Goal: Transaction & Acquisition: Purchase product/service

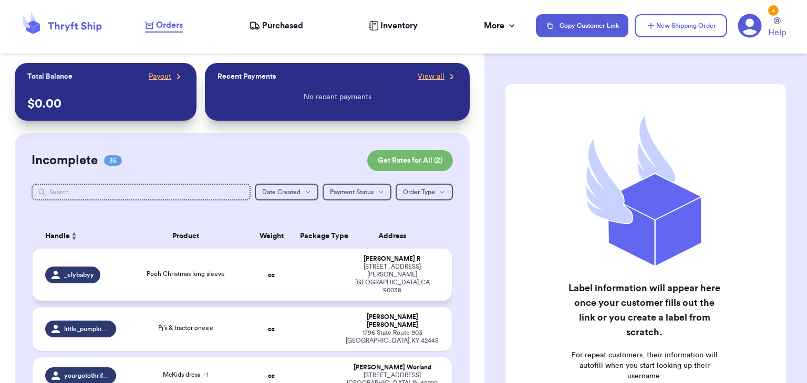
click at [207, 271] on span "Pooh Christmas long sleeve" at bounding box center [185, 274] width 78 height 6
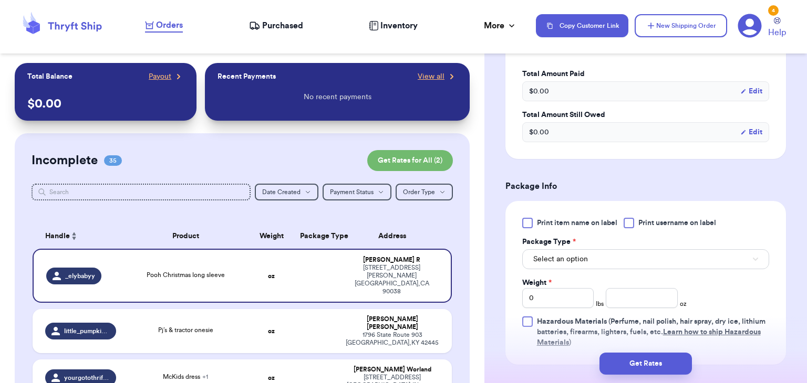
scroll to position [381, 0]
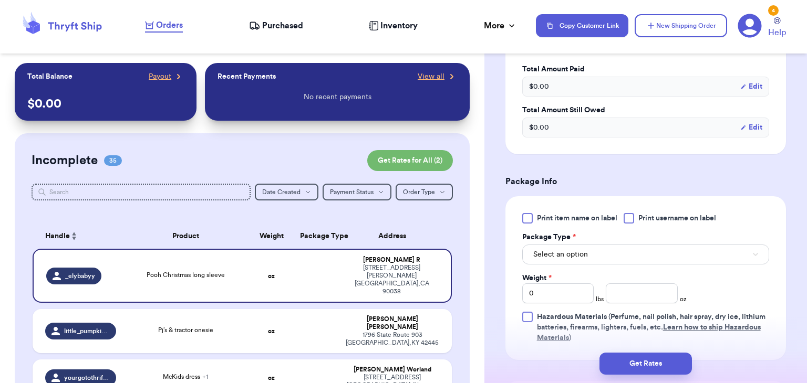
click at [629, 219] on div at bounding box center [628, 218] width 11 height 11
click at [0, 0] on input "Print username on label" at bounding box center [0, 0] width 0 height 0
click at [633, 250] on button "Select an option" at bounding box center [645, 255] width 247 height 20
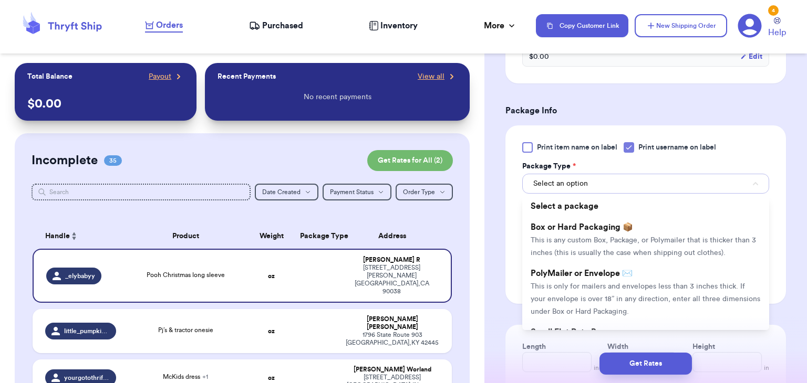
scroll to position [472, 0]
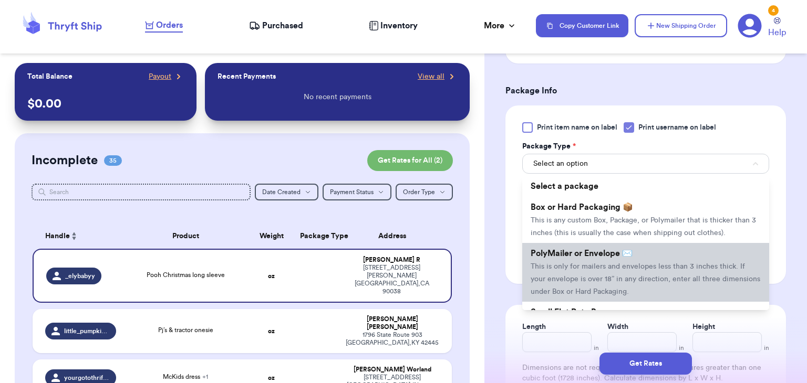
click at [634, 252] on li "PolyMailer or Envelope ✉️ This is only for mailers and envelopes less than 3 in…" at bounding box center [645, 272] width 247 height 59
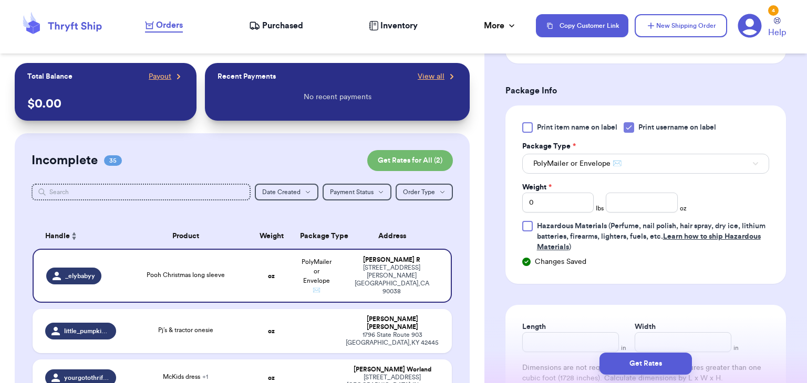
click at [624, 213] on div "Print item name on label Print username on label Package Type * PolyMailer or E…" at bounding box center [645, 187] width 247 height 130
click at [626, 201] on input "number" at bounding box center [641, 203] width 72 height 20
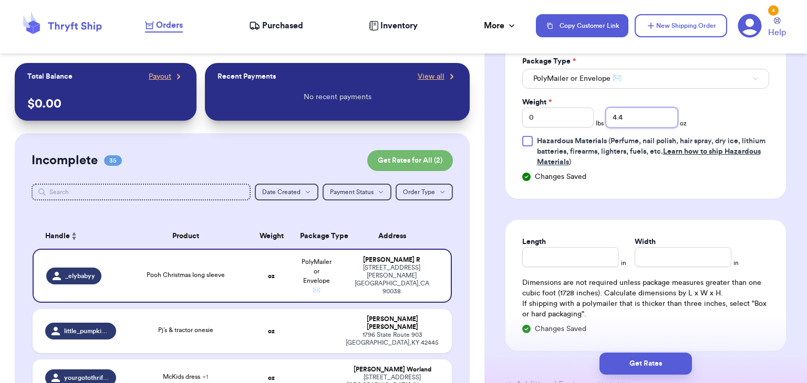
scroll to position [569, 0]
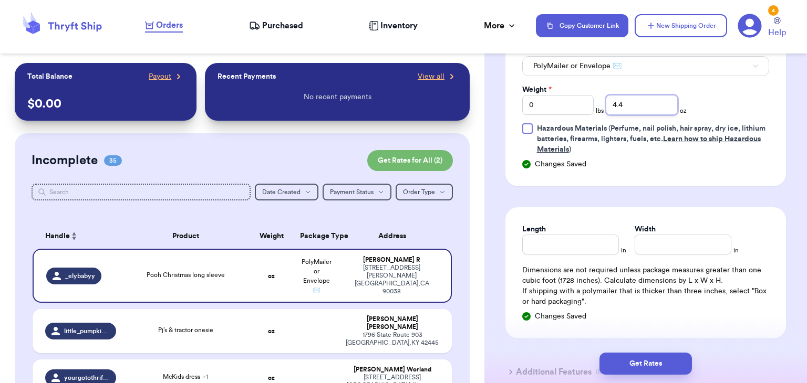
type input "4.4"
click at [534, 243] on input "Length" at bounding box center [570, 245] width 97 height 20
type input "7.5"
click at [640, 247] on input "Width *" at bounding box center [682, 245] width 97 height 20
type input "7.5"
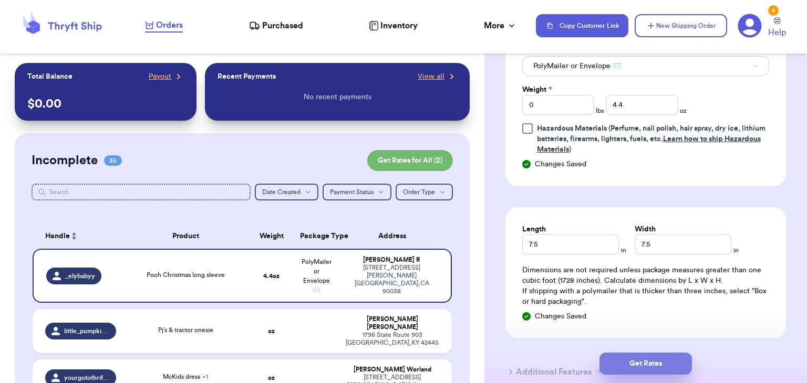
click at [646, 369] on button "Get Rates" at bounding box center [645, 364] width 92 height 22
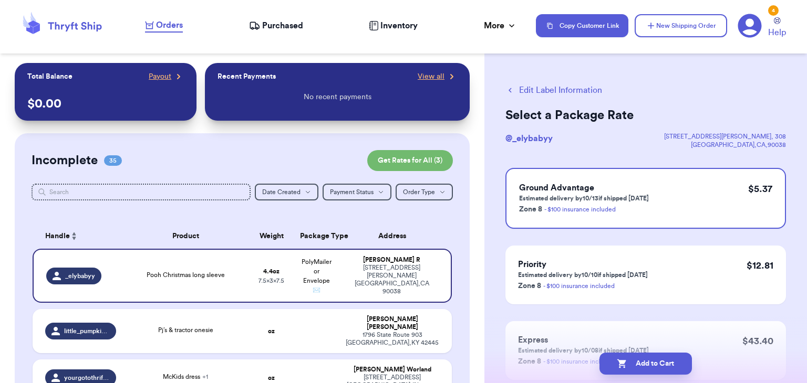
click at [646, 369] on button "Add to Cart" at bounding box center [645, 364] width 92 height 22
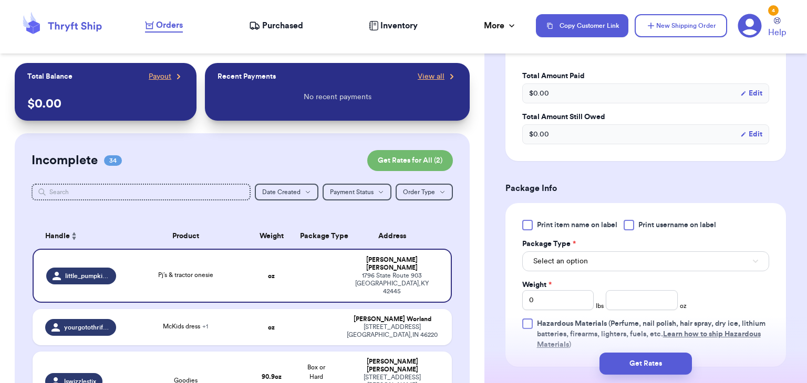
scroll to position [376, 0]
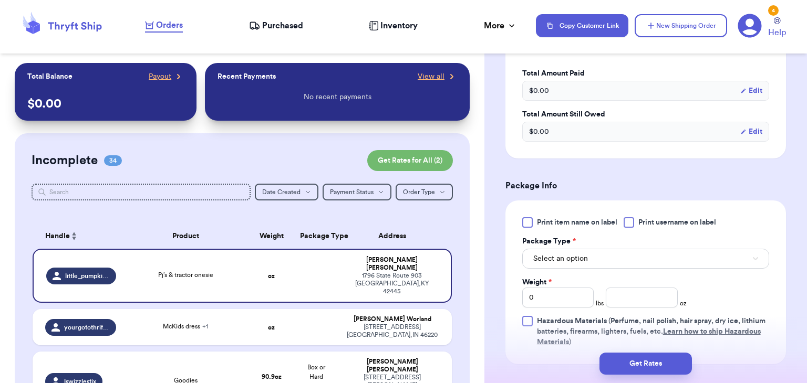
click at [630, 227] on div "Print item name on label Print username on label Package Type * Select an optio…" at bounding box center [645, 282] width 247 height 130
click at [632, 227] on div "Print item name on label Print username on label Package Type * Select an optio…" at bounding box center [645, 282] width 247 height 130
click at [630, 223] on div at bounding box center [628, 222] width 11 height 11
click at [0, 0] on input "Print username on label" at bounding box center [0, 0] width 0 height 0
click at [629, 259] on button "Select an option" at bounding box center [645, 259] width 247 height 20
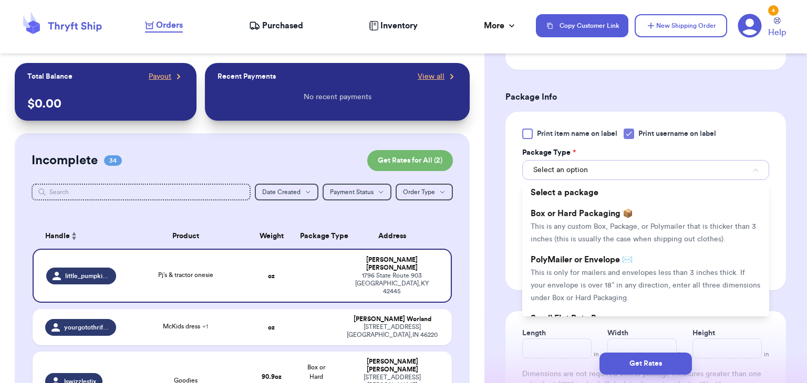
scroll to position [477, 0]
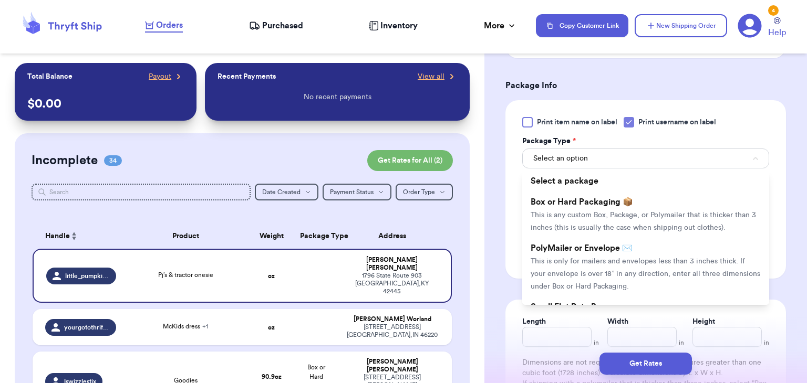
click at [629, 259] on span "This is only for mailers and envelopes less than 3 inches thick. If your envelo…" at bounding box center [644, 274] width 229 height 33
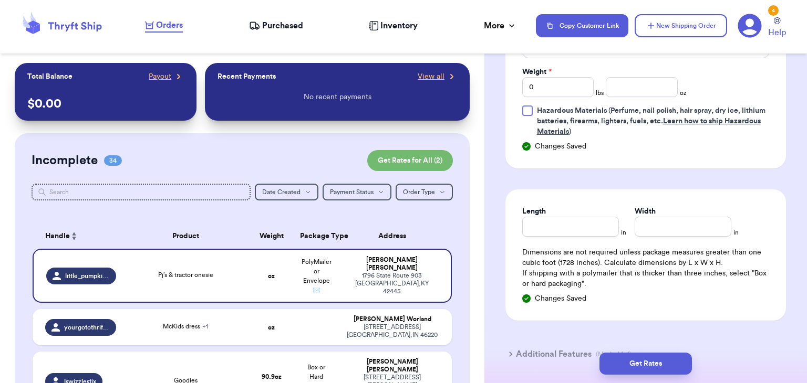
scroll to position [585, 0]
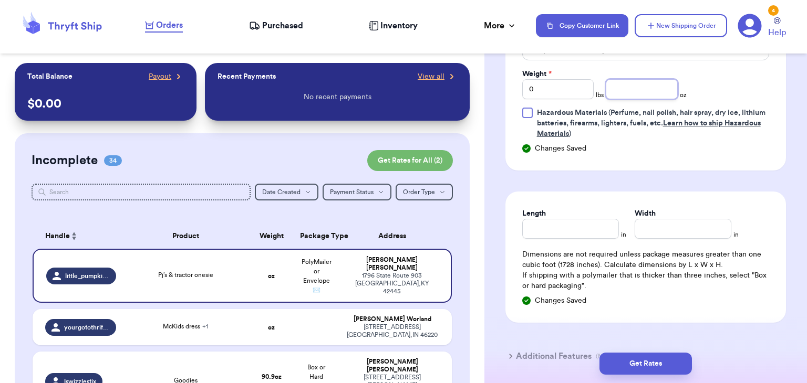
click at [630, 87] on input "number" at bounding box center [641, 89] width 72 height 20
type input "7.5"
click at [558, 225] on input "Length" at bounding box center [570, 229] width 97 height 20
type input "7.5"
click at [640, 232] on input "Width *" at bounding box center [682, 229] width 97 height 20
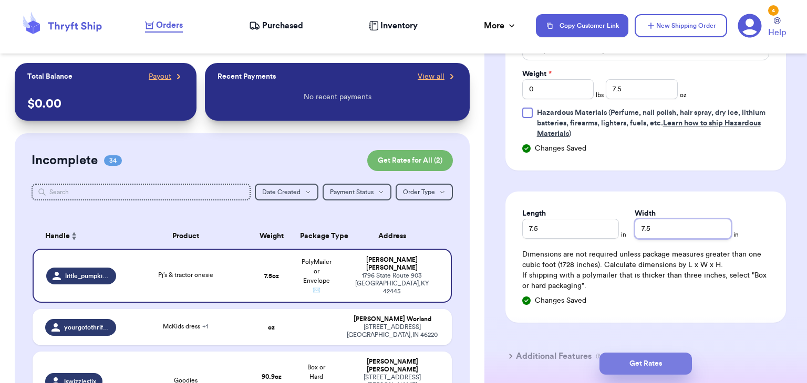
type input "7.5"
click at [646, 359] on button "Get Rates" at bounding box center [645, 364] width 92 height 22
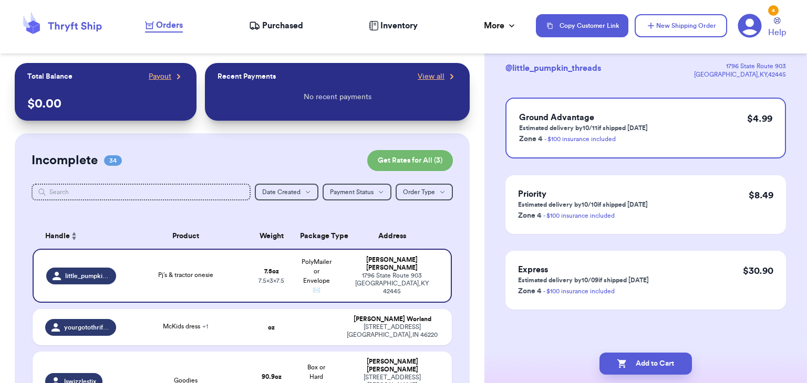
scroll to position [0, 0]
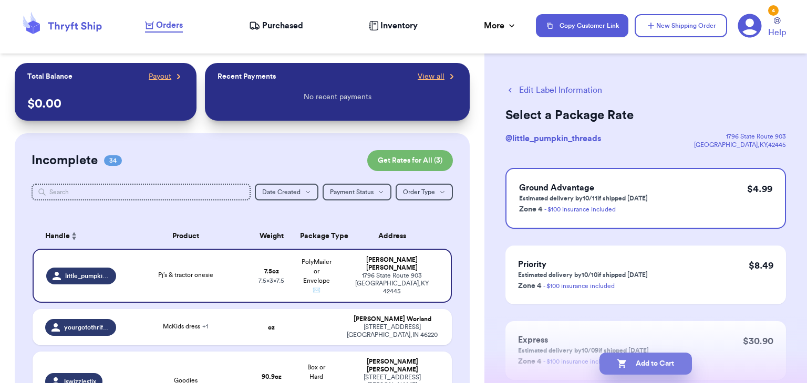
click at [648, 369] on button "Add to Cart" at bounding box center [645, 364] width 92 height 22
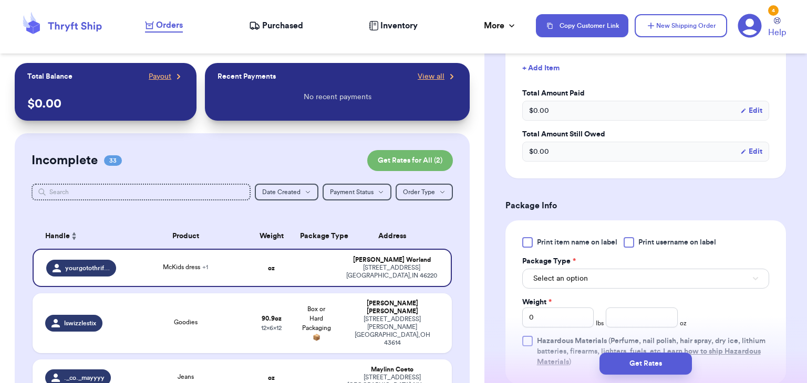
scroll to position [399, 0]
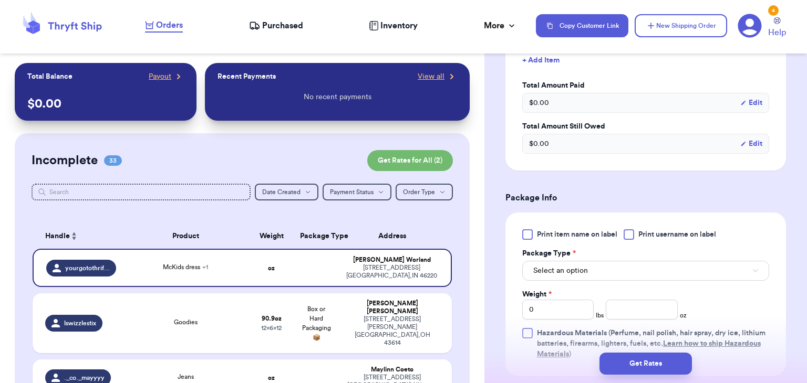
click at [628, 234] on div at bounding box center [628, 234] width 11 height 11
click at [0, 0] on input "Print username on label" at bounding box center [0, 0] width 0 height 0
click at [621, 275] on button "Select an option" at bounding box center [645, 271] width 247 height 20
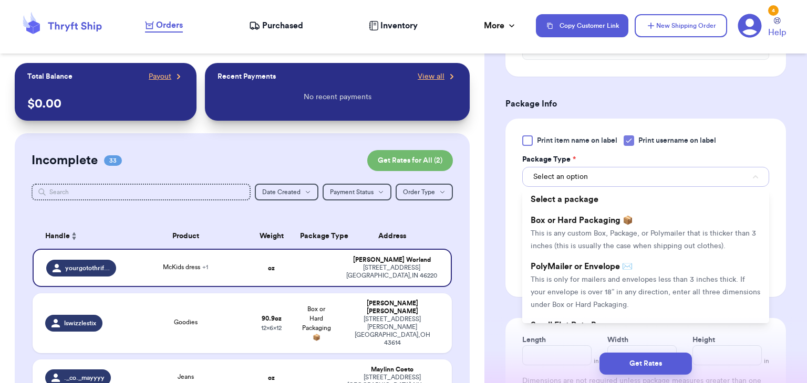
scroll to position [494, 0]
click at [621, 276] on span "This is only for mailers and envelopes less than 3 inches thick. If your envelo…" at bounding box center [644, 292] width 229 height 33
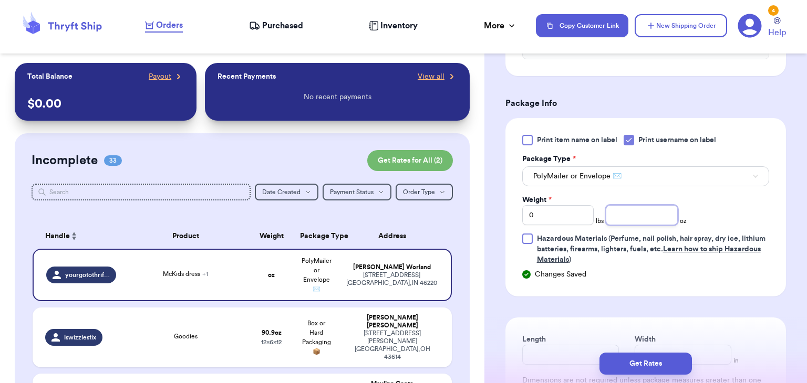
click at [657, 214] on input "number" at bounding box center [641, 215] width 72 height 20
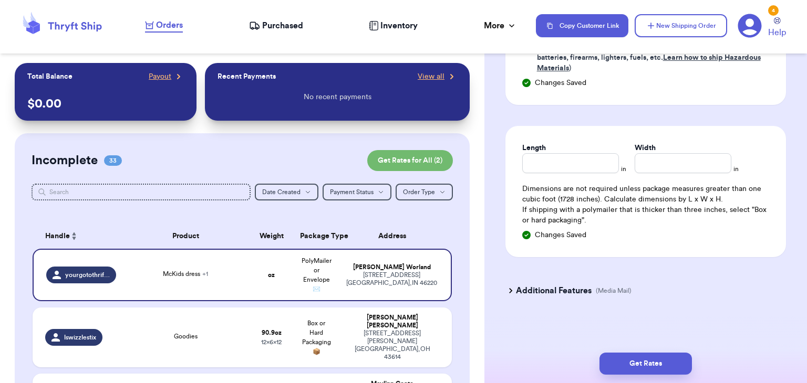
scroll to position [686, 0]
type input "8.9"
click at [573, 165] on input "Length" at bounding box center [570, 162] width 97 height 20
type input "10"
click at [684, 159] on input "Width *" at bounding box center [682, 162] width 97 height 20
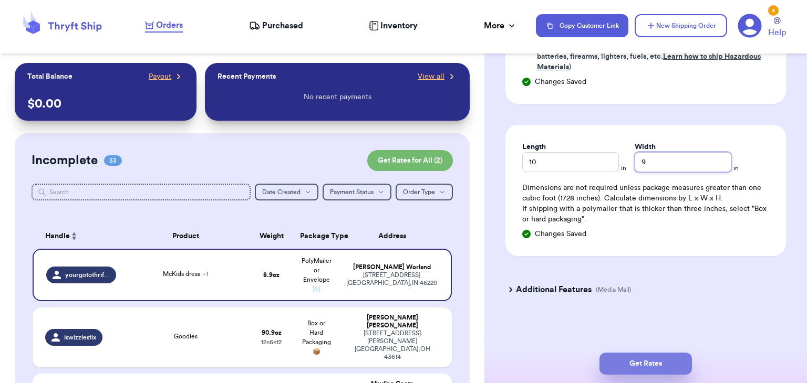
type input "9"
click at [642, 361] on button "Get Rates" at bounding box center [645, 364] width 92 height 22
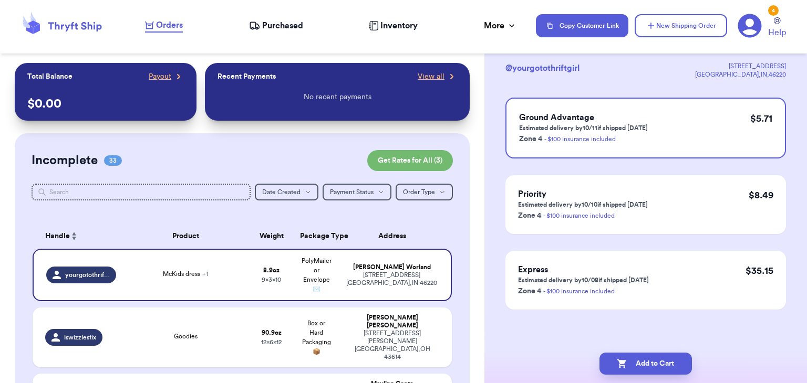
scroll to position [0, 0]
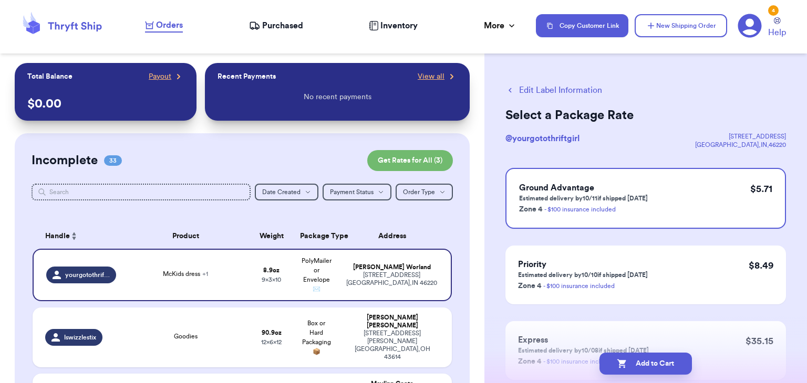
click at [642, 361] on button "Add to Cart" at bounding box center [645, 364] width 92 height 22
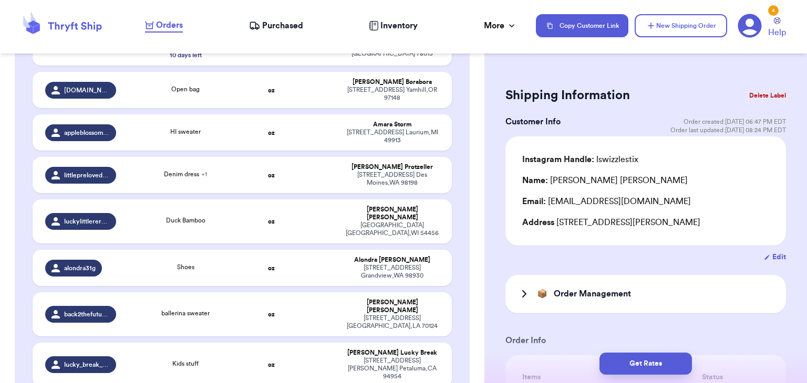
click at [247, 343] on td "Kids stuff" at bounding box center [185, 365] width 126 height 44
type input "Kids stuff"
type input "0"
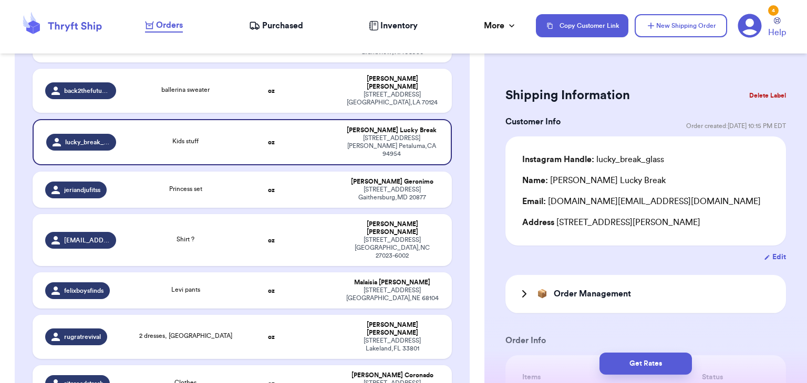
scroll to position [872, 0]
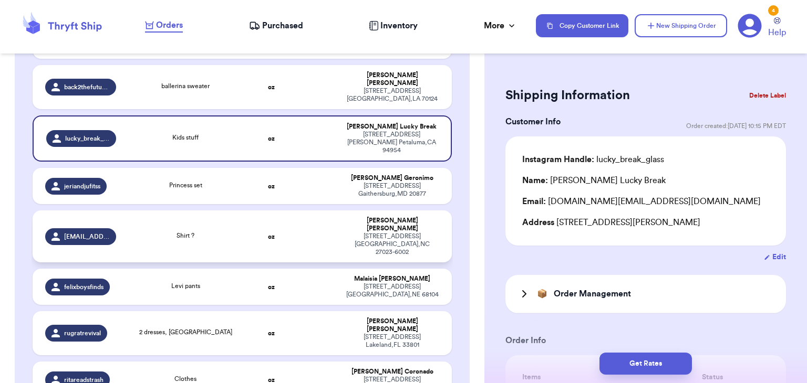
click at [238, 231] on div "Shirt ?" at bounding box center [185, 237] width 113 height 12
type input "Shirt ?"
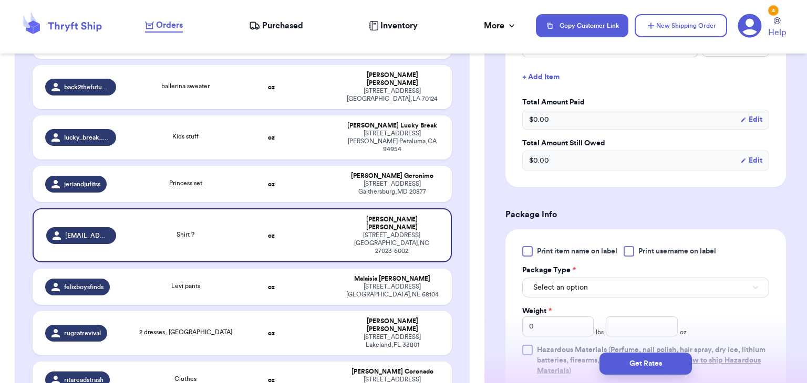
scroll to position [353, 0]
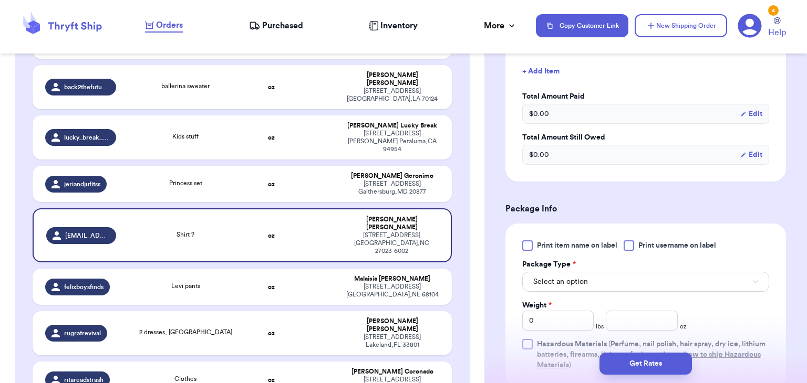
click at [634, 245] on div at bounding box center [628, 245] width 11 height 11
click at [0, 0] on input "Print username on label" at bounding box center [0, 0] width 0 height 0
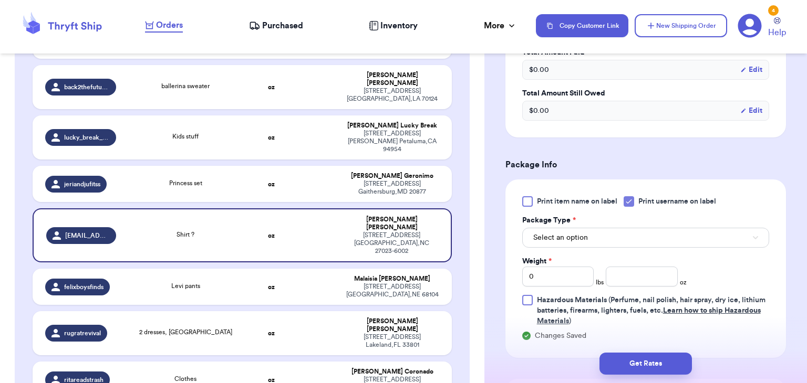
scroll to position [399, 0]
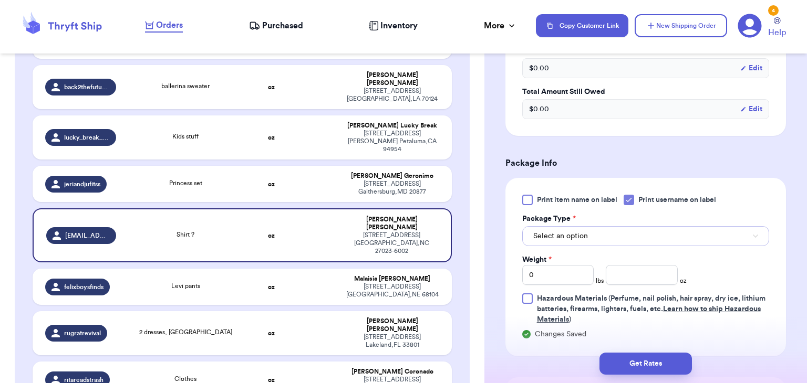
click at [635, 244] on button "Select an option" at bounding box center [645, 236] width 247 height 20
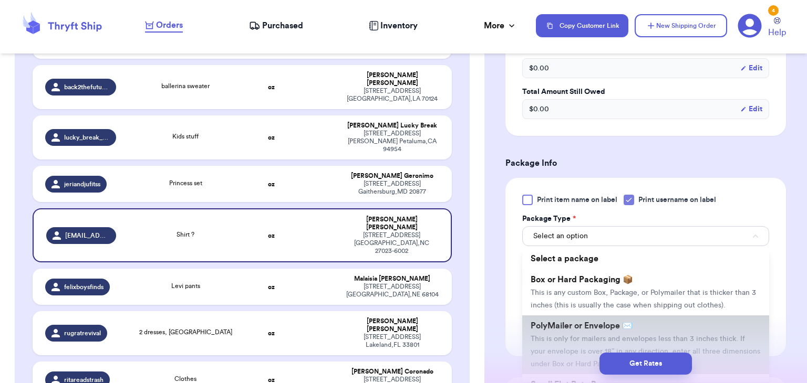
click at [642, 324] on li "PolyMailer or Envelope ✉️ This is only for mailers and envelopes less than 3 in…" at bounding box center [645, 345] width 247 height 59
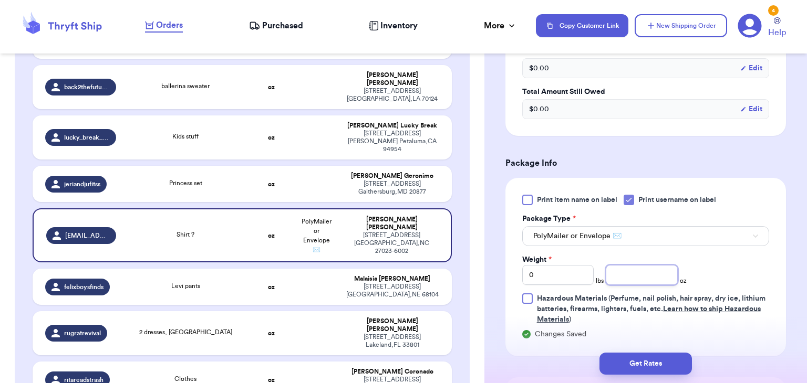
click at [632, 274] on input "number" at bounding box center [641, 275] width 72 height 20
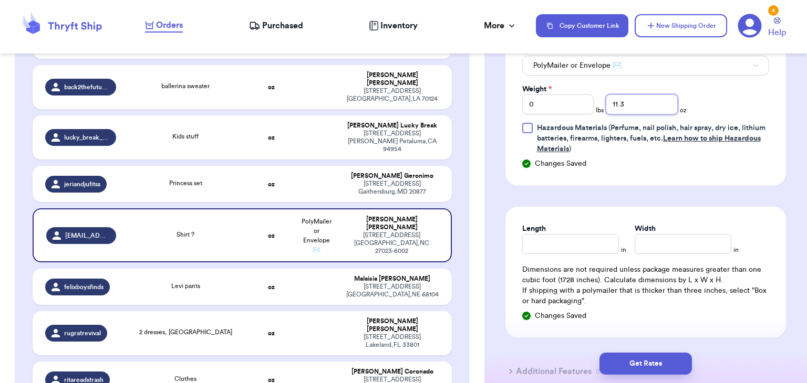
scroll to position [574, 0]
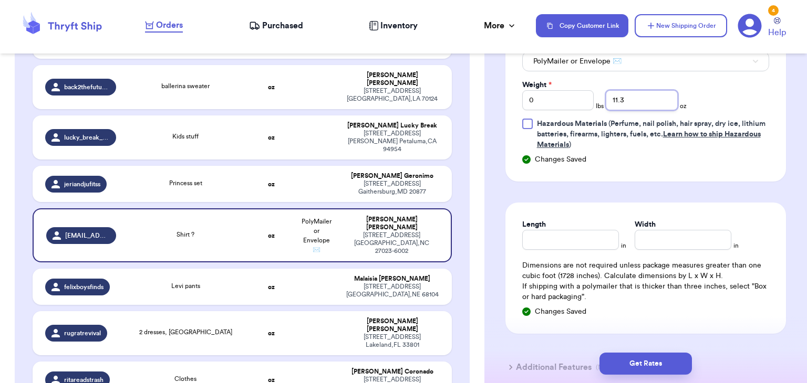
type input "11.3"
click at [573, 247] on input "Length" at bounding box center [570, 240] width 97 height 20
type input "10"
click at [685, 239] on input "Width *" at bounding box center [682, 240] width 97 height 20
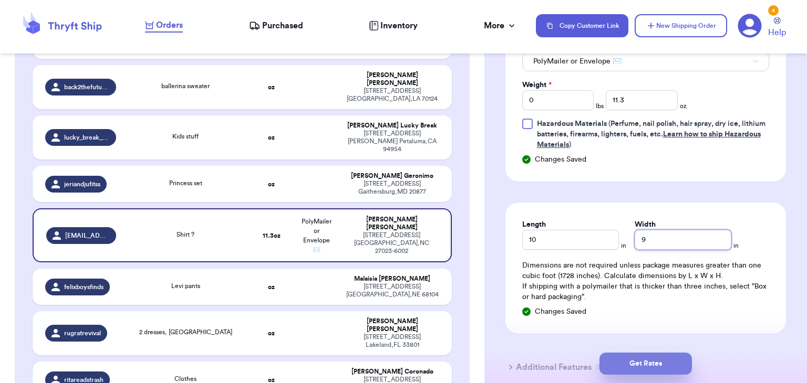
type input "9"
click at [639, 369] on button "Get Rates" at bounding box center [645, 364] width 92 height 22
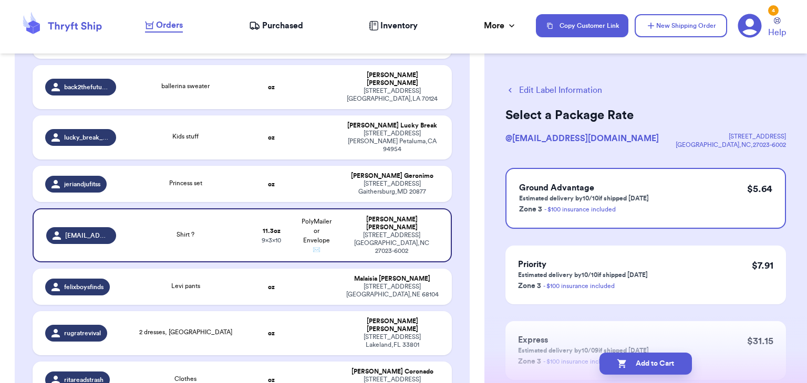
click at [639, 369] on button "Add to Cart" at bounding box center [645, 364] width 92 height 22
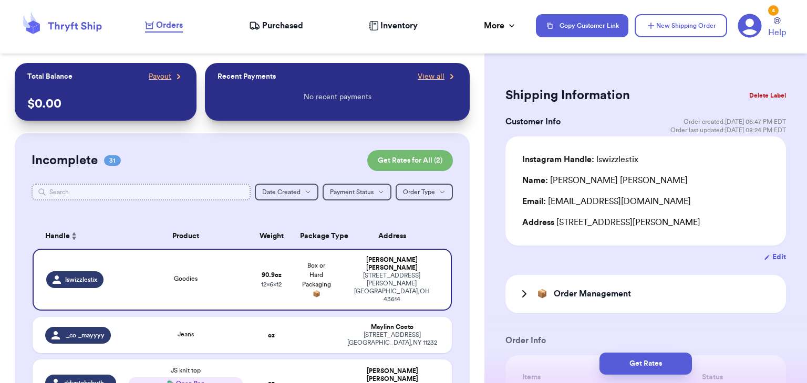
click at [114, 190] on input "text" at bounding box center [141, 192] width 219 height 17
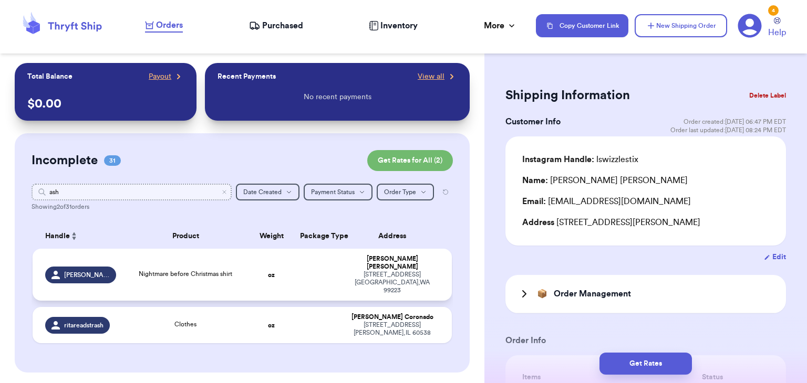
type input "ash"
click at [200, 274] on td "Nightmare before Christmas shirt" at bounding box center [185, 275] width 126 height 52
type input "Nightmare before Christmas shirt"
type input "0"
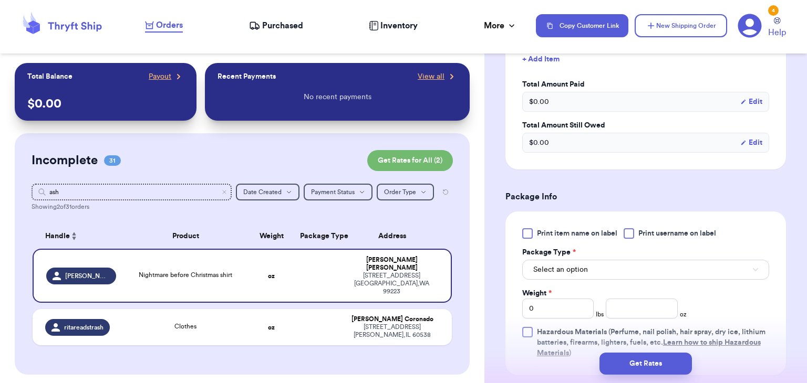
scroll to position [366, 0]
click at [627, 232] on div at bounding box center [628, 232] width 11 height 11
click at [0, 0] on input "Print username on label" at bounding box center [0, 0] width 0 height 0
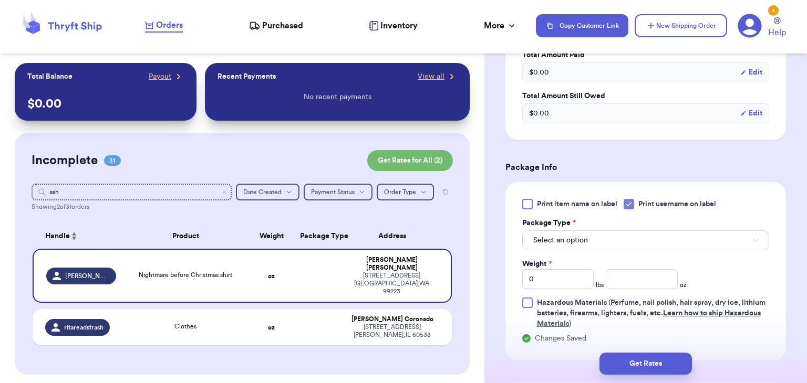
scroll to position [396, 0]
click at [627, 232] on button "Select an option" at bounding box center [645, 239] width 247 height 20
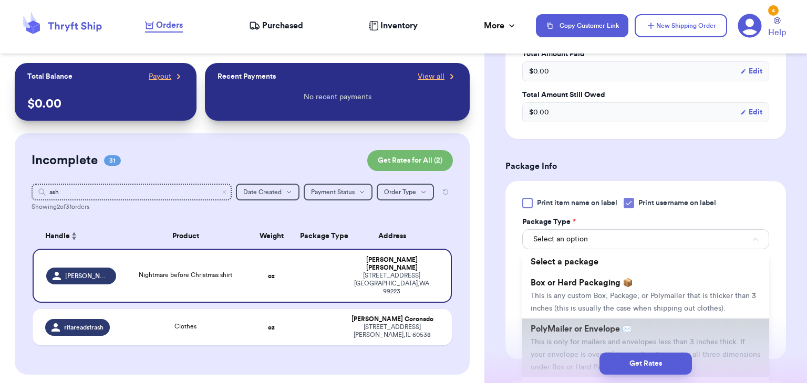
click at [641, 324] on li "PolyMailer or Envelope ✉️ This is only for mailers and envelopes less than 3 in…" at bounding box center [645, 348] width 247 height 59
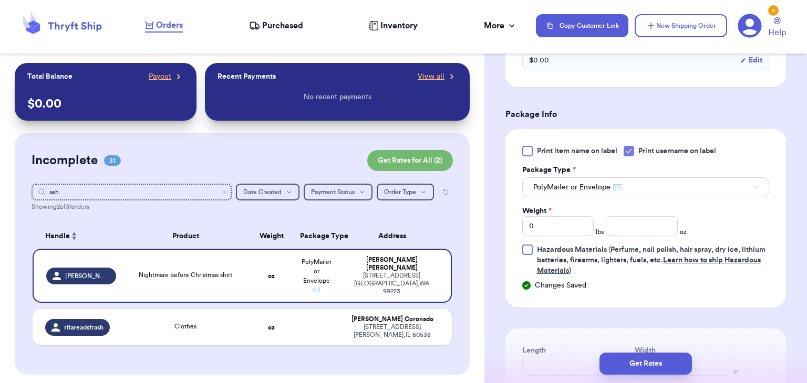
scroll to position [459, 0]
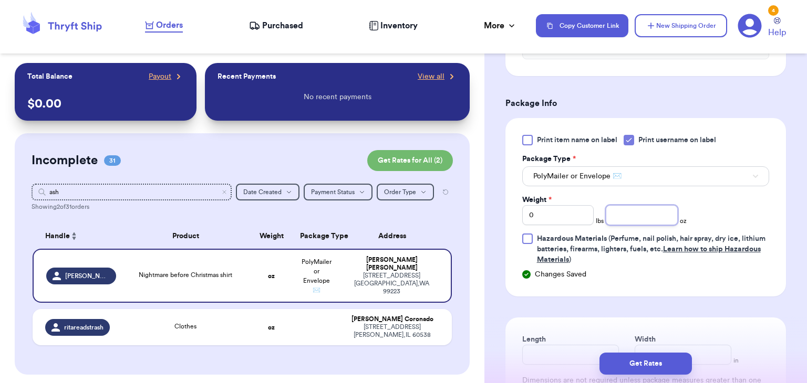
click at [617, 214] on input "number" at bounding box center [641, 215] width 72 height 20
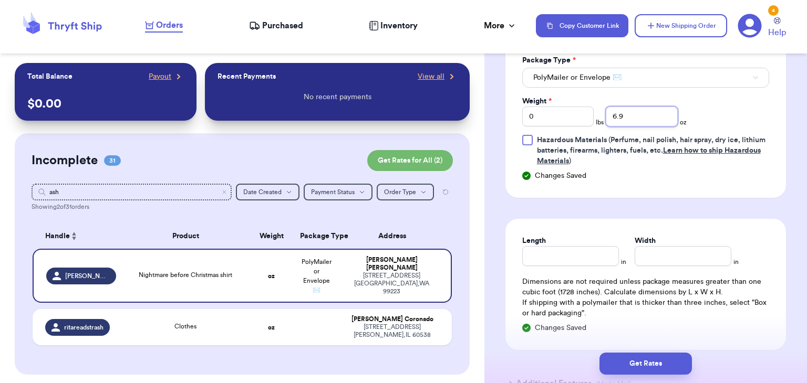
scroll to position [560, 0]
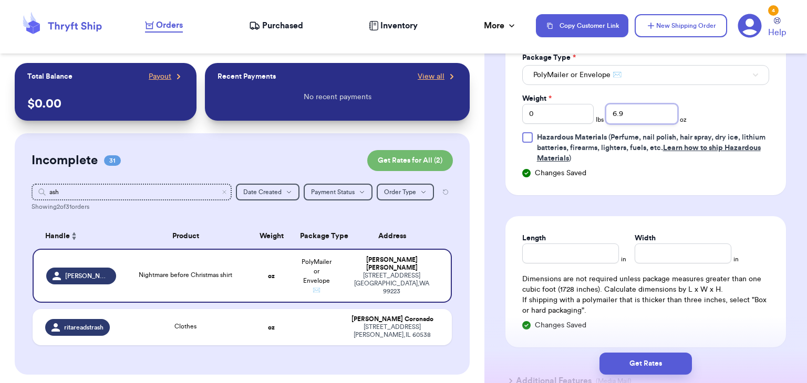
type input "6.9"
click at [587, 258] on input "Length" at bounding box center [570, 254] width 97 height 20
type input "9.5"
click at [685, 259] on input "Width *" at bounding box center [682, 254] width 97 height 20
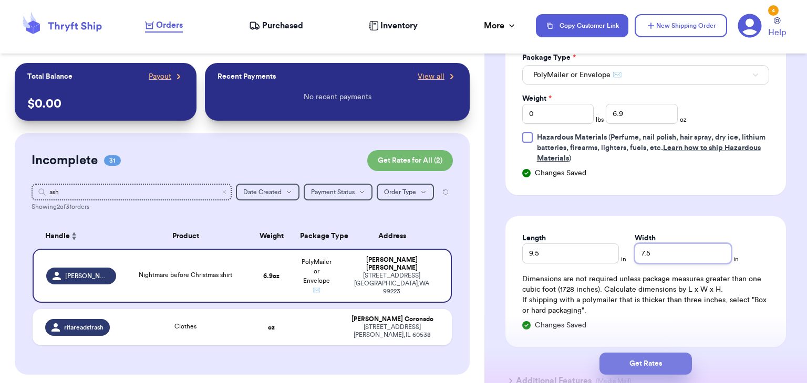
type input "7.5"
click at [642, 359] on button "Get Rates" at bounding box center [645, 364] width 92 height 22
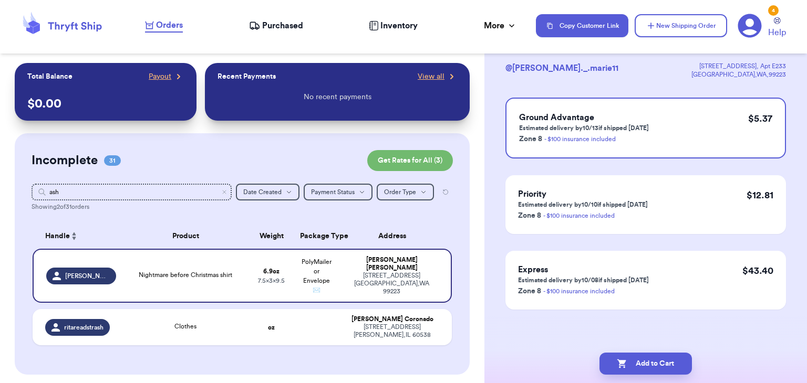
scroll to position [0, 0]
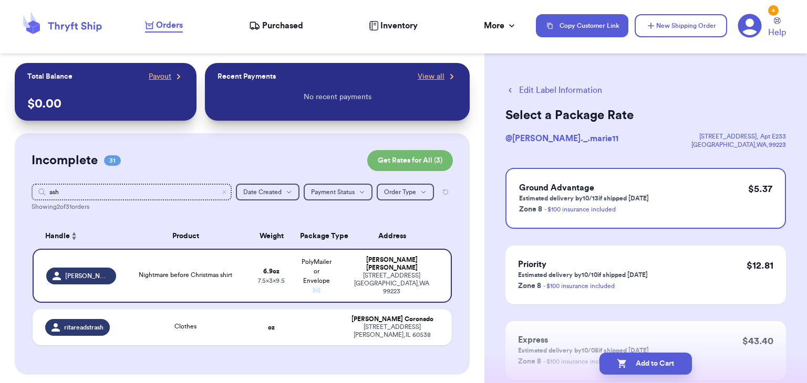
click at [642, 359] on button "Add to Cart" at bounding box center [645, 364] width 92 height 22
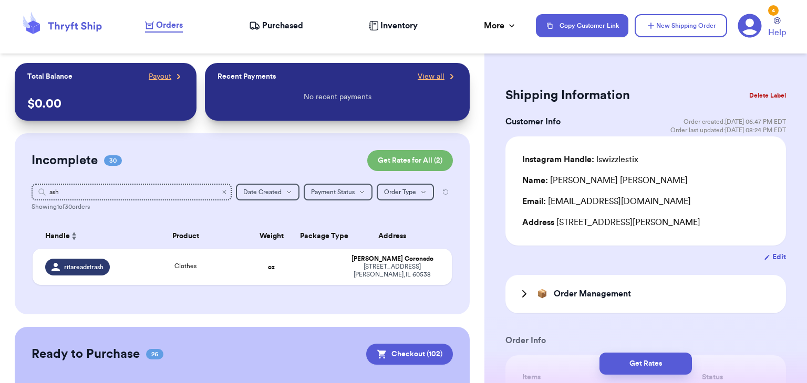
click at [227, 193] on icon "Clear search" at bounding box center [224, 192] width 6 height 6
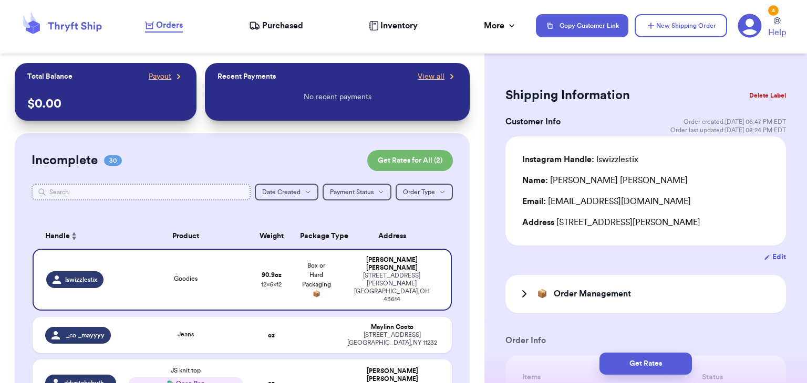
click at [221, 194] on input "text" at bounding box center [141, 192] width 219 height 17
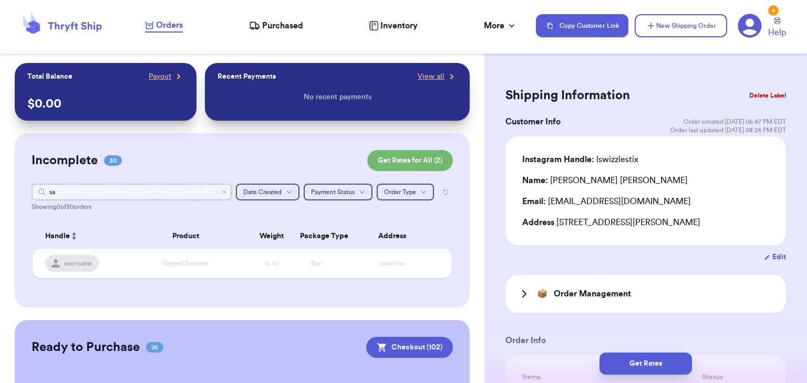
type input "s"
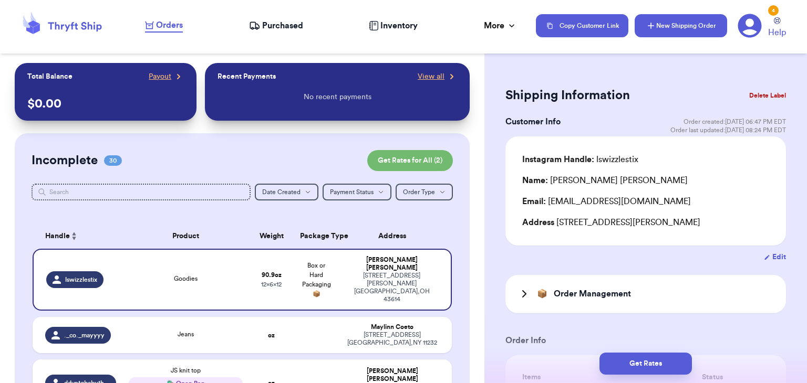
click at [663, 22] on button "New Shipping Order" at bounding box center [680, 25] width 92 height 23
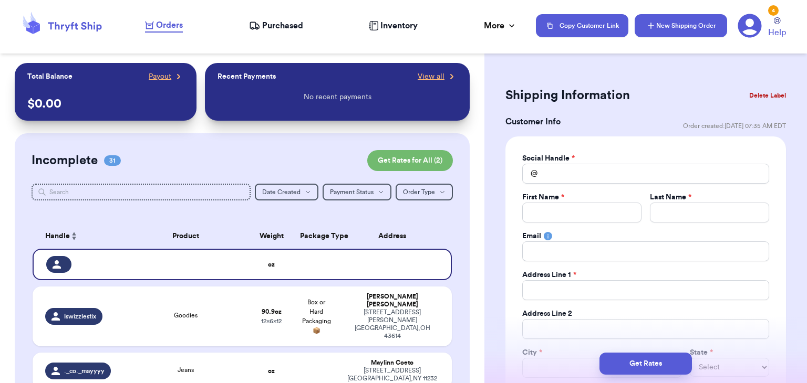
type input "0"
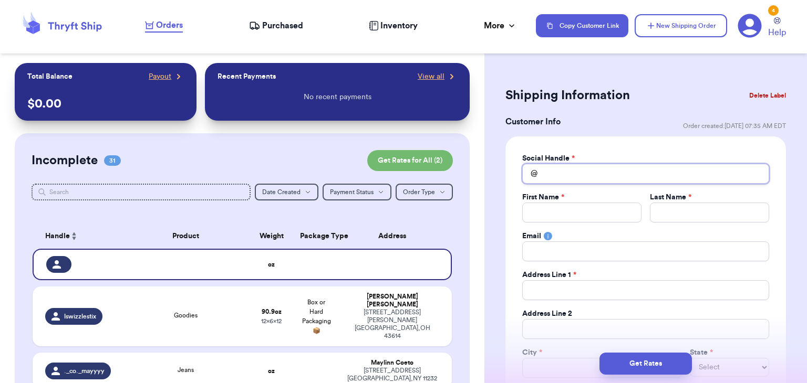
click at [606, 179] on input "Total Amount Paid" at bounding box center [645, 174] width 247 height 20
type input "b"
type input "bu"
type input "but"
type input "butt"
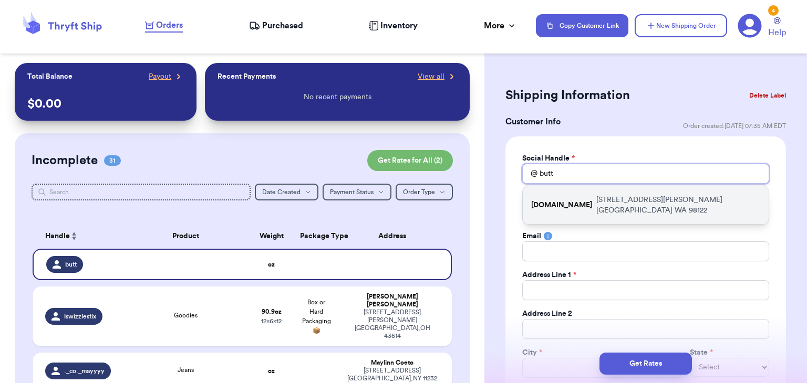
type input "butt"
click at [625, 198] on p "[STREET_ADDRESS][PERSON_NAME]" at bounding box center [678, 205] width 164 height 21
type input "[DOMAIN_NAME]"
type input "[PERSON_NAME]"
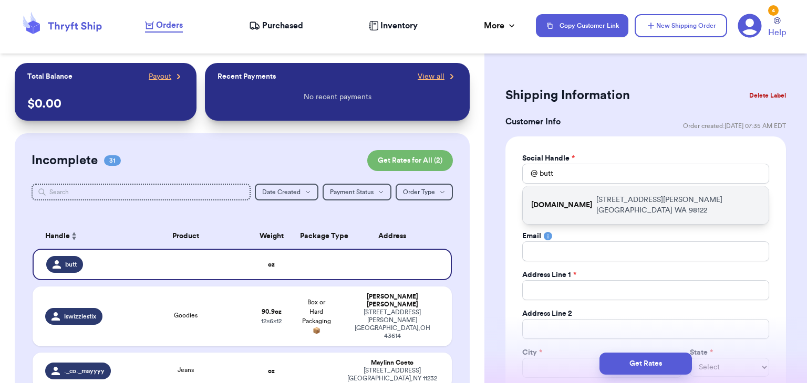
type input "[EMAIL_ADDRESS][DOMAIN_NAME]"
type input "[STREET_ADDRESS][PERSON_NAME]"
type input "[GEOGRAPHIC_DATA]"
select select "WA"
type input "98122"
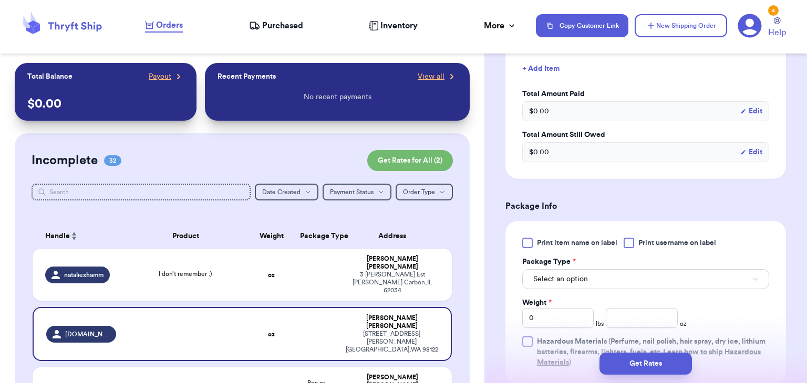
scroll to position [548, 0]
click at [630, 243] on div at bounding box center [628, 241] width 11 height 11
click at [0, 0] on input "Print username on label" at bounding box center [0, 0] width 0 height 0
click at [625, 281] on button "Select an option" at bounding box center [645, 278] width 247 height 20
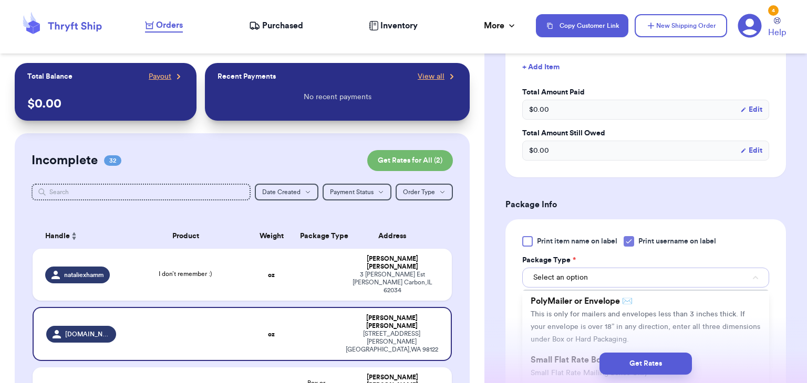
scroll to position [67, 0]
click at [634, 310] on span "This is only for mailers and envelopes less than 3 inches thick. If your envelo…" at bounding box center [644, 326] width 229 height 33
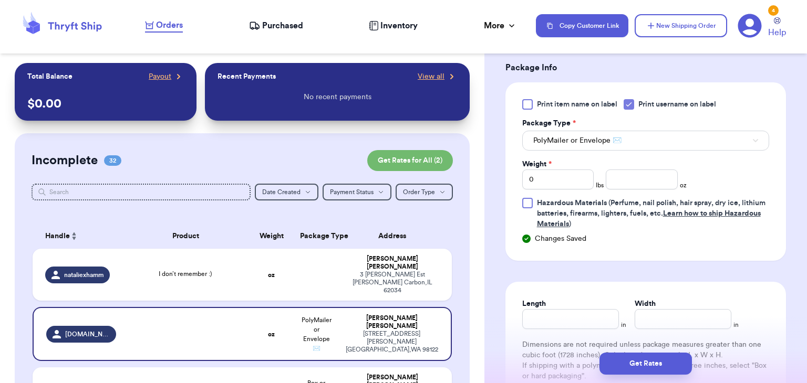
scroll to position [692, 0]
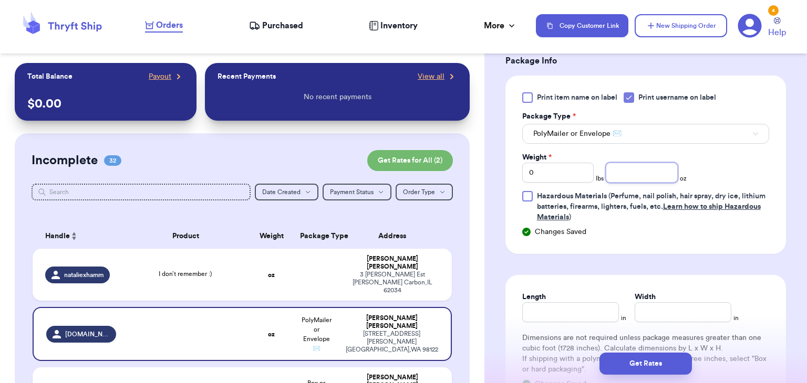
click at [643, 174] on input "number" at bounding box center [641, 173] width 72 height 20
type input "14.3"
click at [564, 312] on input "Length" at bounding box center [570, 312] width 97 height 20
type input "10"
click at [657, 302] on input "Width *" at bounding box center [682, 312] width 97 height 20
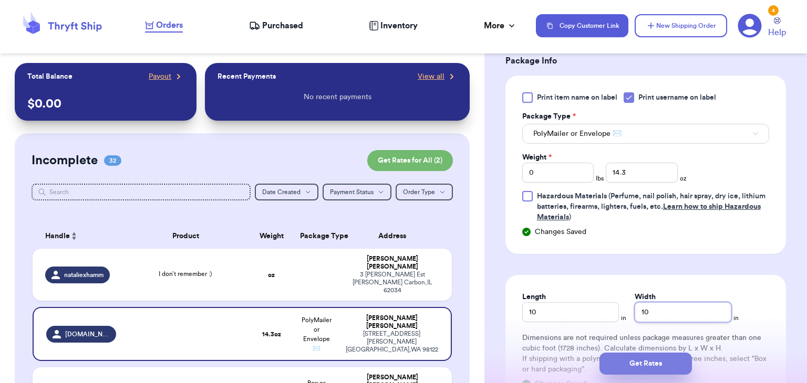
type input "10"
click at [665, 362] on button "Get Rates" at bounding box center [645, 364] width 92 height 22
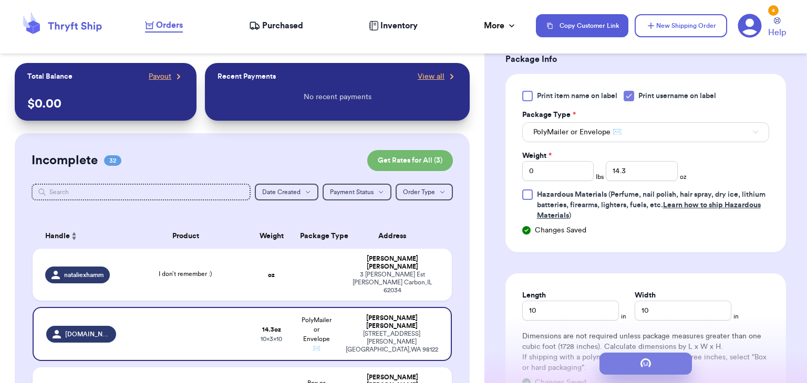
scroll to position [0, 0]
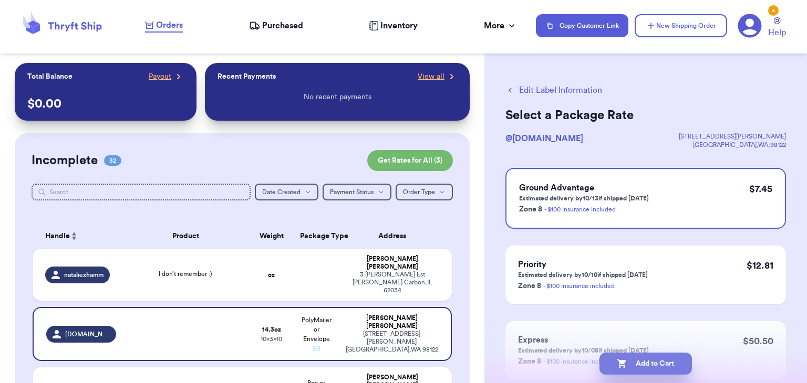
click at [635, 365] on button "Add to Cart" at bounding box center [645, 364] width 92 height 22
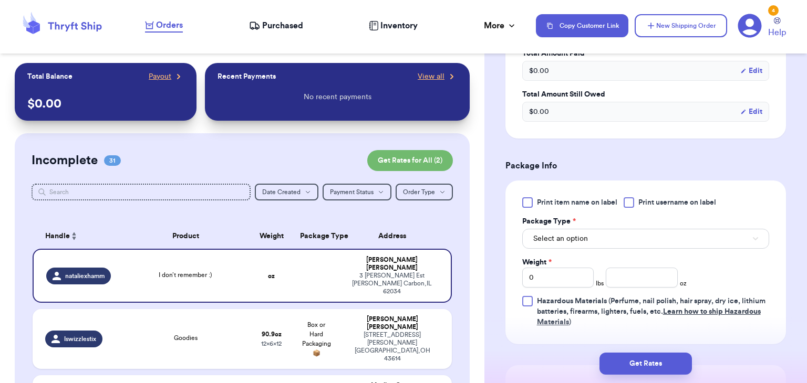
scroll to position [397, 0]
click at [634, 202] on div at bounding box center [628, 201] width 11 height 11
click at [0, 0] on input "Print username on label" at bounding box center [0, 0] width 0 height 0
click at [622, 234] on button "Select an option" at bounding box center [645, 238] width 247 height 20
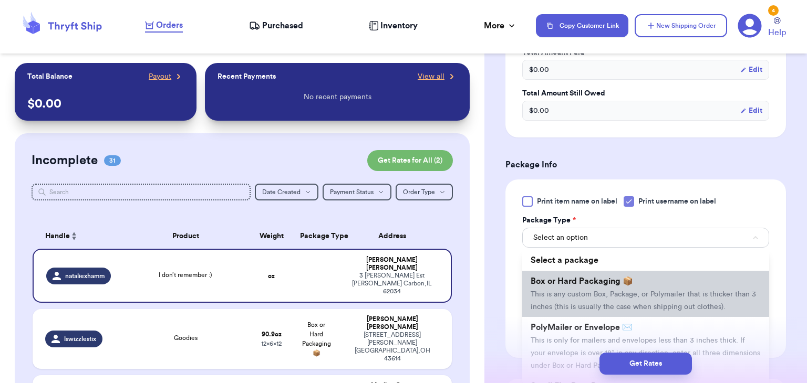
click at [622, 294] on span "This is any custom Box, Package, or Polymailer that is thicker than 3 inches (t…" at bounding box center [642, 301] width 225 height 20
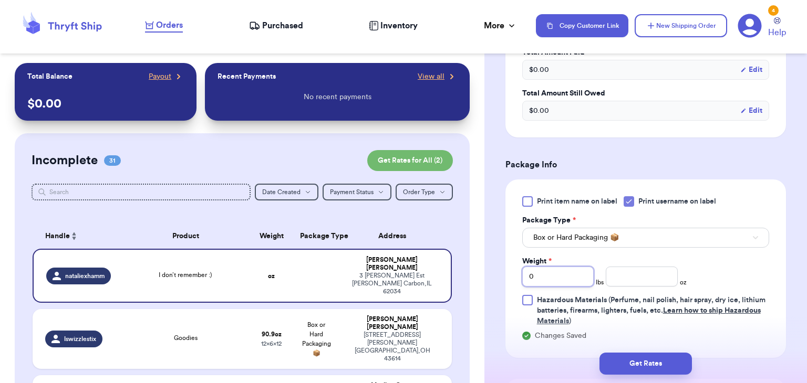
click at [566, 280] on input "0" at bounding box center [558, 277] width 72 height 20
type input "3"
click at [642, 279] on input "number" at bounding box center [641, 277] width 72 height 20
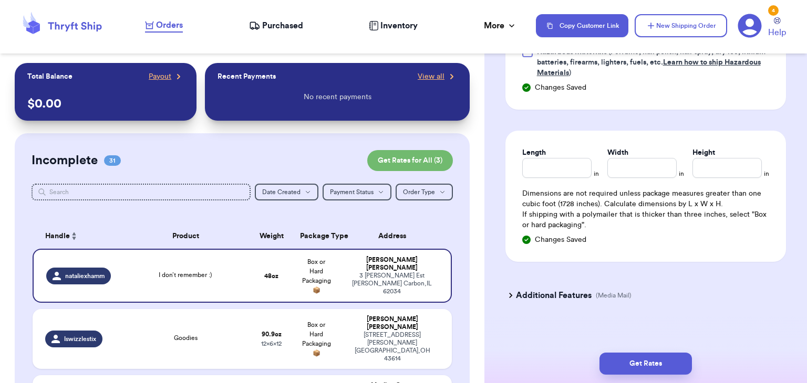
scroll to position [646, 0]
type input "6.2"
click at [571, 166] on input "Length" at bounding box center [556, 168] width 69 height 20
type input "14"
click at [616, 174] on input "Width *" at bounding box center [641, 168] width 69 height 20
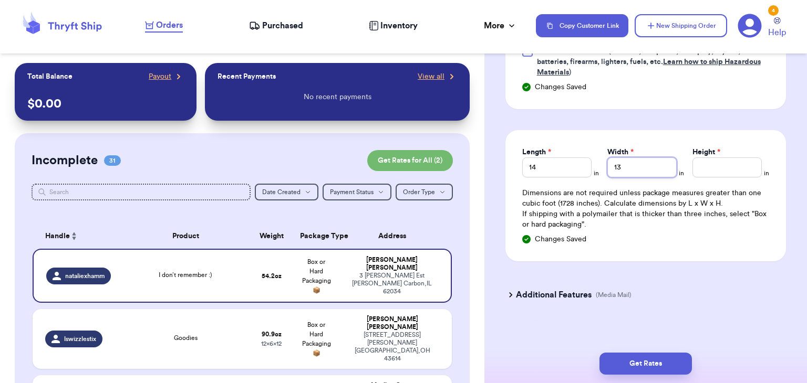
type input "13"
click at [716, 164] on input "Height *" at bounding box center [726, 168] width 69 height 20
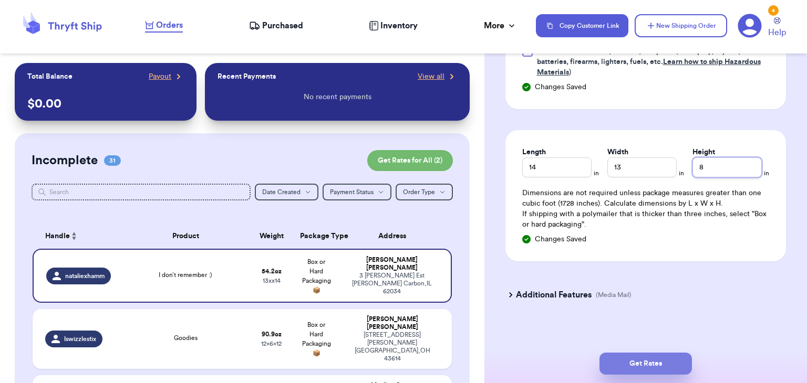
type input "8"
click at [624, 365] on button "Get Rates" at bounding box center [645, 364] width 92 height 22
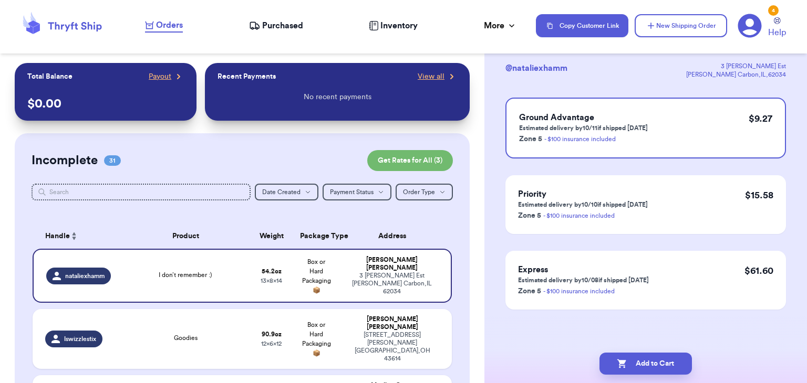
scroll to position [0, 0]
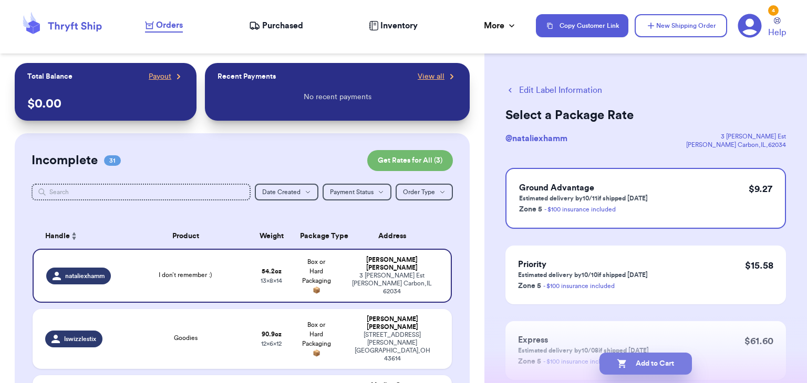
click at [627, 357] on button "Add to Cart" at bounding box center [645, 364] width 92 height 22
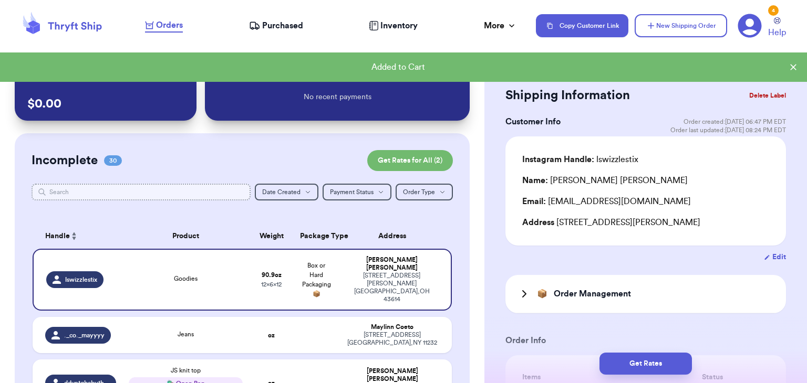
click at [201, 189] on input "text" at bounding box center [141, 192] width 219 height 17
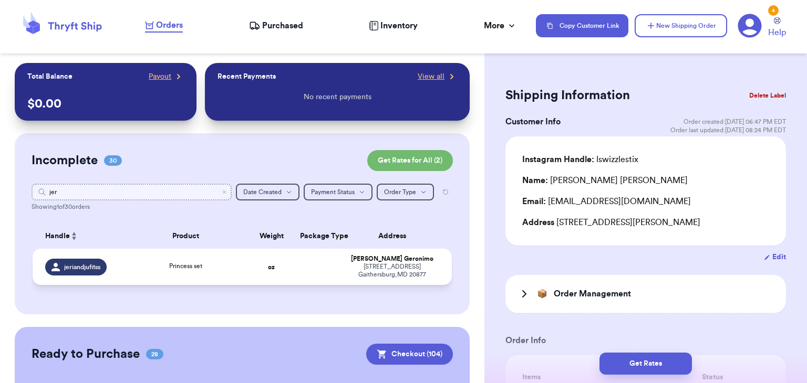
type input "jer"
click at [188, 264] on span "Princess set" at bounding box center [185, 266] width 33 height 6
type input "Princess set"
type input "0"
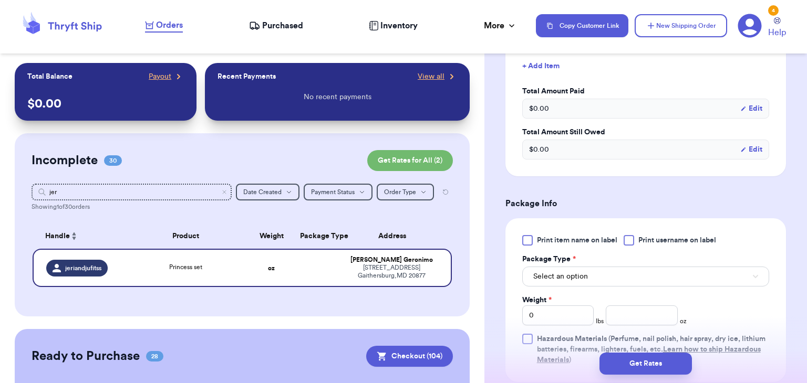
scroll to position [361, 0]
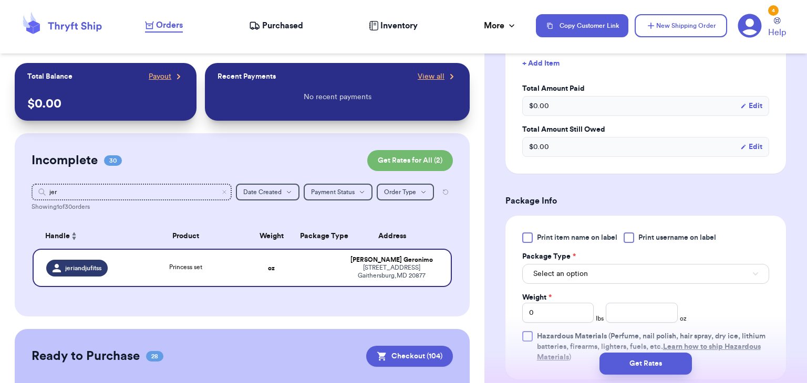
click at [627, 233] on div at bounding box center [628, 238] width 11 height 11
click at [0, 0] on input "Print username on label" at bounding box center [0, 0] width 0 height 0
click at [621, 278] on button "Select an option" at bounding box center [645, 274] width 247 height 20
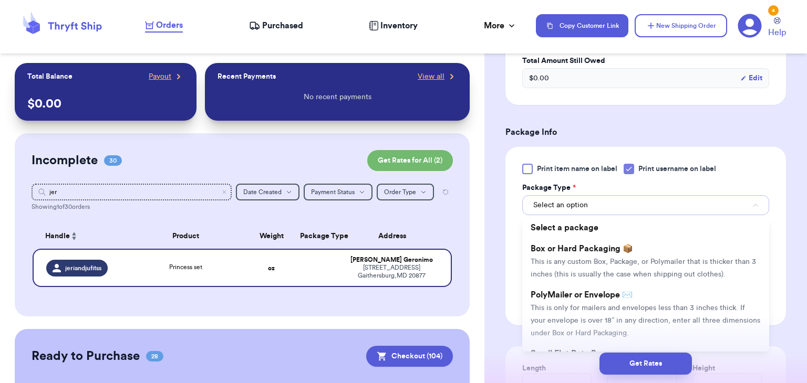
scroll to position [431, 0]
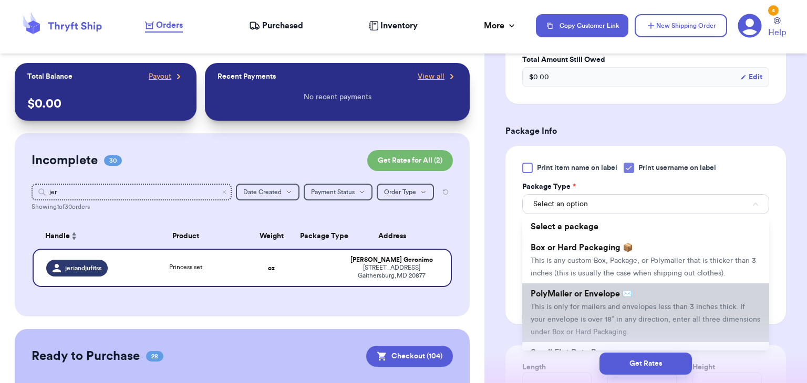
click at [620, 290] on span "PolyMailer or Envelope ✉️" at bounding box center [581, 294] width 102 height 8
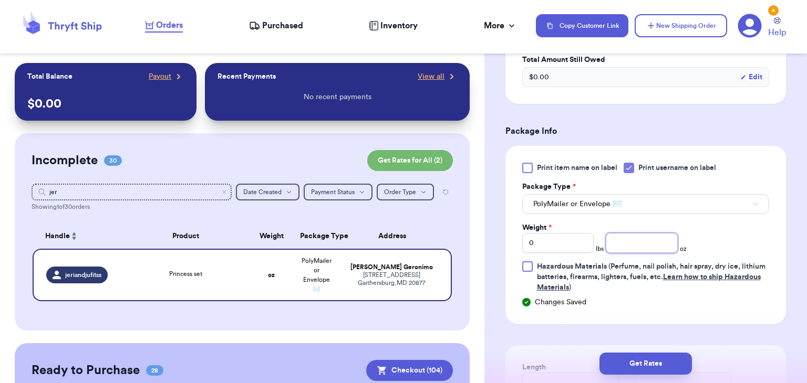
click at [619, 248] on input "number" at bounding box center [641, 243] width 72 height 20
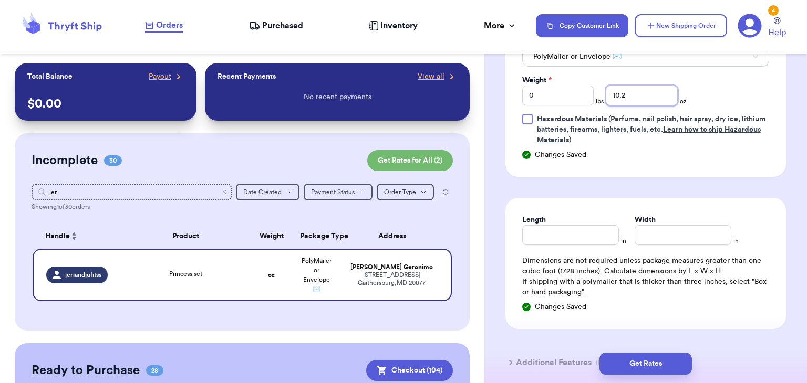
scroll to position [580, 0]
type input "10.2"
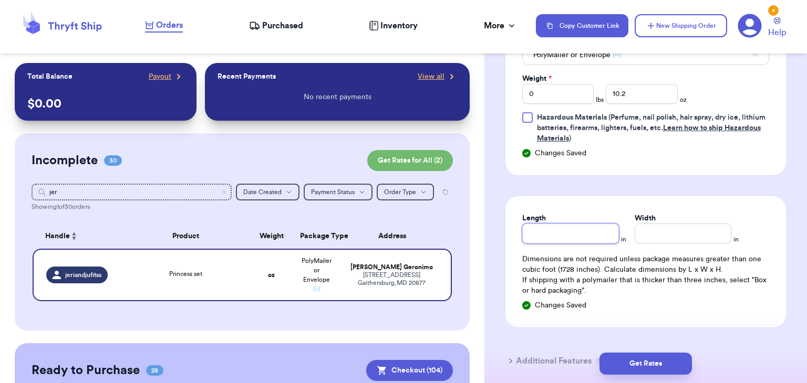
click at [578, 231] on input "Length" at bounding box center [570, 234] width 97 height 20
type input "10"
click at [659, 235] on input "Width *" at bounding box center [682, 234] width 97 height 20
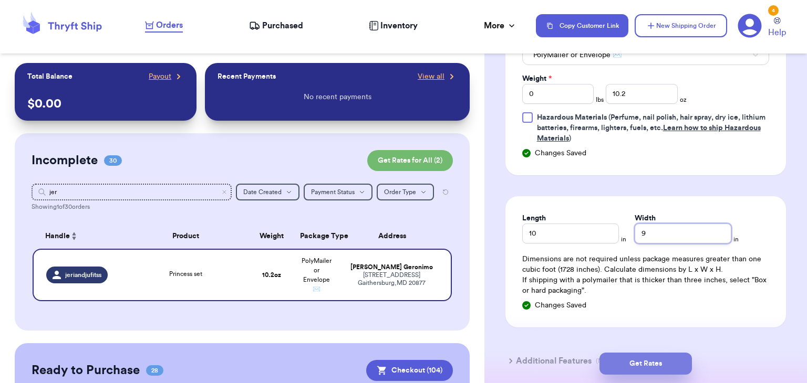
type input "9"
click at [630, 363] on button "Get Rates" at bounding box center [645, 364] width 92 height 22
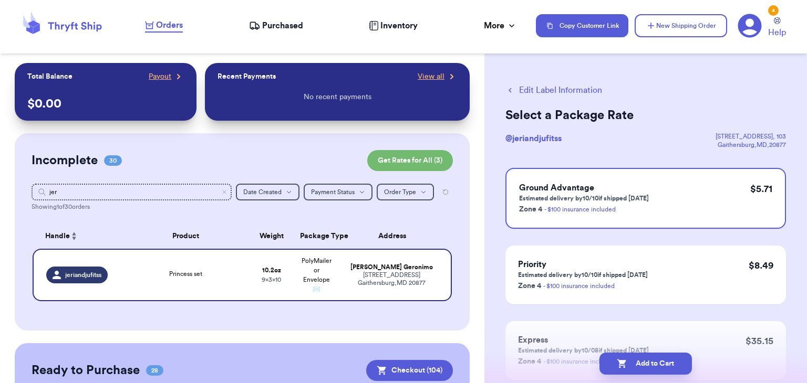
click at [630, 363] on button "Add to Cart" at bounding box center [645, 364] width 92 height 22
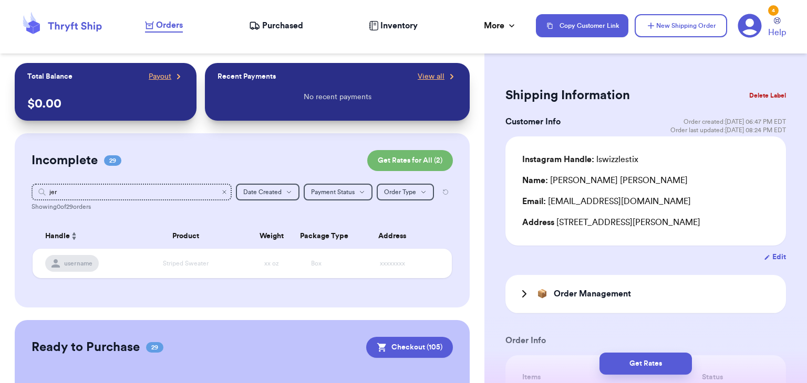
click at [223, 194] on icon "Clear search" at bounding box center [224, 192] width 6 height 6
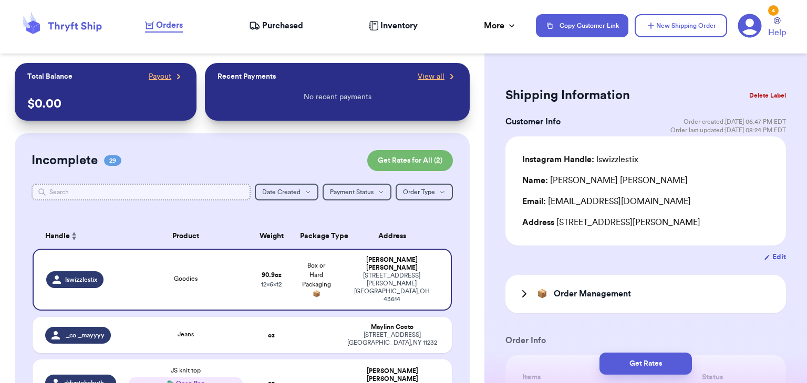
click at [145, 188] on input "text" at bounding box center [141, 192] width 219 height 17
type input ","
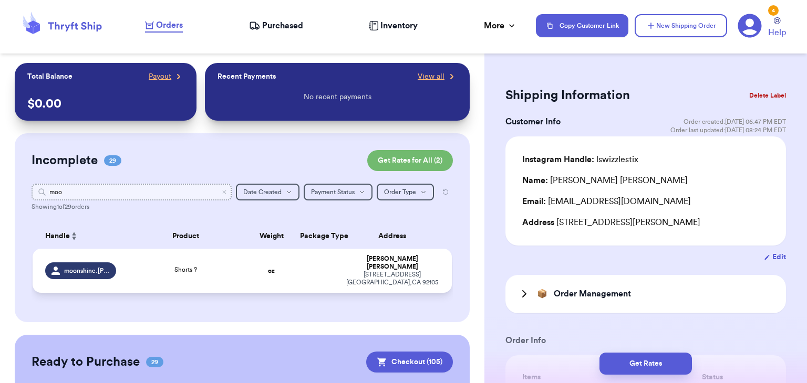
type input "moo"
click at [193, 272] on div "Shorts ?" at bounding box center [185, 271] width 113 height 12
type input "Shorts ?"
type input "0"
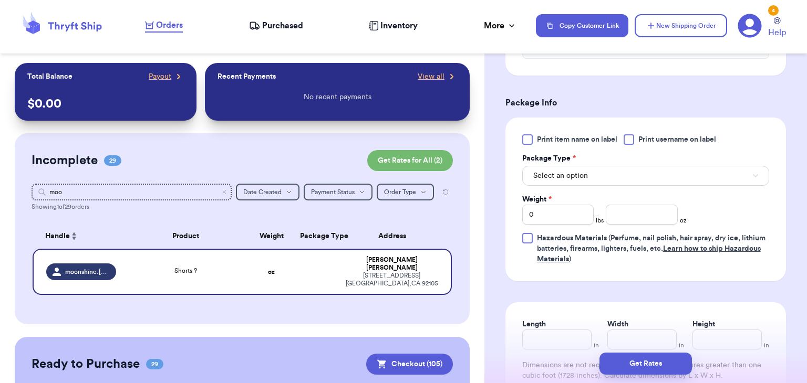
scroll to position [469, 0]
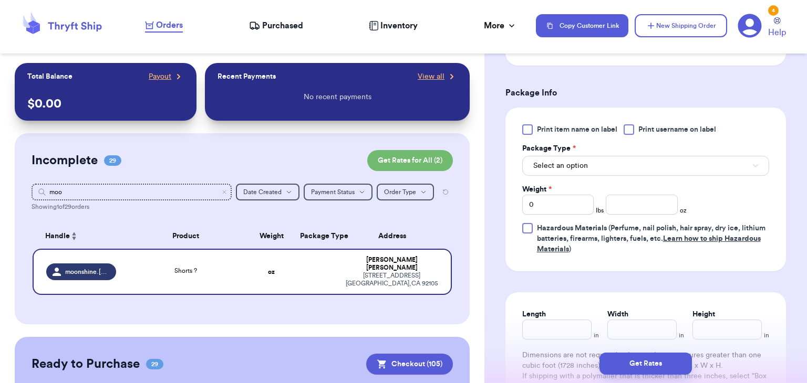
click at [631, 124] on div at bounding box center [628, 129] width 11 height 11
click at [0, 0] on input "Print username on label" at bounding box center [0, 0] width 0 height 0
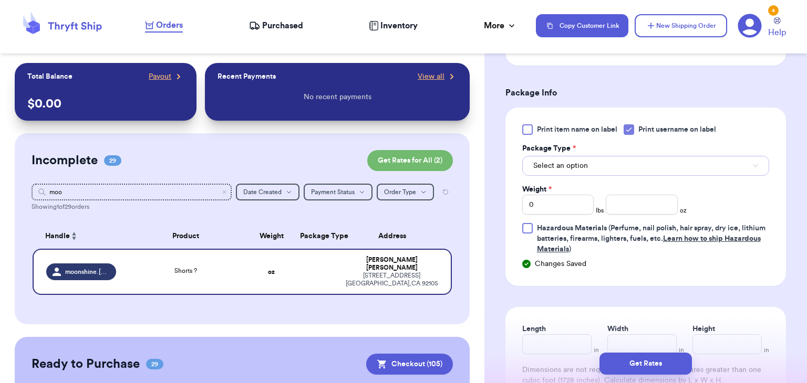
click at [624, 169] on button "Select an option" at bounding box center [645, 166] width 247 height 20
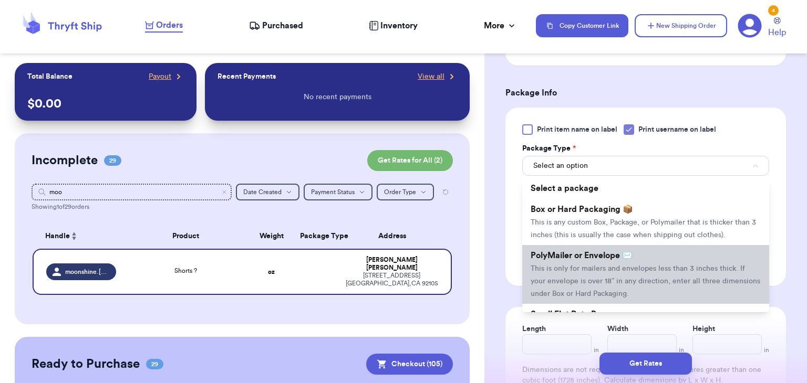
click at [622, 257] on span "PolyMailer or Envelope ✉️" at bounding box center [581, 256] width 102 height 8
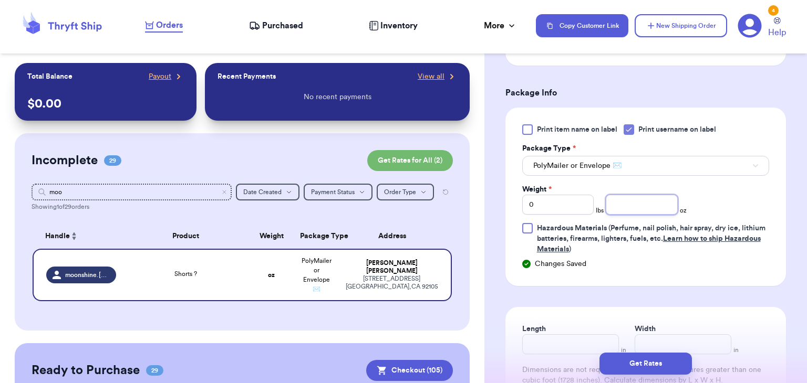
click at [623, 202] on input "number" at bounding box center [641, 205] width 72 height 20
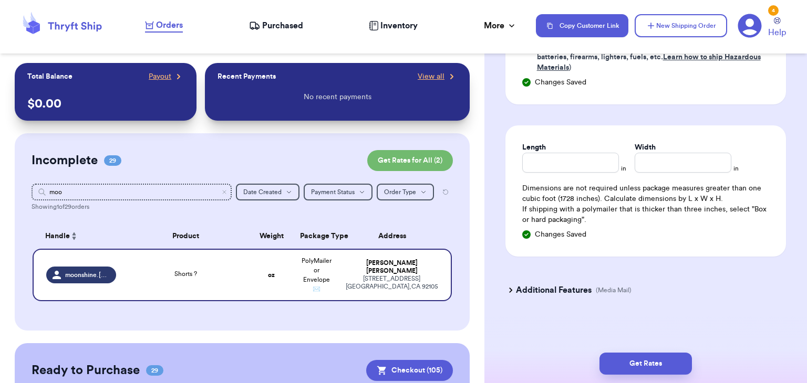
type input "2.7"
click at [547, 155] on input "Length" at bounding box center [570, 163] width 97 height 20
type input "9"
click at [654, 156] on input "Width *" at bounding box center [682, 163] width 97 height 20
type input "7.5"
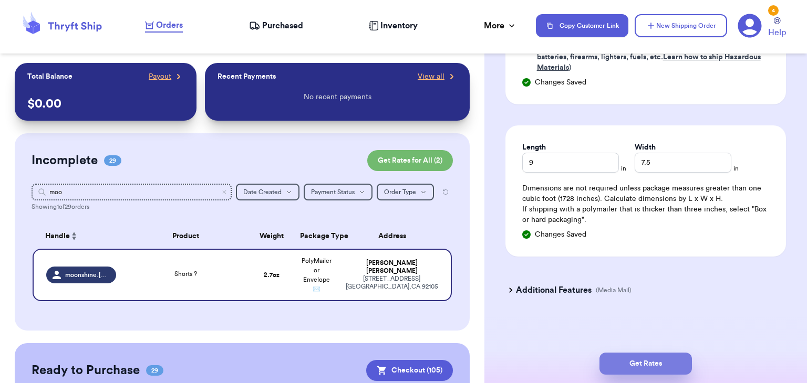
click at [651, 355] on button "Get Rates" at bounding box center [645, 364] width 92 height 22
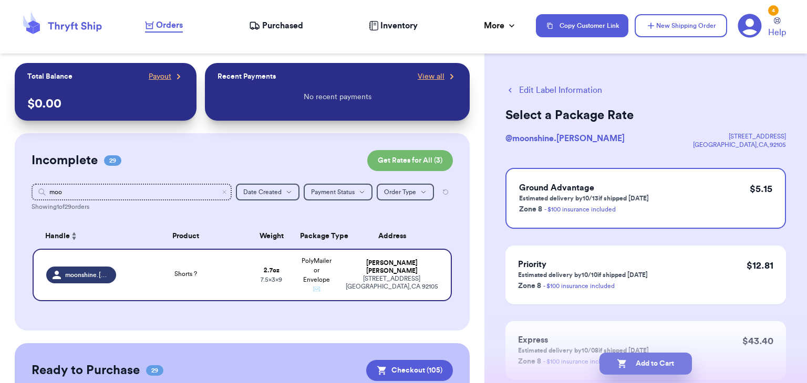
click at [653, 362] on button "Add to Cart" at bounding box center [645, 364] width 92 height 22
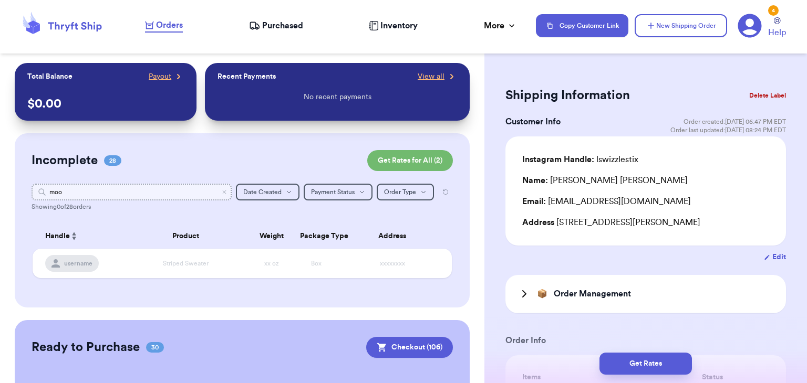
click at [221, 193] on input "moo" at bounding box center [132, 192] width 200 height 17
click at [226, 196] on input "moo" at bounding box center [132, 192] width 200 height 17
click at [226, 190] on icon "Clear search" at bounding box center [224, 192] width 6 height 6
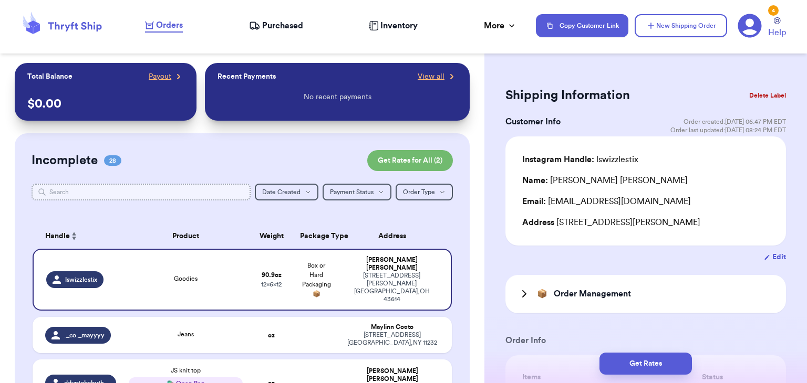
click at [214, 193] on input "text" at bounding box center [141, 192] width 219 height 17
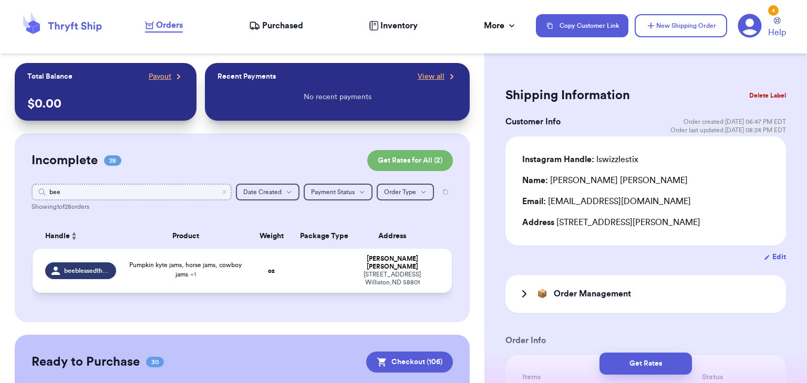
type input "bee"
click at [173, 273] on div "Pumpkin kyte jams, horse jams, cowboy jams + 1" at bounding box center [185, 269] width 113 height 19
type input "QM striped romper"
type input "0"
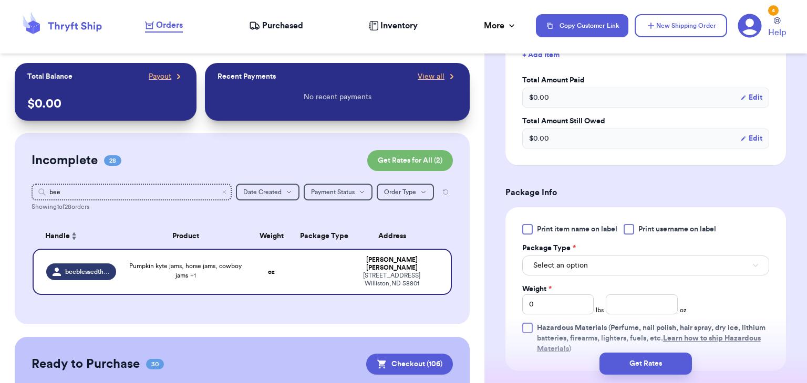
scroll to position [404, 0]
click at [622, 233] on div "Print item name on label Print username on label" at bounding box center [645, 230] width 247 height 11
click at [625, 235] on div "Print item name on label Print username on label Package Type * Select an optio…" at bounding box center [645, 290] width 247 height 130
click at [631, 235] on div "Print item name on label Print username on label Package Type * Select an optio…" at bounding box center [645, 290] width 247 height 130
click at [632, 230] on div at bounding box center [628, 230] width 11 height 11
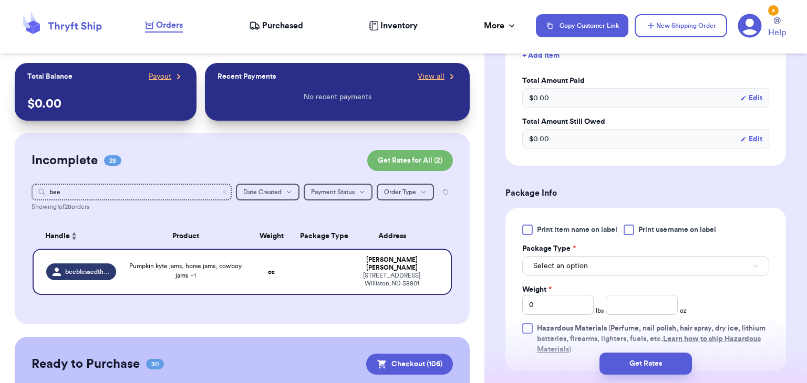
click at [0, 0] on input "Print username on label" at bounding box center [0, 0] width 0 height 0
click at [636, 265] on button "Select an option" at bounding box center [645, 266] width 247 height 20
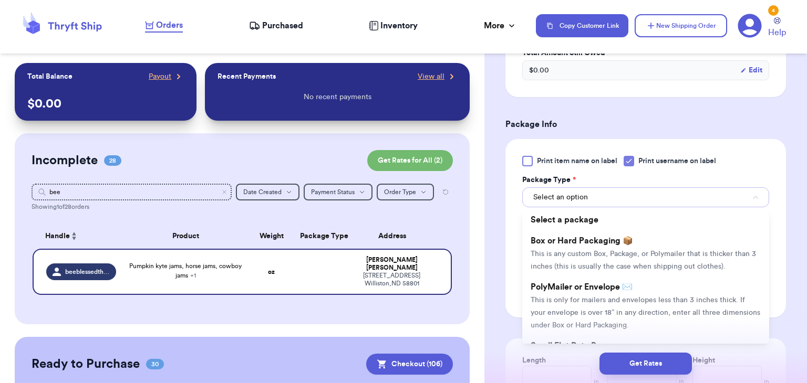
scroll to position [480, 0]
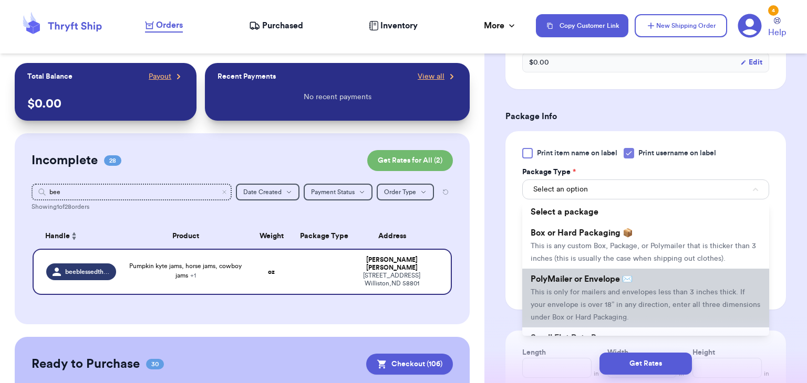
click at [636, 277] on li "PolyMailer or Envelope ✉️ This is only for mailers and envelopes less than 3 in…" at bounding box center [645, 298] width 247 height 59
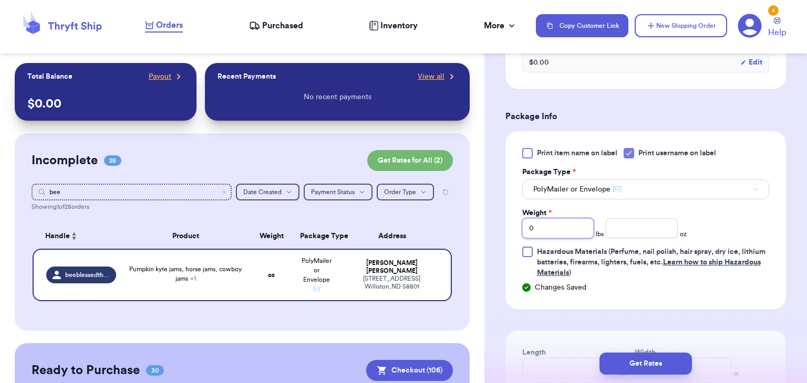
click at [579, 221] on input "0" at bounding box center [558, 228] width 72 height 20
type input "1"
click at [640, 225] on input "number" at bounding box center [641, 228] width 72 height 20
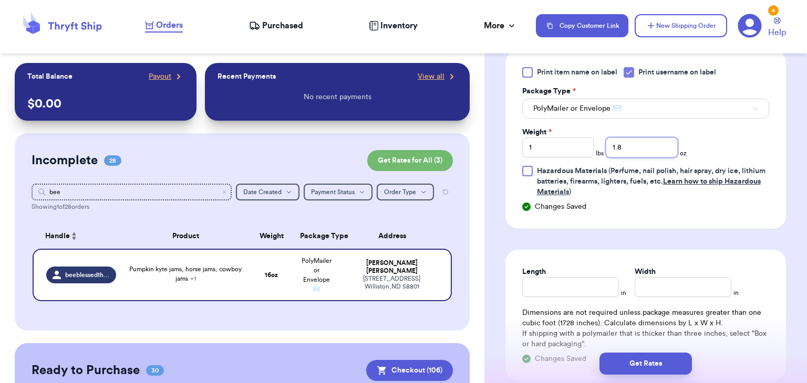
scroll to position [563, 0]
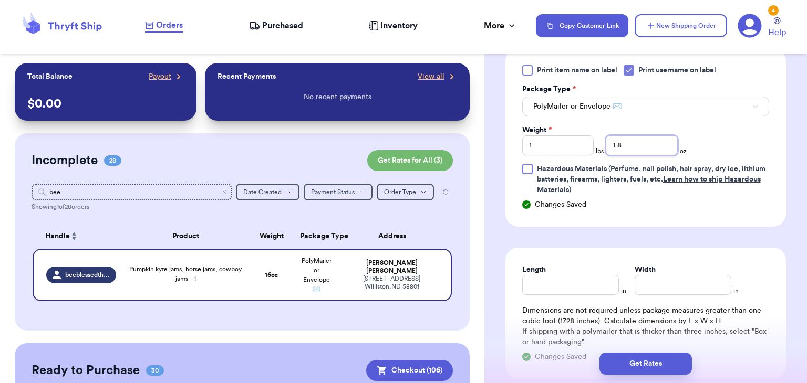
type input "1.8"
click at [562, 299] on div "Length in Width in Dimensions are not required unless package measures greater …" at bounding box center [645, 313] width 280 height 131
click at [570, 286] on input "Length" at bounding box center [570, 285] width 97 height 20
type input "9"
type input "10"
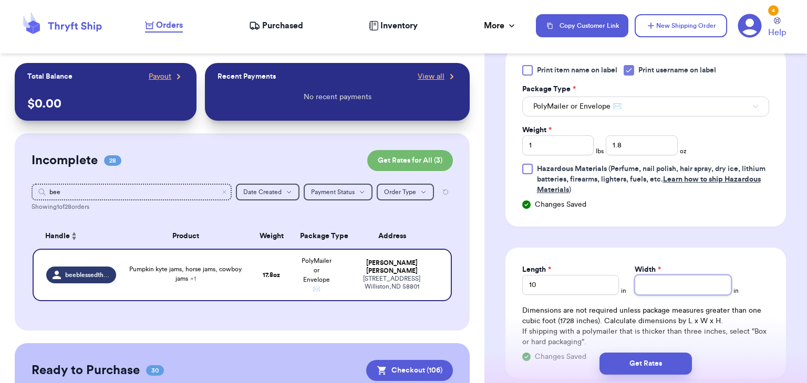
click at [686, 283] on input "Width *" at bounding box center [682, 285] width 97 height 20
type input "9.5"
click at [631, 363] on button "Get Rates" at bounding box center [645, 364] width 92 height 22
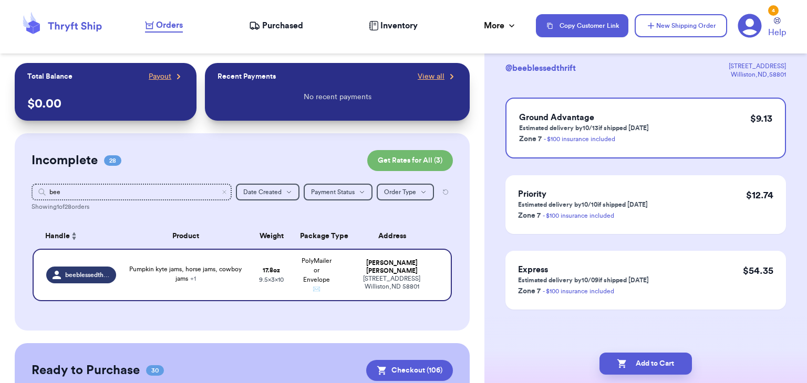
scroll to position [0, 0]
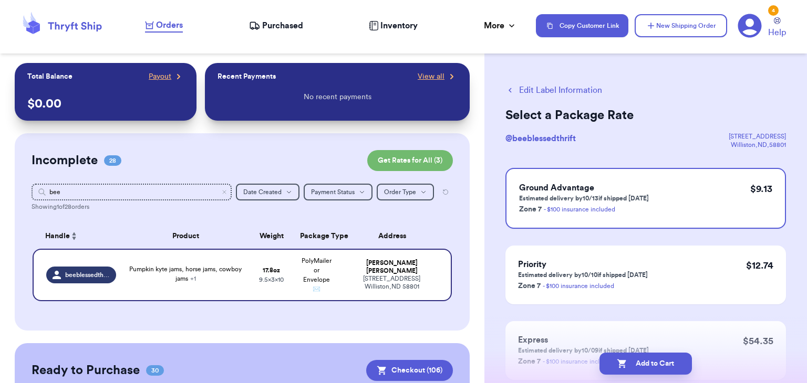
click at [631, 363] on button "Add to Cart" at bounding box center [645, 364] width 92 height 22
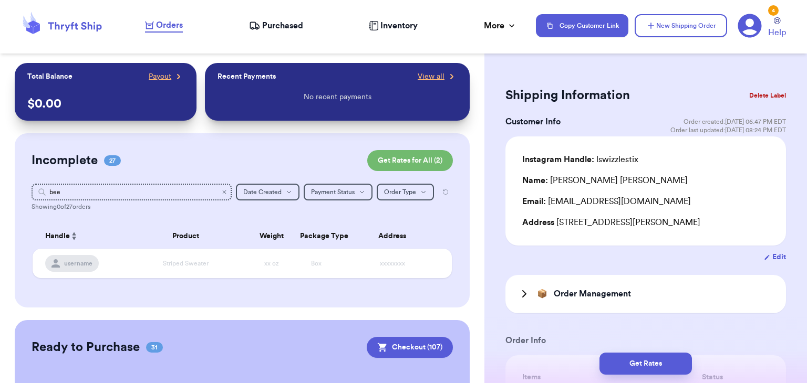
click at [224, 192] on icon "Clear search" at bounding box center [224, 192] width 6 height 6
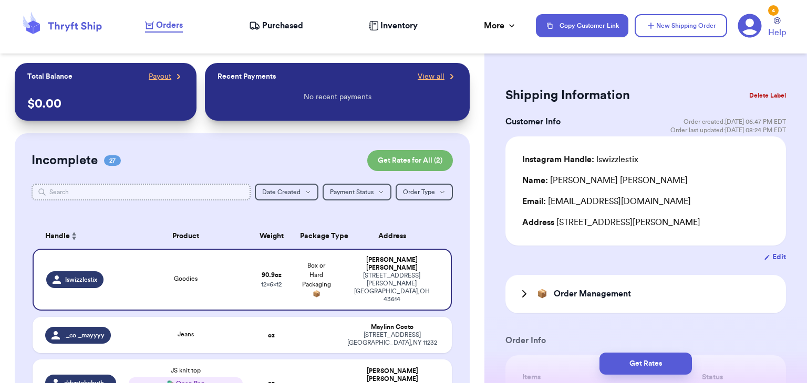
click at [207, 198] on input "text" at bounding box center [141, 192] width 219 height 17
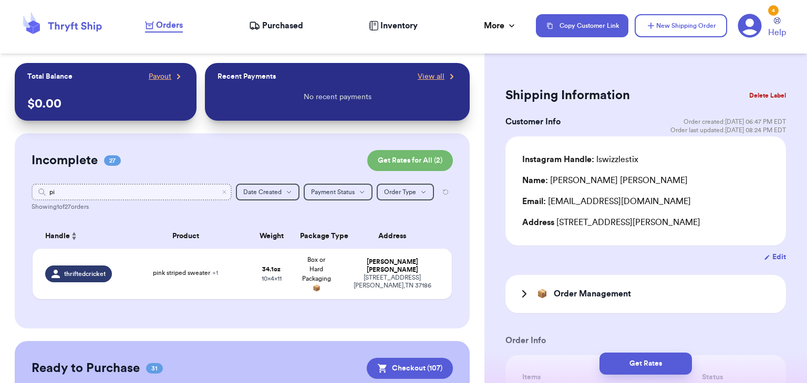
type input "p"
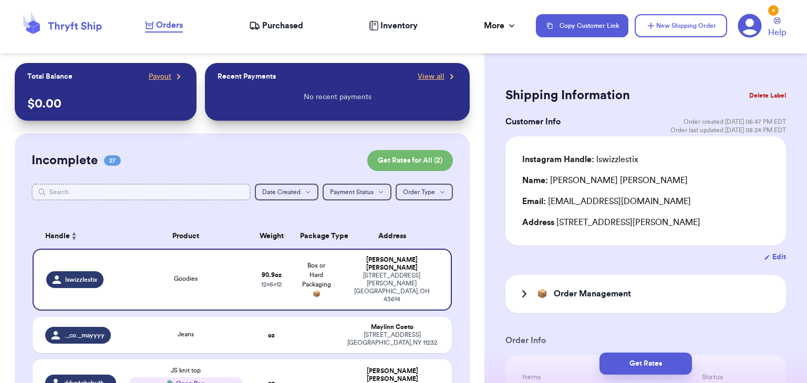
click at [183, 192] on input "text" at bounding box center [141, 192] width 219 height 17
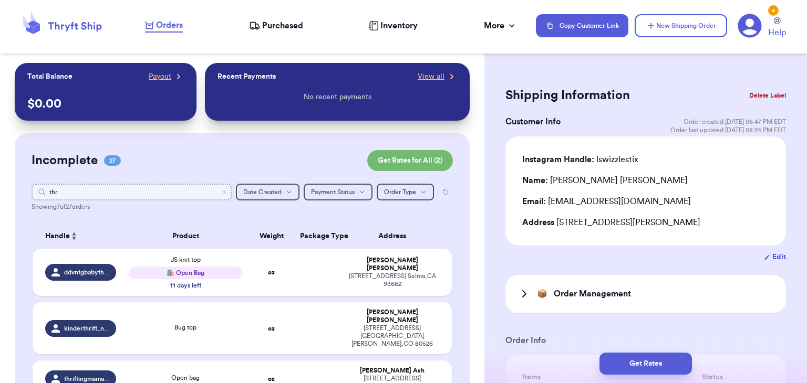
type input "thr"
click at [198, 373] on div "Open bag" at bounding box center [185, 379] width 113 height 12
type input "Open bag"
type input "0"
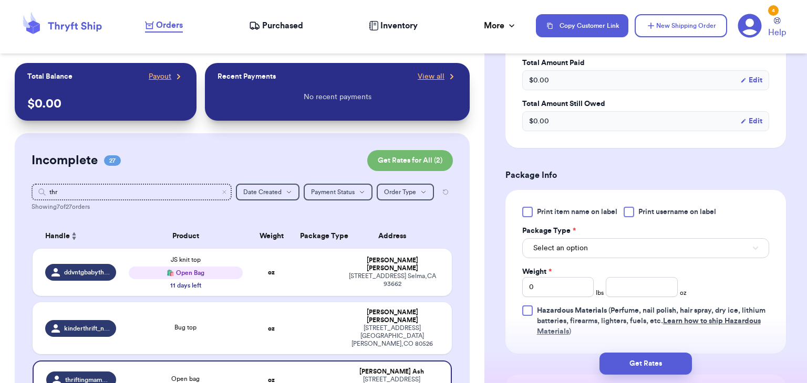
scroll to position [389, 0]
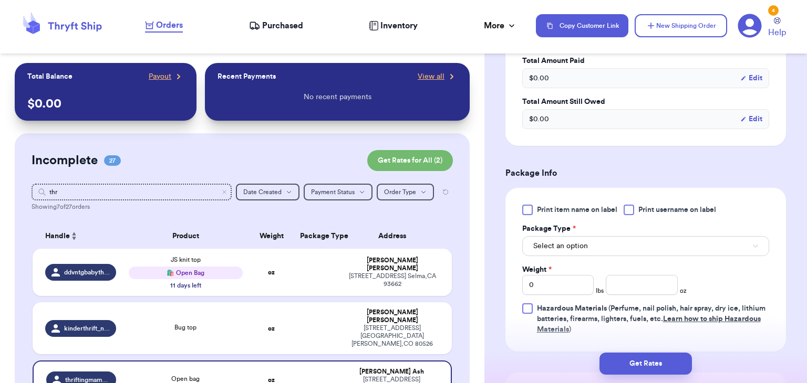
click at [629, 210] on div at bounding box center [628, 210] width 11 height 11
click at [0, 0] on input "Print username on label" at bounding box center [0, 0] width 0 height 0
click at [579, 250] on button "Select an option" at bounding box center [645, 246] width 247 height 20
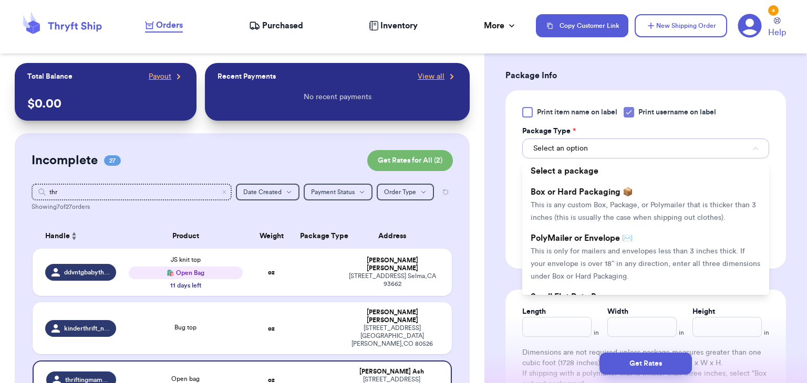
scroll to position [487, 0]
click at [579, 250] on span "This is only for mailers and envelopes less than 3 inches thick. If your envelo…" at bounding box center [644, 263] width 229 height 33
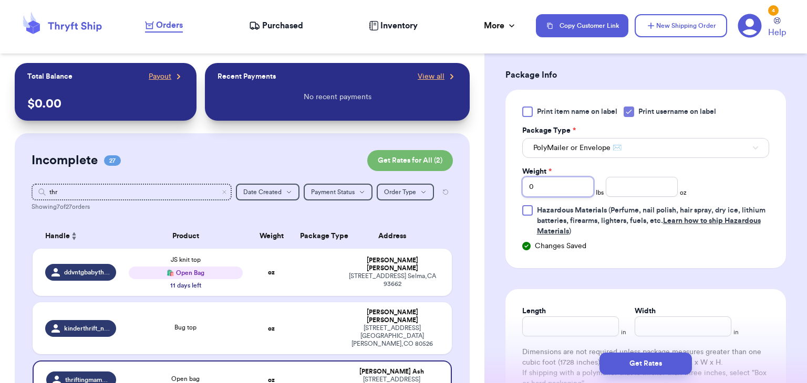
click at [543, 186] on input "0" at bounding box center [558, 187] width 72 height 20
type input "1"
click at [660, 184] on input "number" at bounding box center [641, 187] width 72 height 20
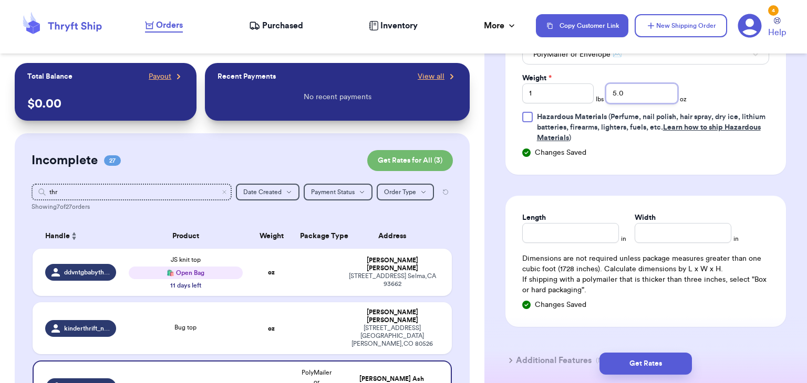
scroll to position [591, 0]
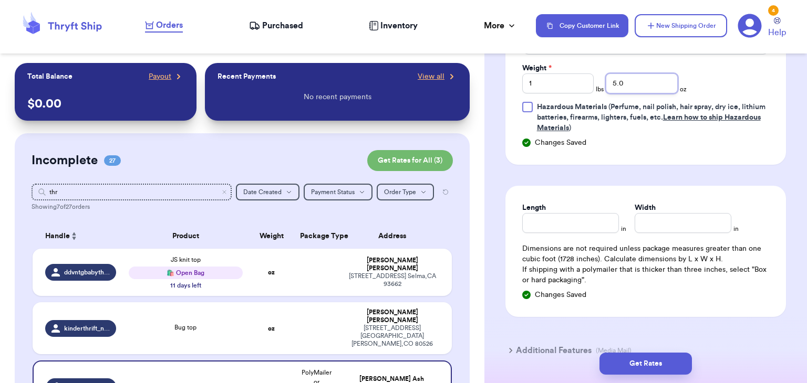
type input "5.0"
click at [554, 218] on input "Length" at bounding box center [570, 223] width 97 height 20
type input "11"
click at [672, 221] on input "Width *" at bounding box center [682, 223] width 97 height 20
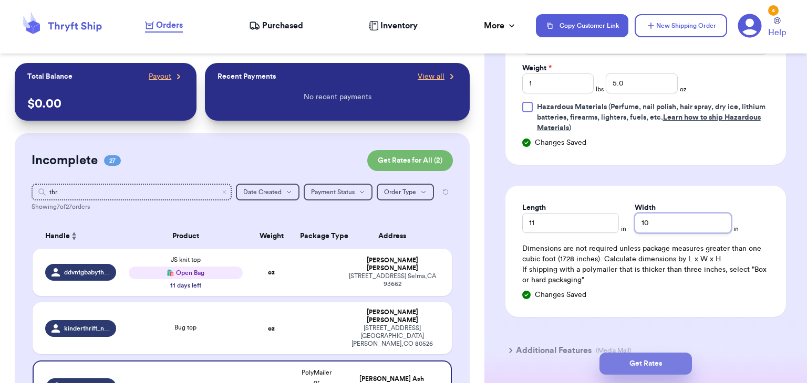
type input "10"
click at [641, 361] on button "Get Rates" at bounding box center [645, 364] width 92 height 22
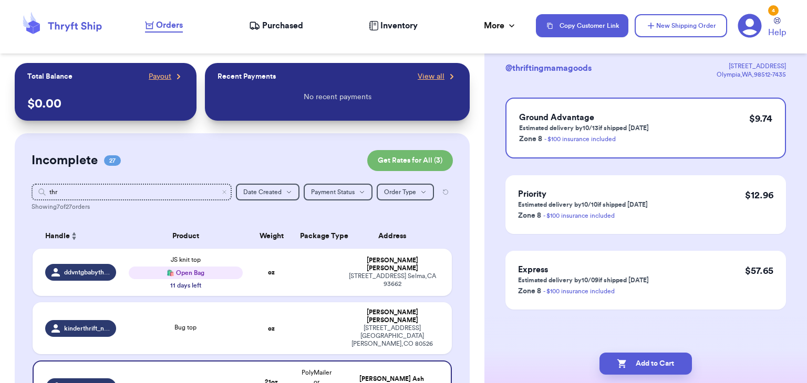
scroll to position [0, 0]
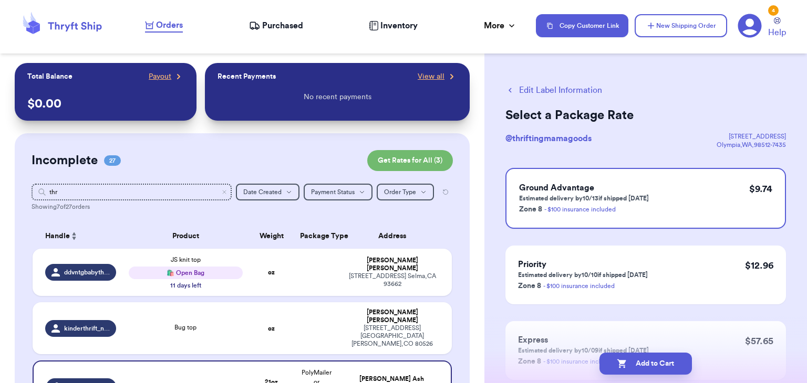
click at [641, 361] on button "Add to Cart" at bounding box center [645, 364] width 92 height 22
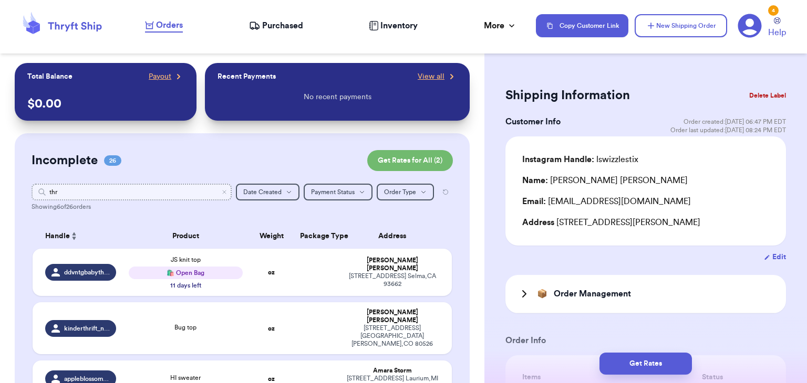
click at [203, 184] on input "thr" at bounding box center [132, 192] width 200 height 17
type input "t"
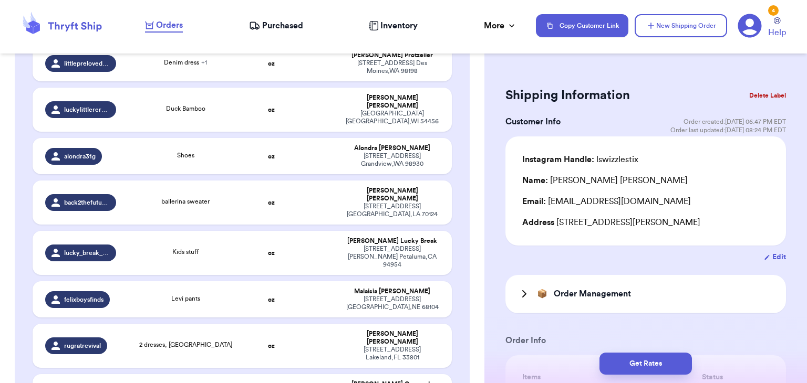
scroll to position [595, 0]
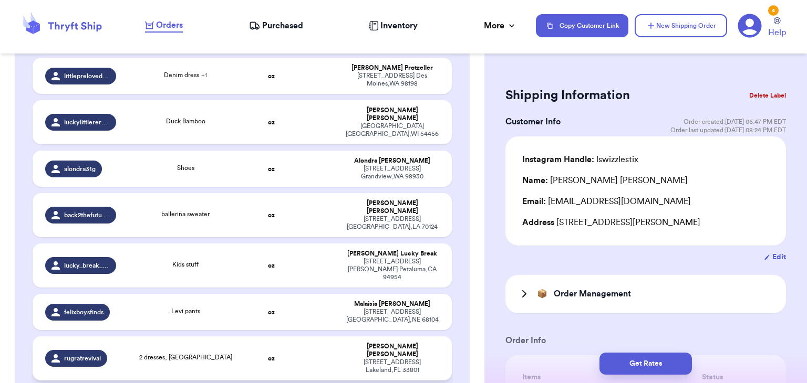
click at [197, 354] on span "2 dresses, [GEOGRAPHIC_DATA]" at bounding box center [185, 357] width 93 height 6
type input "2 dresses, [GEOGRAPHIC_DATA]"
type input "0"
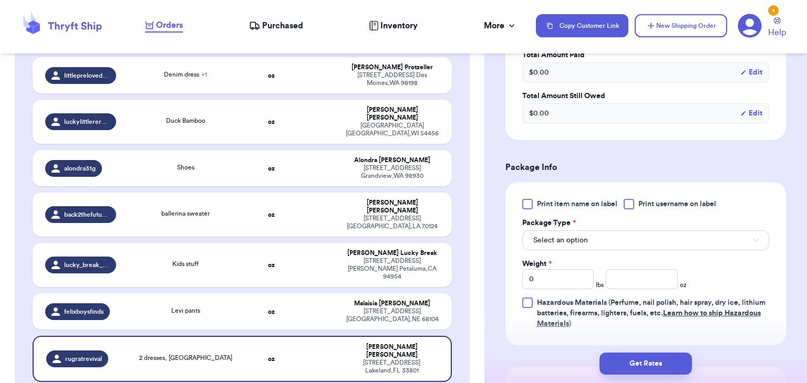
scroll to position [422, 0]
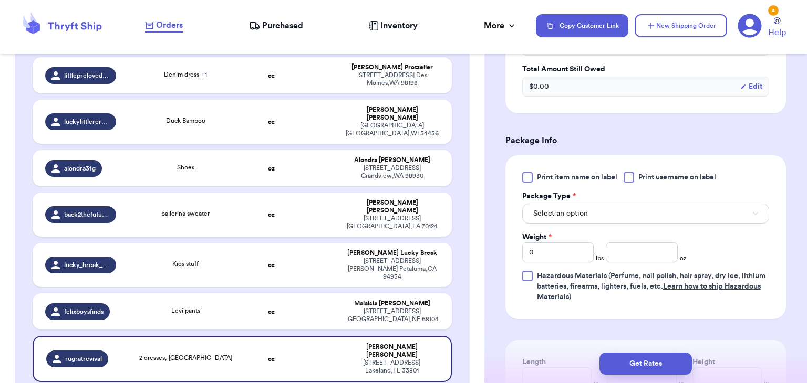
click at [629, 181] on div at bounding box center [628, 177] width 11 height 11
click at [0, 0] on input "Print username on label" at bounding box center [0, 0] width 0 height 0
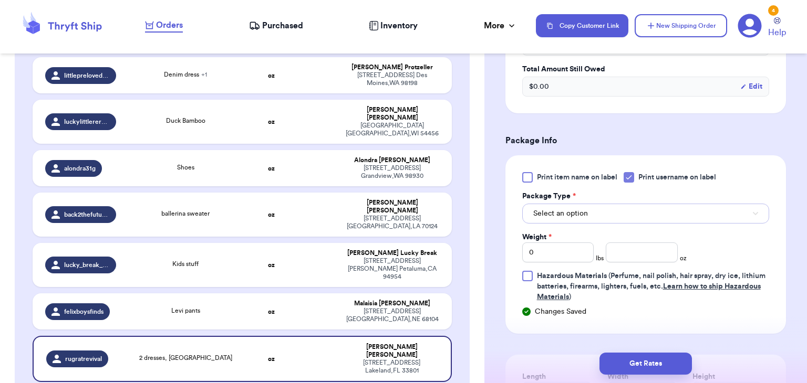
click at [632, 204] on button "Select an option" at bounding box center [645, 214] width 247 height 20
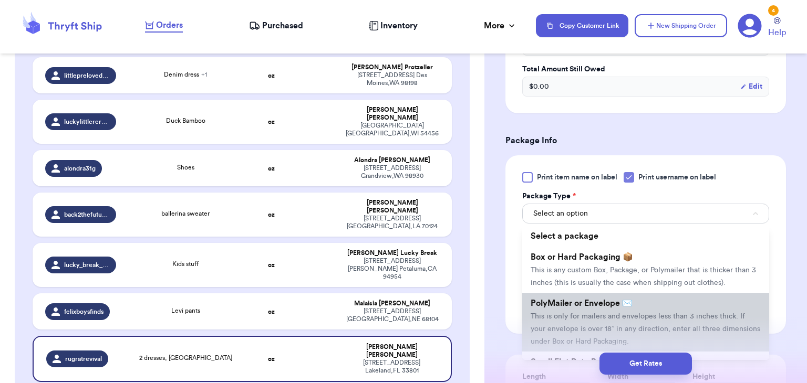
click at [617, 319] on span "This is only for mailers and envelopes less than 3 inches thick. If your envelo…" at bounding box center [644, 329] width 229 height 33
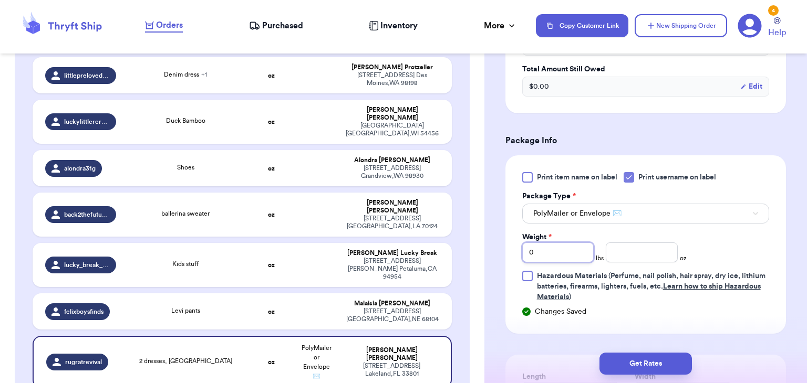
click at [556, 253] on input "0" at bounding box center [558, 253] width 72 height 20
type input "1"
click at [661, 249] on input "number" at bounding box center [641, 253] width 72 height 20
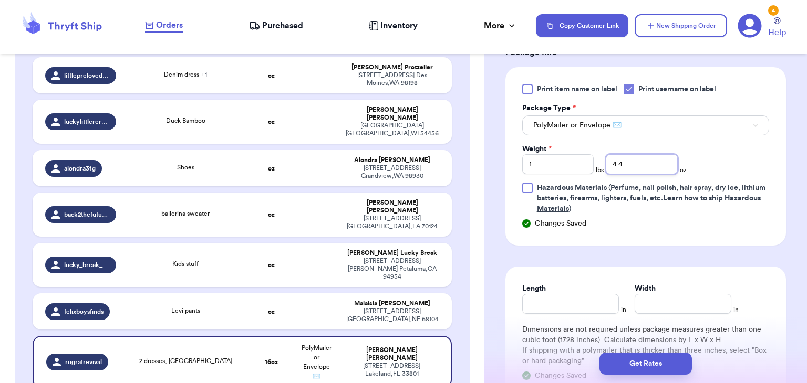
scroll to position [521, 0]
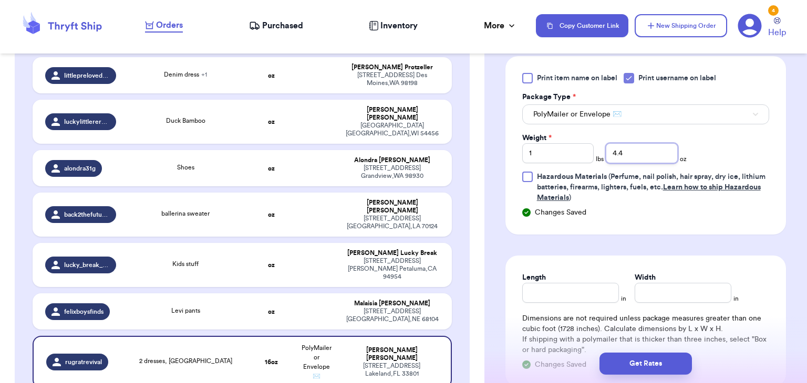
type input "4.4"
click at [545, 289] on input "Length" at bounding box center [570, 293] width 97 height 20
type input "11"
click at [647, 289] on input "Width *" at bounding box center [682, 293] width 97 height 20
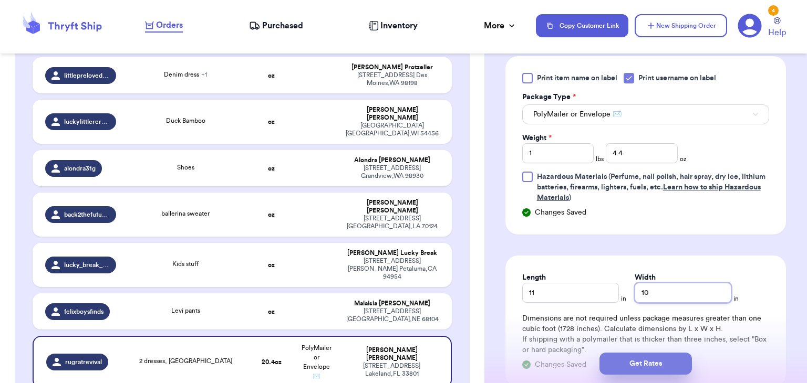
type input "10"
click at [630, 358] on button "Get Rates" at bounding box center [645, 364] width 92 height 22
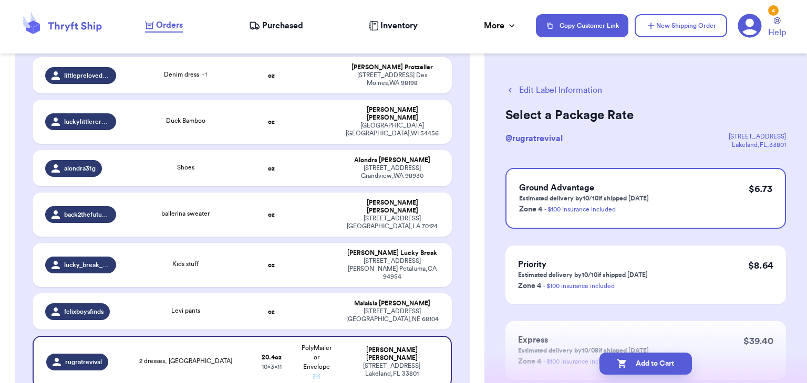
click at [630, 358] on button "Add to Cart" at bounding box center [645, 364] width 92 height 22
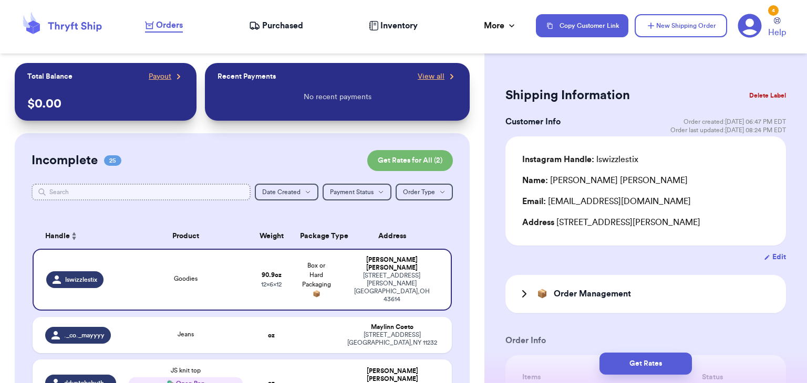
click at [171, 186] on input "text" at bounding box center [141, 192] width 219 height 17
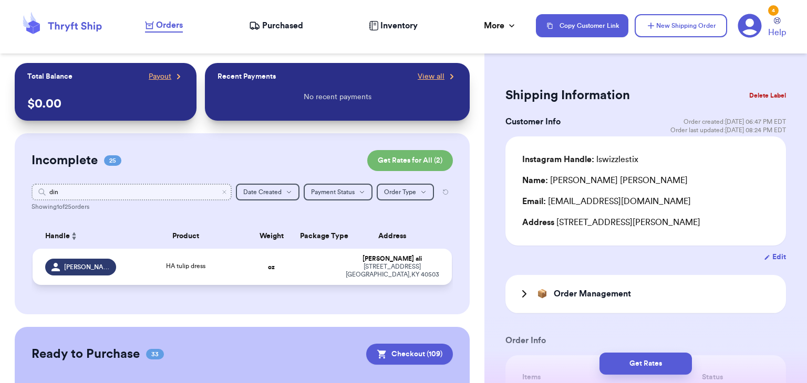
type input "din"
click at [232, 267] on div "HA tulip dress" at bounding box center [185, 267] width 113 height 12
type input "HA tulip dress"
type input "0"
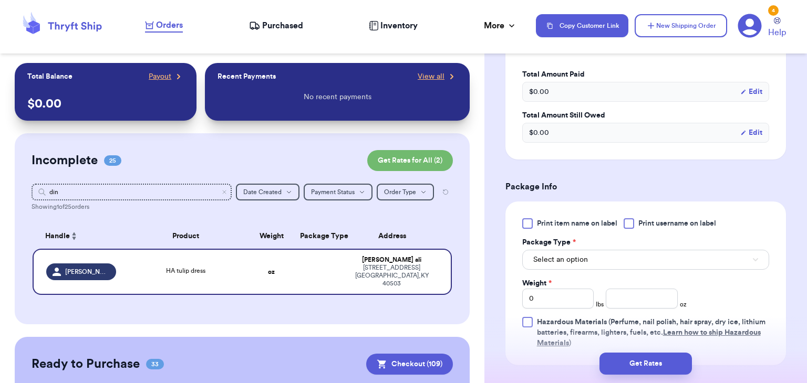
scroll to position [376, 0]
click at [629, 224] on div at bounding box center [628, 223] width 11 height 11
click at [0, 0] on input "Print username on label" at bounding box center [0, 0] width 0 height 0
click at [625, 259] on button "Select an option" at bounding box center [645, 259] width 247 height 20
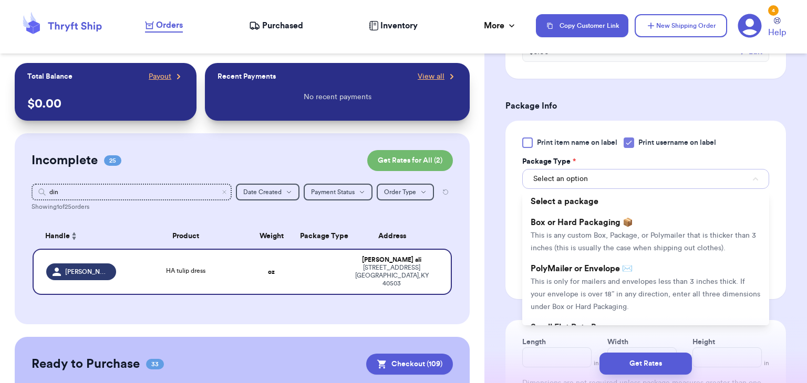
scroll to position [463, 0]
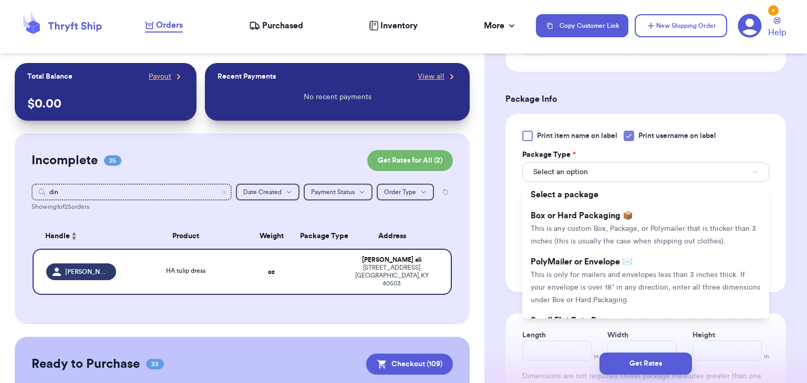
click at [625, 259] on span "PolyMailer or Envelope ✉️" at bounding box center [581, 262] width 102 height 8
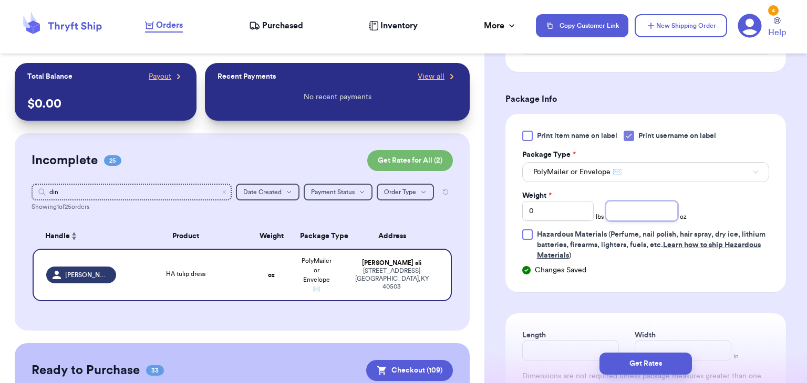
click at [634, 213] on input "number" at bounding box center [641, 211] width 72 height 20
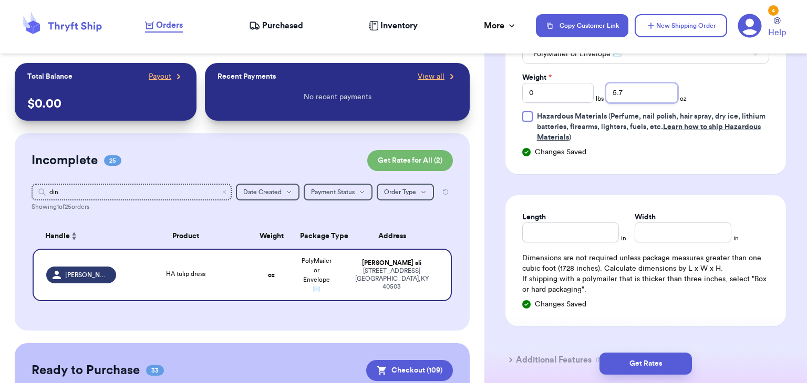
scroll to position [607, 0]
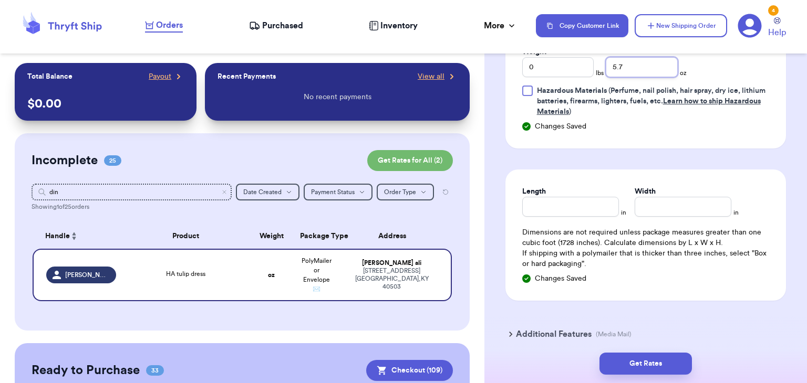
type input "5.7"
click at [531, 200] on input "Length" at bounding box center [570, 207] width 97 height 20
type input "8"
click at [677, 213] on input "Width *" at bounding box center [682, 207] width 97 height 20
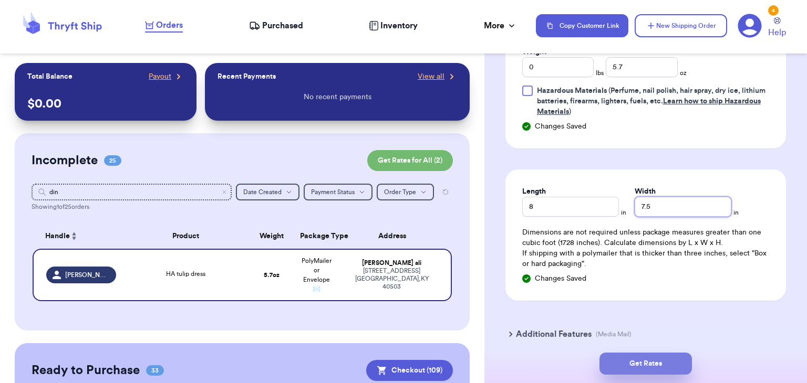
type input "7.5"
click at [636, 368] on button "Get Rates" at bounding box center [645, 364] width 92 height 22
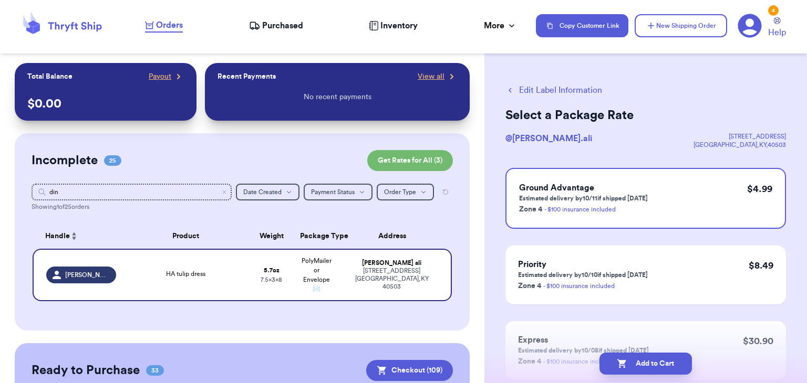
click at [636, 368] on button "Add to Cart" at bounding box center [645, 364] width 92 height 22
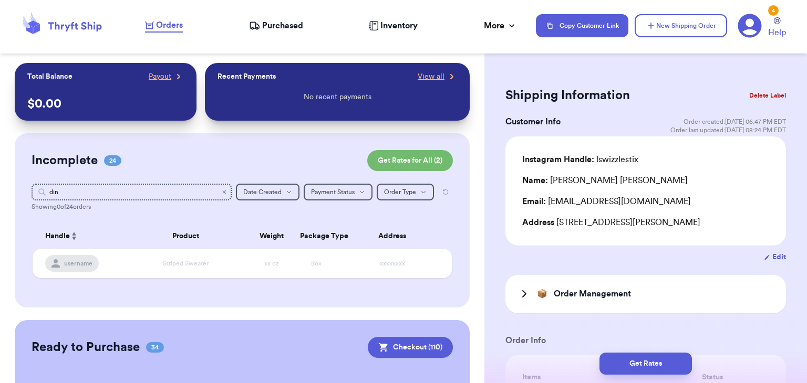
click at [225, 193] on icon "Clear search" at bounding box center [224, 192] width 6 height 6
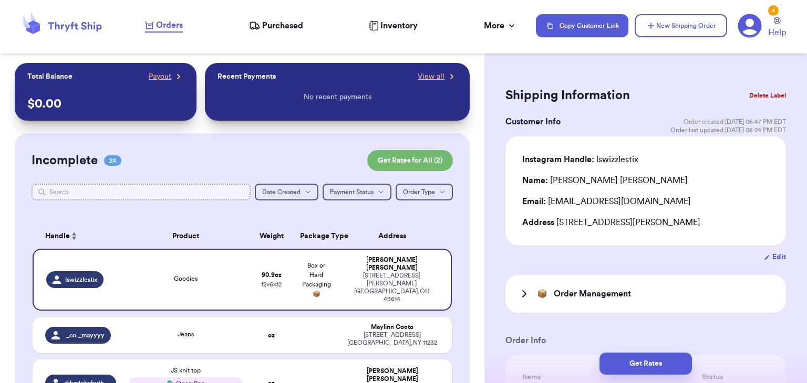
click at [223, 196] on input "text" at bounding box center [141, 192] width 219 height 17
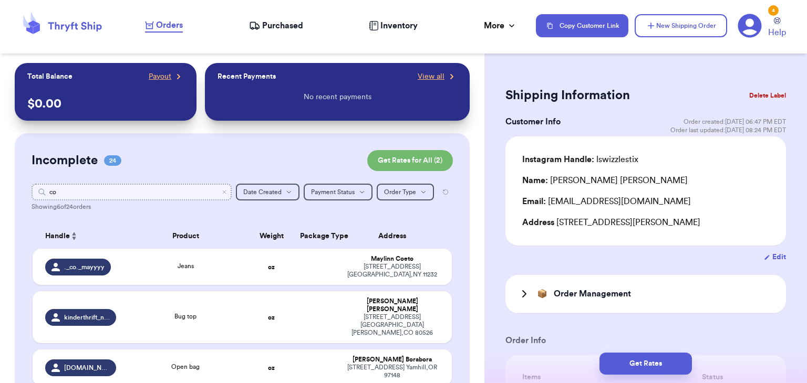
type input "c"
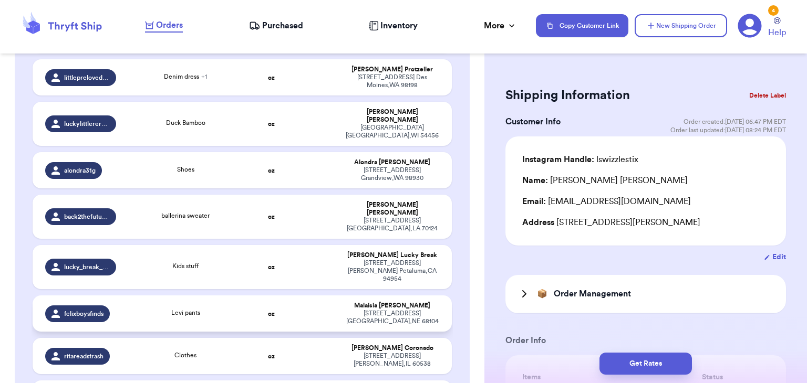
click at [216, 308] on div "Levi pants" at bounding box center [185, 314] width 113 height 12
type input "Levi pants"
type input "0"
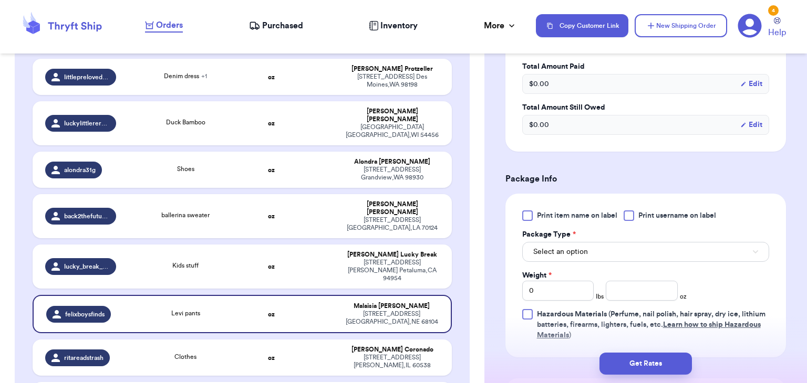
scroll to position [397, 0]
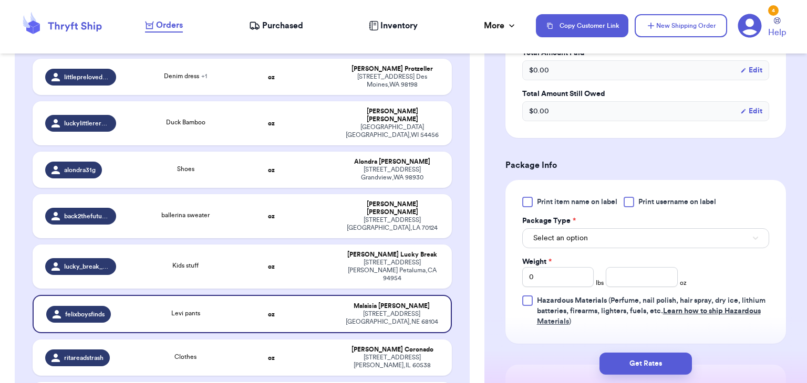
click at [631, 202] on div at bounding box center [628, 202] width 11 height 11
click at [0, 0] on input "Print username on label" at bounding box center [0, 0] width 0 height 0
click at [634, 234] on button "Select an option" at bounding box center [645, 238] width 247 height 20
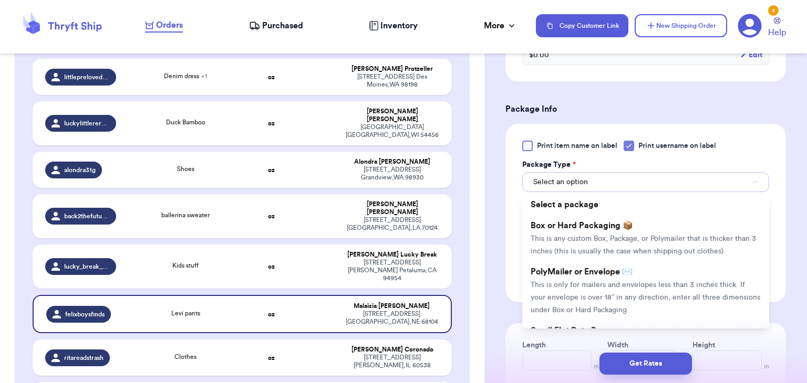
scroll to position [458, 0]
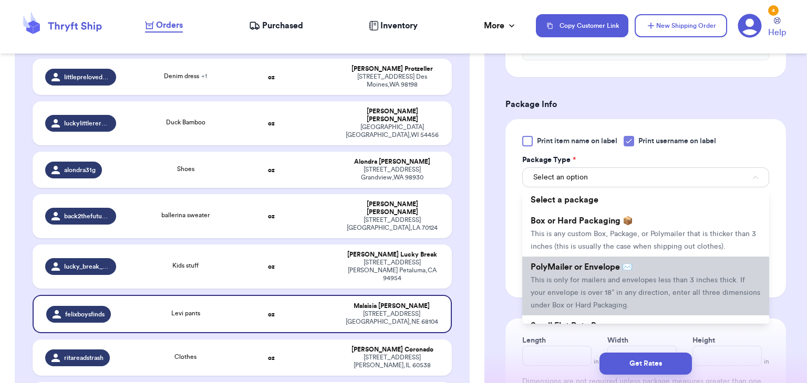
click at [631, 265] on span "PolyMailer or Envelope ✉️" at bounding box center [581, 267] width 102 height 8
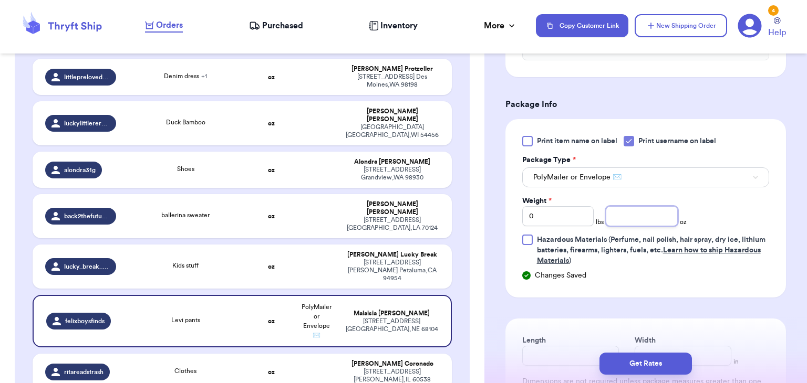
click at [620, 206] on input "number" at bounding box center [641, 216] width 72 height 20
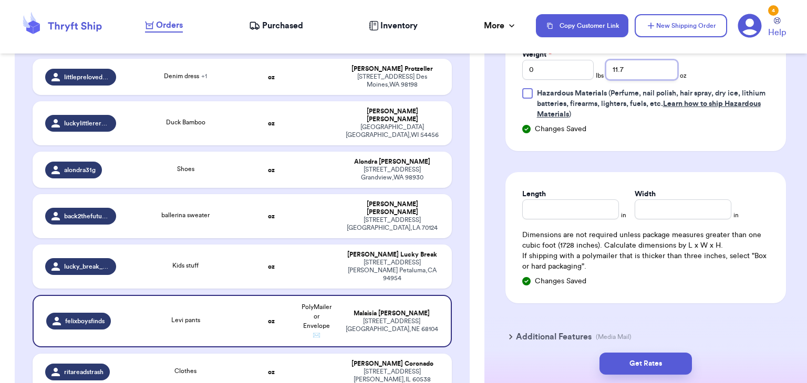
scroll to position [605, 0]
type input "11.7"
click at [569, 205] on input "Length" at bounding box center [570, 209] width 97 height 20
type input "10"
click at [643, 208] on input "Width *" at bounding box center [682, 209] width 97 height 20
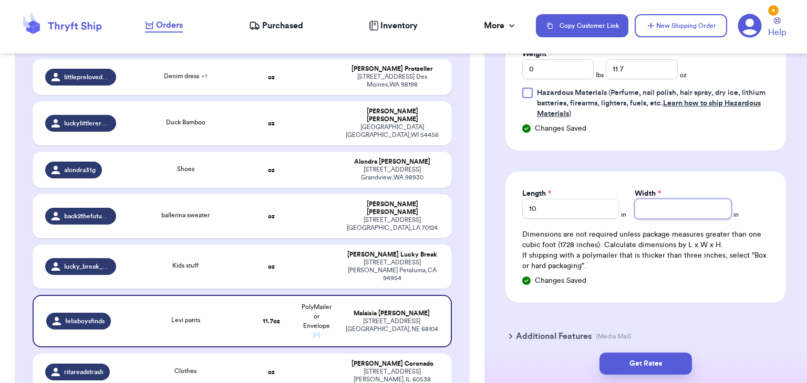
type input "8"
type input "9"
click at [639, 365] on button "Get Rates" at bounding box center [645, 364] width 92 height 22
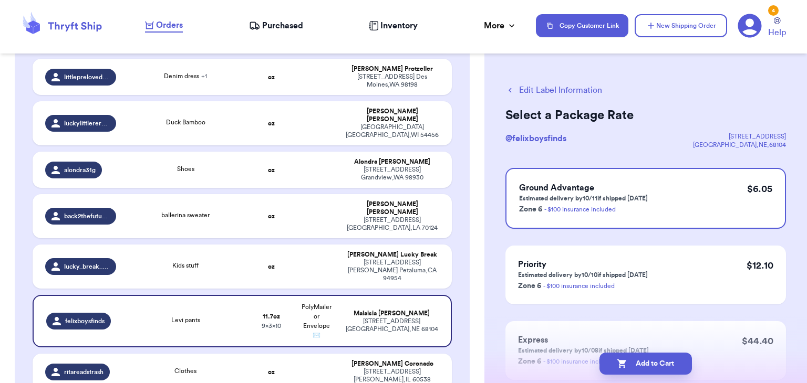
click at [639, 365] on button "Add to Cart" at bounding box center [645, 364] width 92 height 22
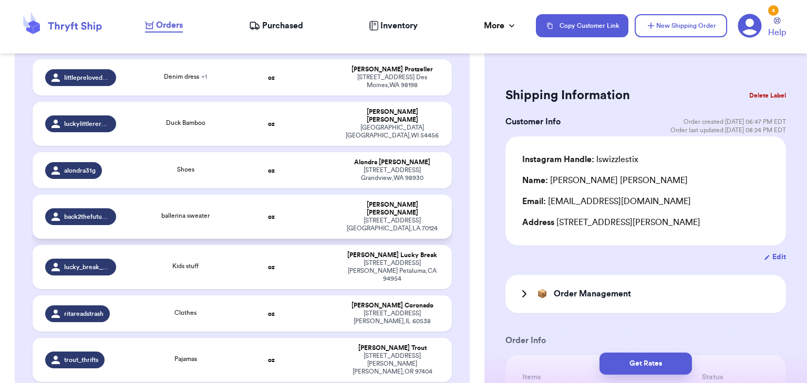
click at [270, 195] on td "oz" at bounding box center [271, 217] width 45 height 44
type input "ballerina sweater"
type input "0"
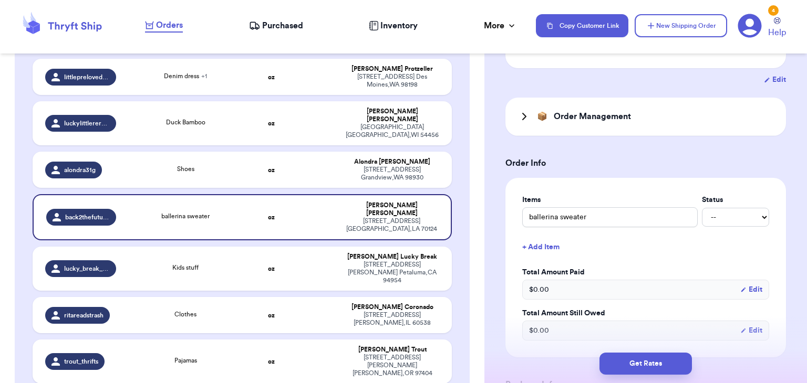
scroll to position [412, 0]
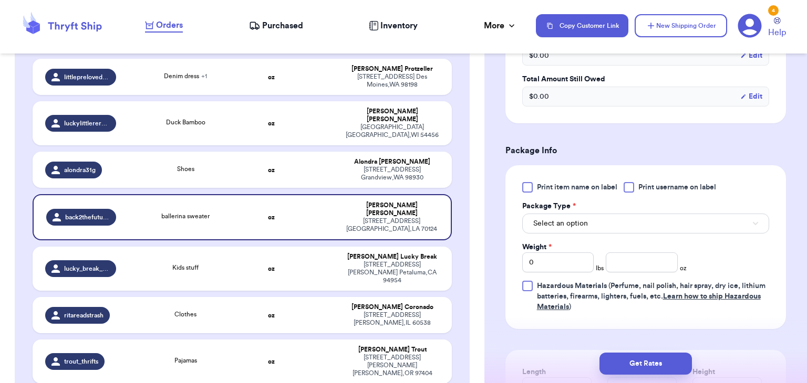
click at [629, 186] on div at bounding box center [628, 187] width 11 height 11
click at [0, 0] on input "Print username on label" at bounding box center [0, 0] width 0 height 0
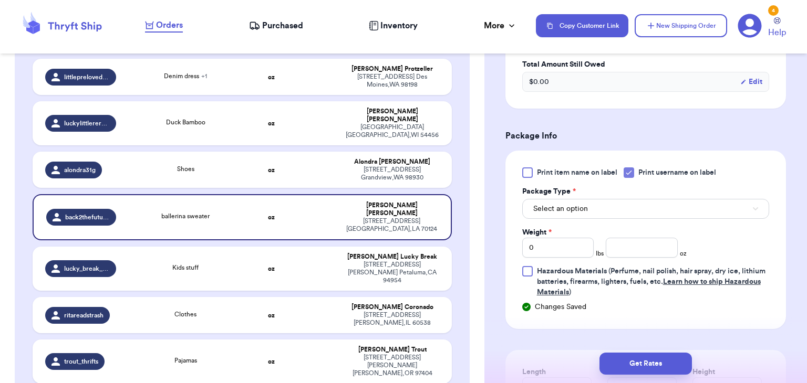
scroll to position [431, 0]
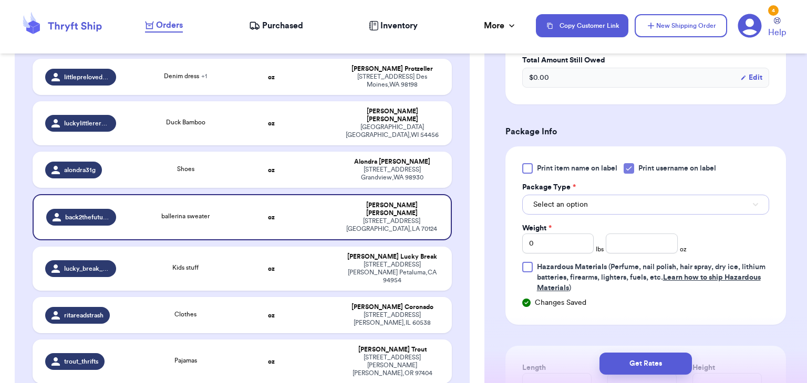
click at [626, 199] on button "Select an option" at bounding box center [645, 205] width 247 height 20
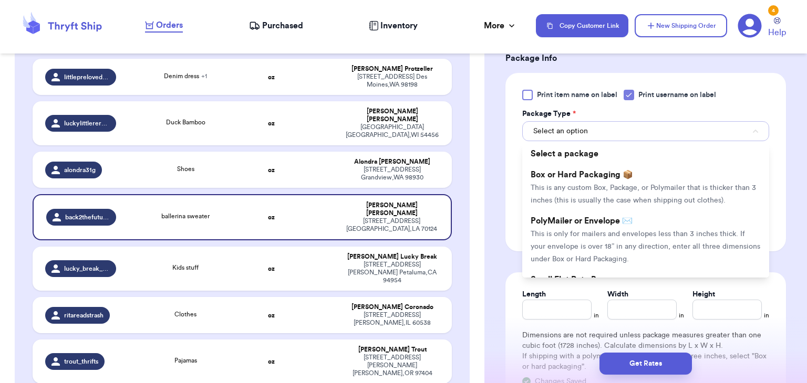
scroll to position [505, 0]
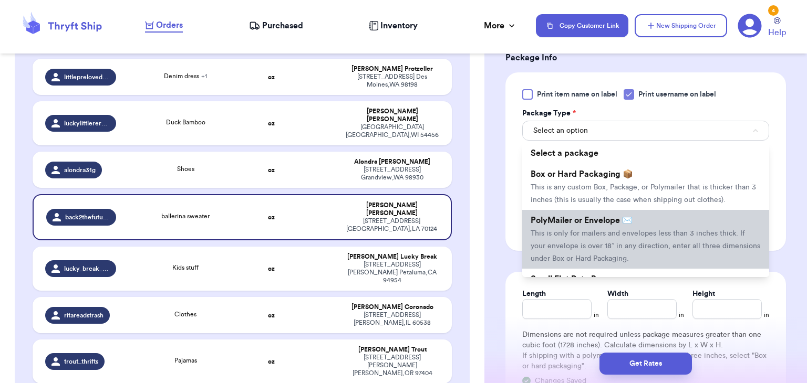
click at [616, 238] on li "PolyMailer or Envelope ✉️ This is only for mailers and envelopes less than 3 in…" at bounding box center [645, 239] width 247 height 59
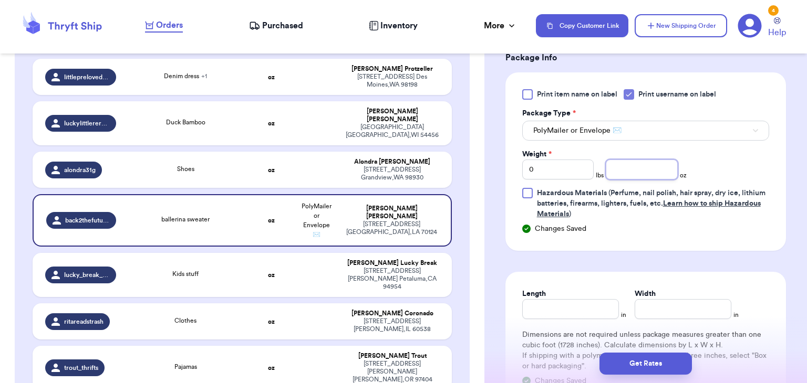
click at [622, 164] on input "number" at bounding box center [641, 170] width 72 height 20
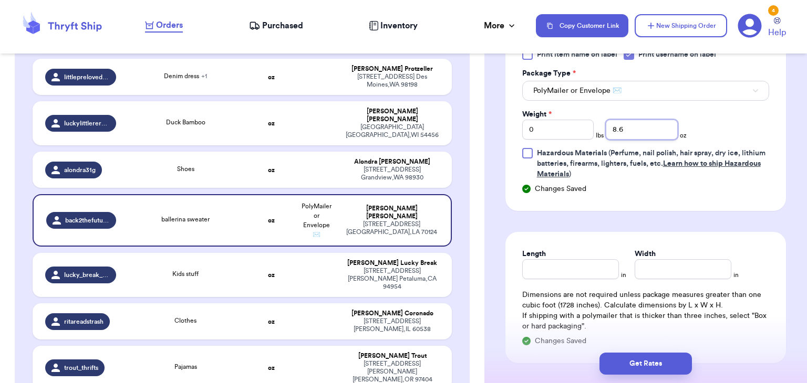
scroll to position [550, 0]
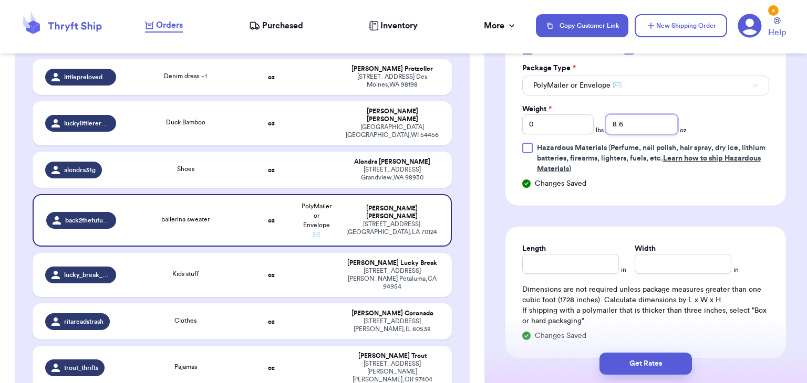
type input "8.6"
click at [558, 255] on input "Length" at bounding box center [570, 264] width 97 height 20
type input "10"
click at [644, 267] on input "Width *" at bounding box center [682, 264] width 97 height 20
type input "9"
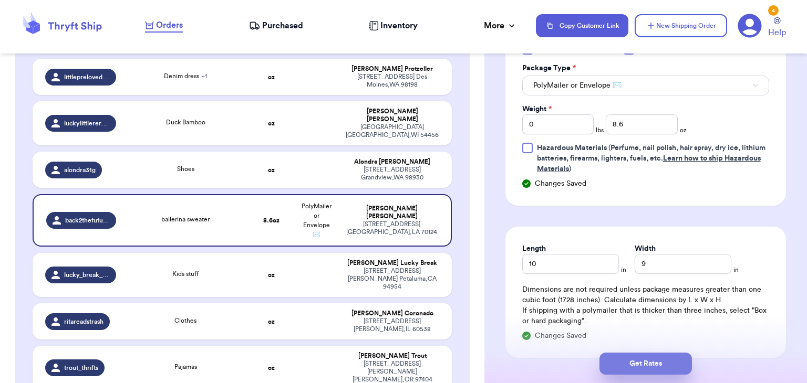
click at [664, 368] on button "Get Rates" at bounding box center [645, 364] width 92 height 22
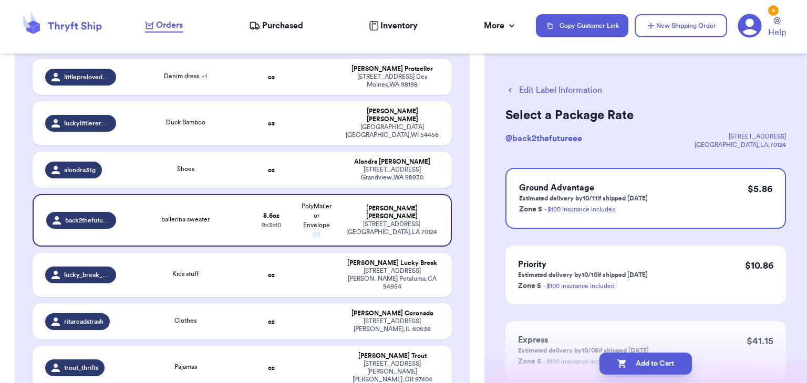
click at [664, 368] on button "Add to Cart" at bounding box center [645, 364] width 92 height 22
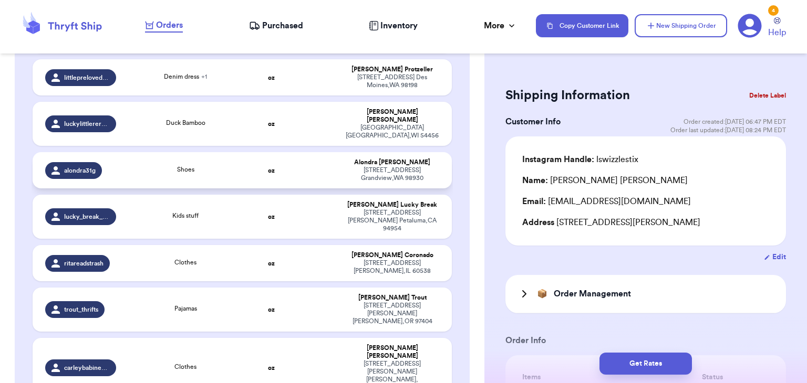
click at [219, 152] on td "Shoes" at bounding box center [185, 170] width 126 height 36
type input "Shoes"
type input "0"
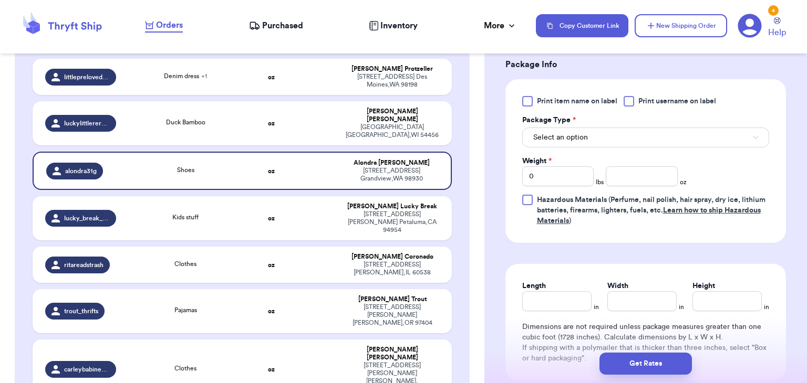
scroll to position [496, 0]
click at [629, 106] on div at bounding box center [628, 103] width 11 height 11
click at [0, 0] on input "Print username on label" at bounding box center [0, 0] width 0 height 0
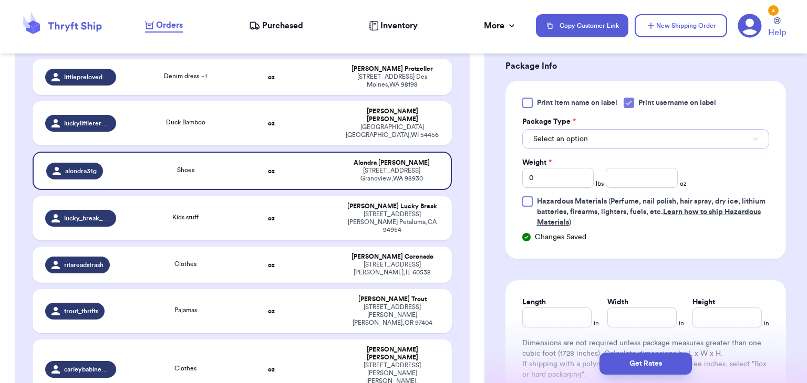
click at [637, 134] on button "Select an option" at bounding box center [645, 139] width 247 height 20
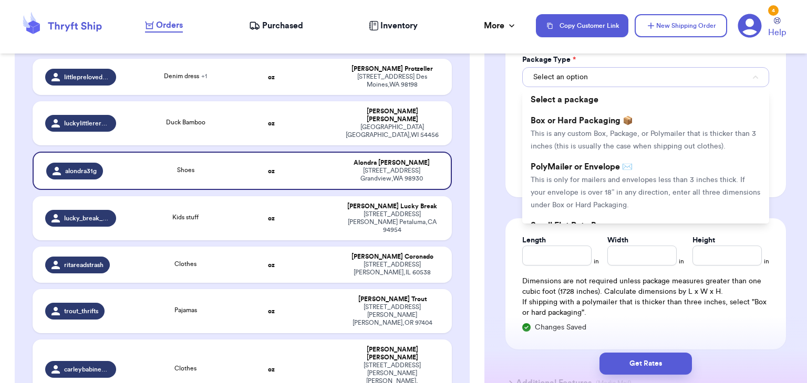
scroll to position [559, 0]
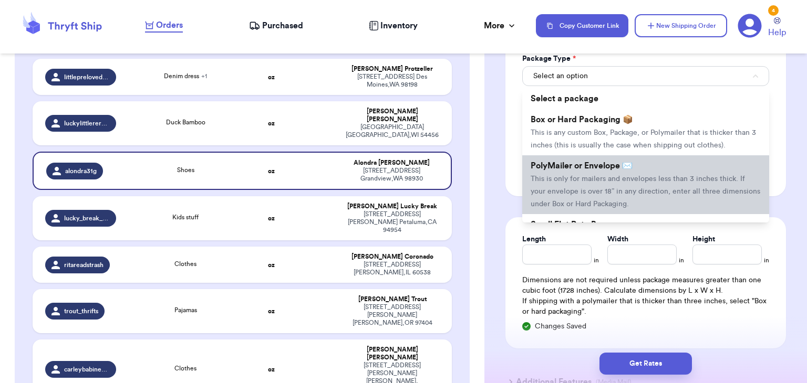
click at [637, 156] on li "PolyMailer or Envelope ✉️ This is only for mailers and envelopes less than 3 in…" at bounding box center [645, 184] width 247 height 59
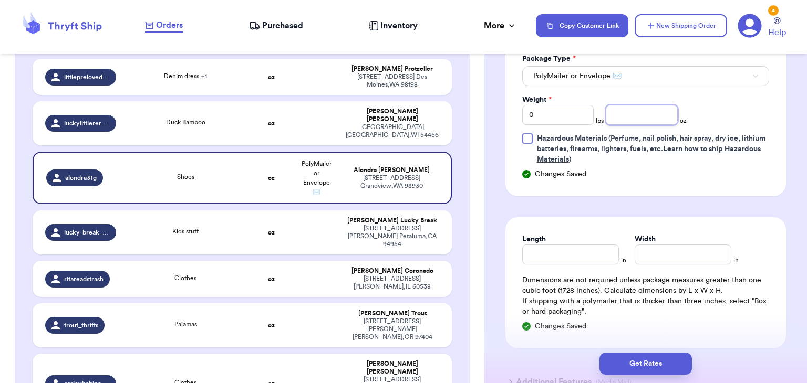
click at [637, 111] on input "number" at bounding box center [641, 115] width 72 height 20
type input "10.5"
click at [553, 268] on div "Length in Width in Dimensions are not required unless package measures greater …" at bounding box center [645, 282] width 280 height 131
click at [556, 259] on input "Length" at bounding box center [570, 255] width 97 height 20
type input "10"
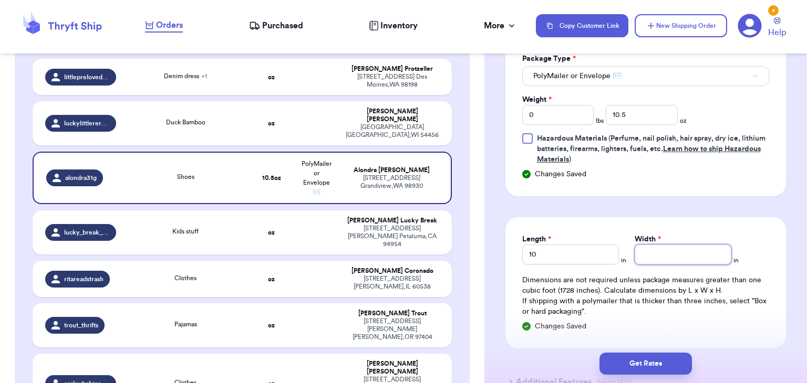
click at [653, 256] on input "Width *" at bounding box center [682, 255] width 97 height 20
type input "9"
click at [660, 366] on button "Get Rates" at bounding box center [645, 364] width 92 height 22
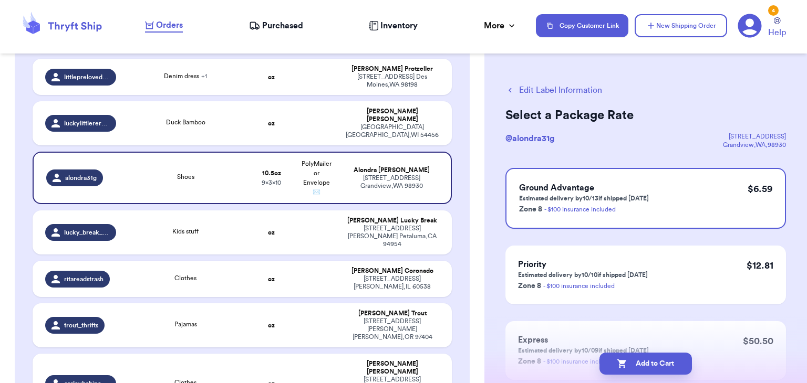
click at [660, 366] on button "Add to Cart" at bounding box center [645, 364] width 92 height 22
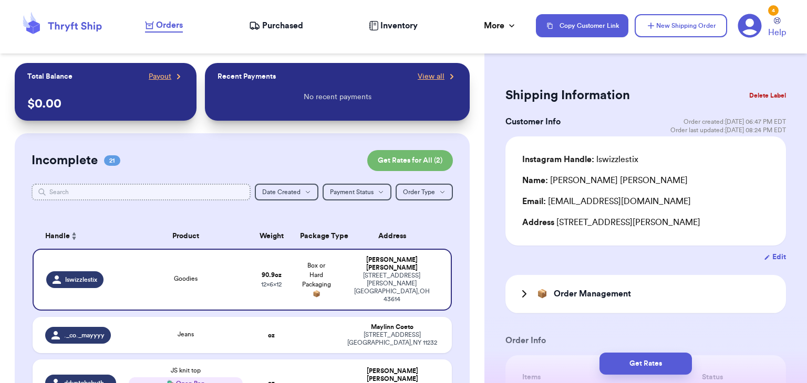
click at [161, 192] on input "text" at bounding box center [141, 192] width 219 height 17
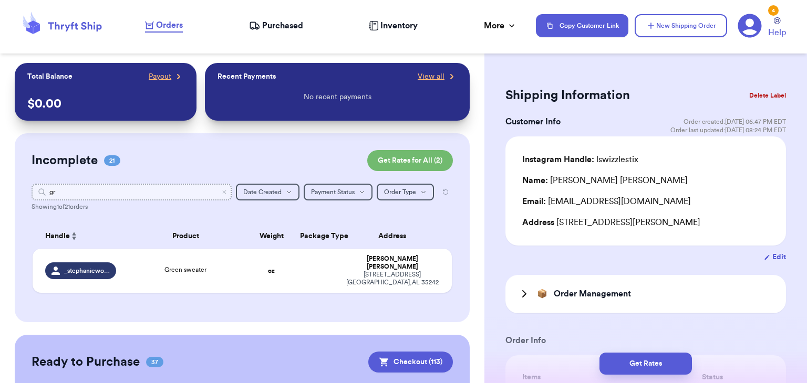
type input "g"
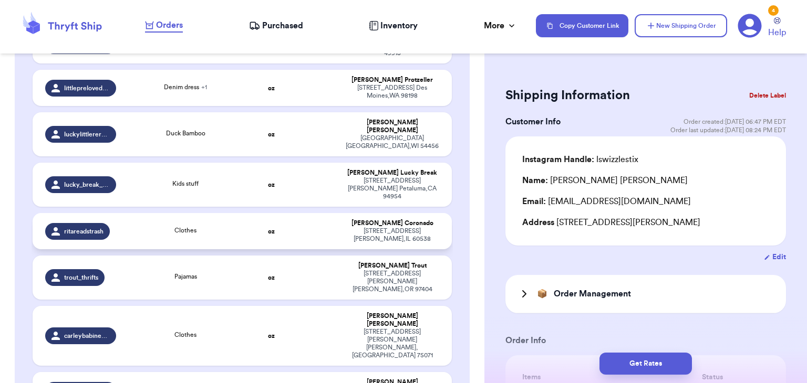
click at [202, 226] on div "Clothes" at bounding box center [185, 232] width 113 height 12
type input "Clothes"
type input "0"
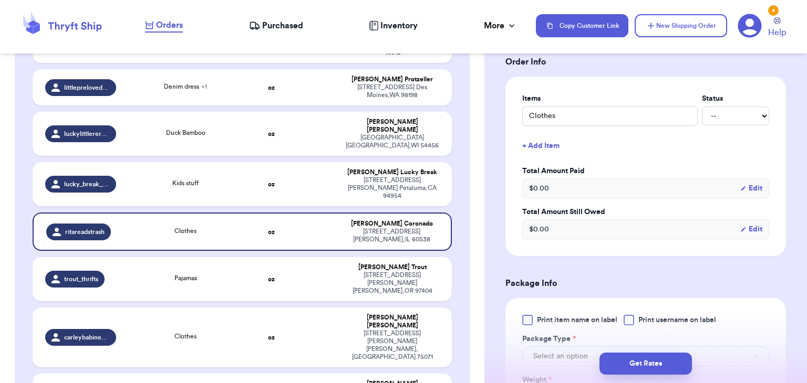
scroll to position [284, 0]
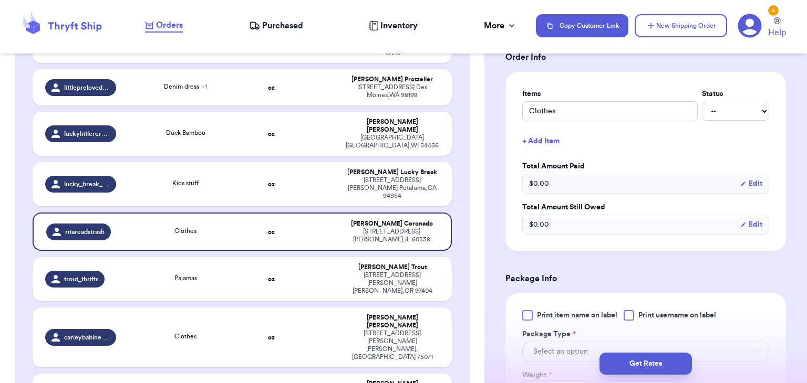
click at [632, 310] on div at bounding box center [628, 315] width 11 height 11
click at [0, 0] on input "Print username on label" at bounding box center [0, 0] width 0 height 0
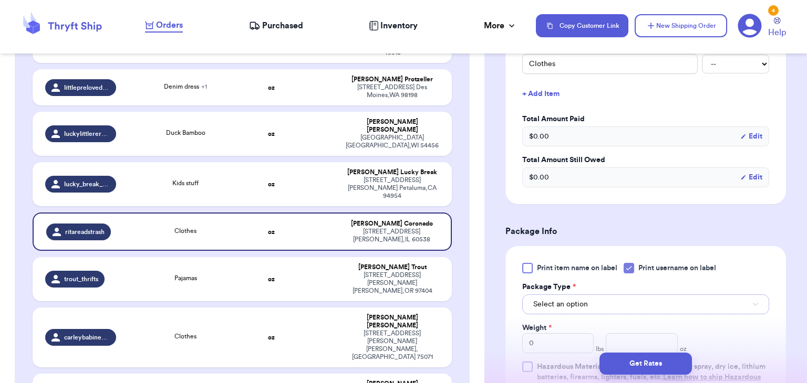
click at [632, 310] on button "Select an option" at bounding box center [645, 305] width 247 height 20
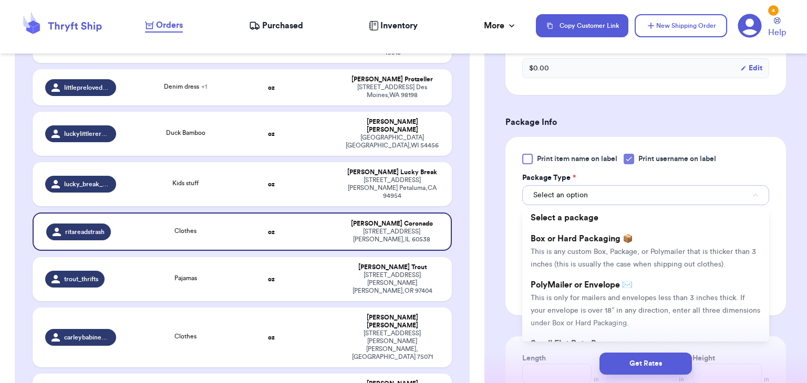
scroll to position [441, 0]
click at [632, 310] on span "This is only for mailers and envelopes less than 3 inches thick. If your envelo…" at bounding box center [644, 310] width 229 height 33
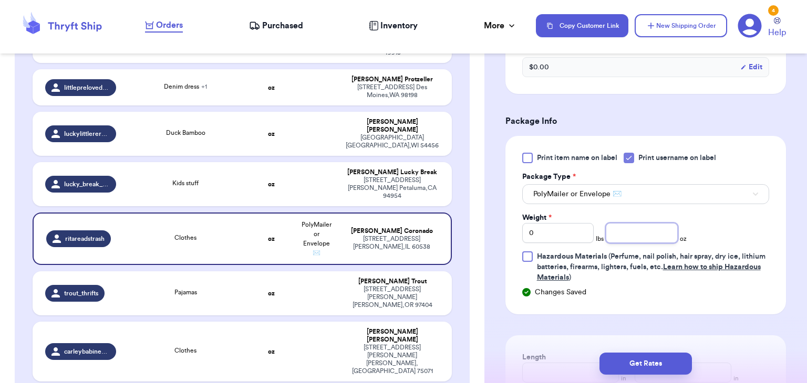
click at [652, 239] on input "number" at bounding box center [641, 233] width 72 height 20
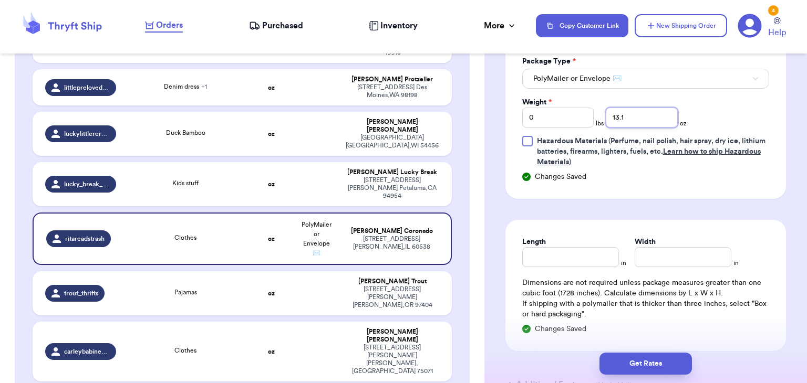
scroll to position [559, 0]
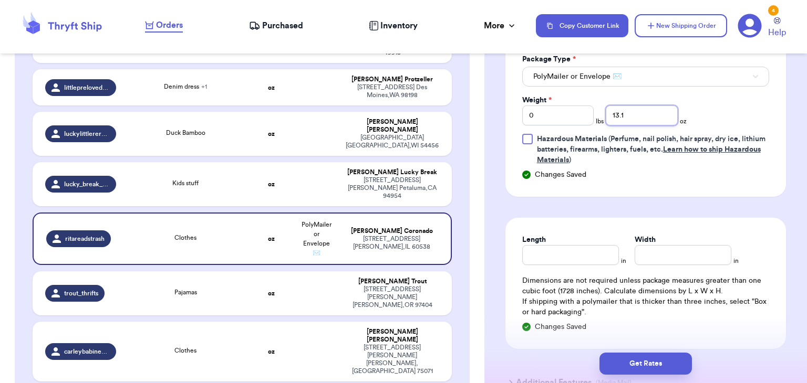
type input "13.1"
click at [533, 246] on input "Length" at bounding box center [570, 255] width 97 height 20
type input "10.5"
click at [652, 251] on input "Width *" at bounding box center [682, 255] width 97 height 20
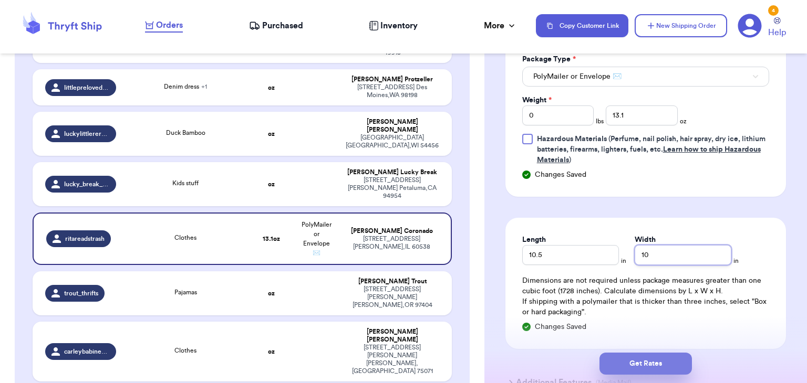
type input "10"
click at [673, 359] on button "Get Rates" at bounding box center [645, 364] width 92 height 22
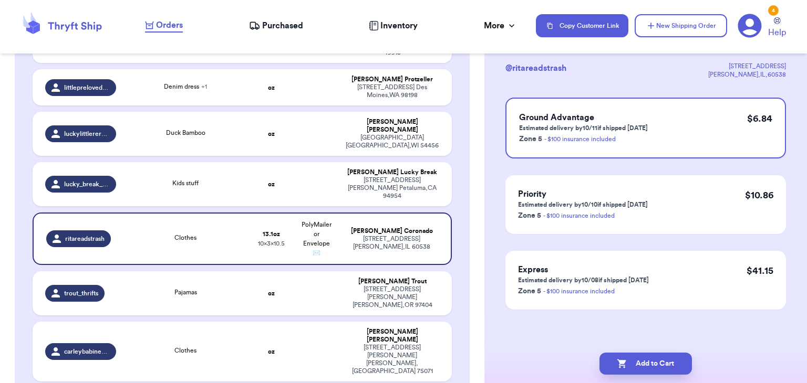
scroll to position [0, 0]
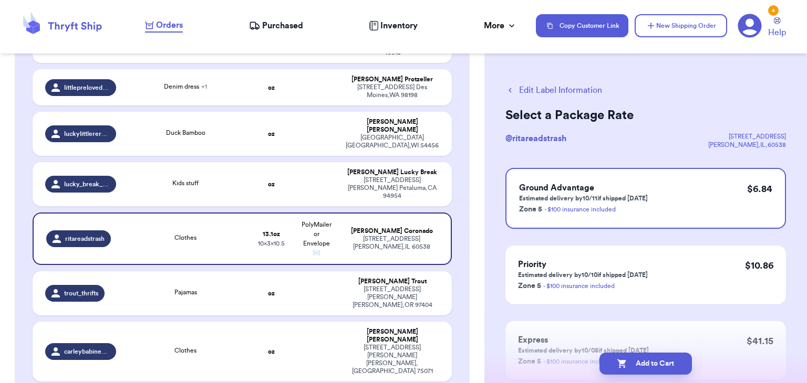
click at [517, 95] on button "Edit Label Information" at bounding box center [553, 90] width 97 height 13
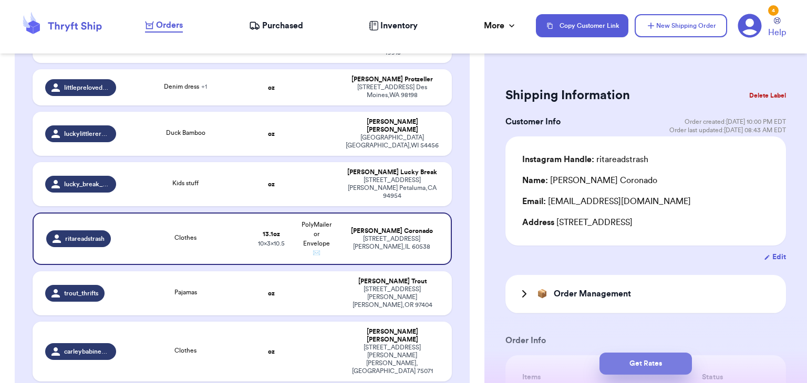
click at [632, 361] on button "Get Rates" at bounding box center [645, 364] width 92 height 22
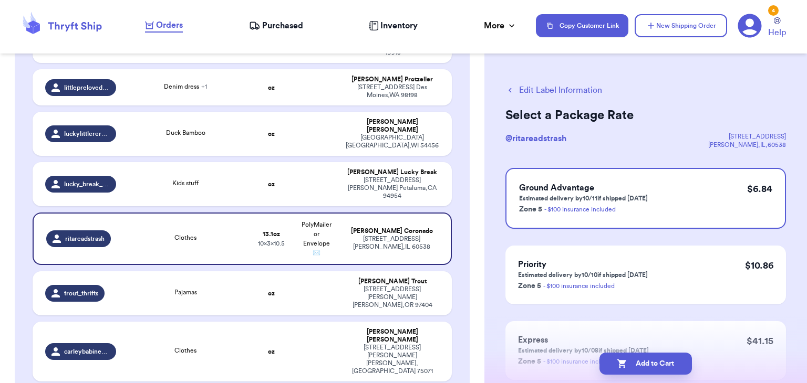
click at [632, 361] on button "Add to Cart" at bounding box center [645, 364] width 92 height 22
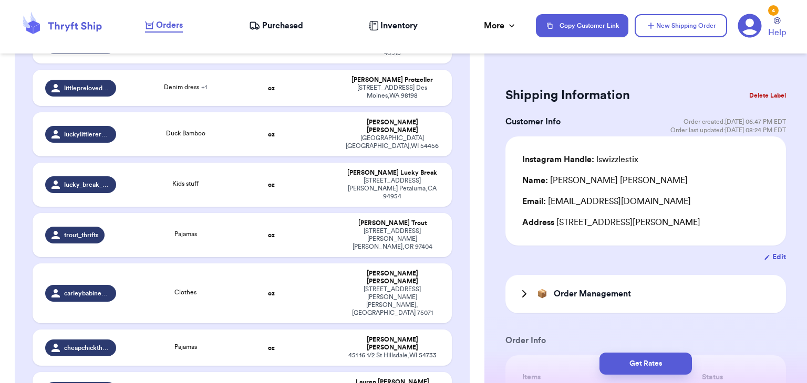
click at [632, 361] on button "Get Rates" at bounding box center [645, 364] width 92 height 22
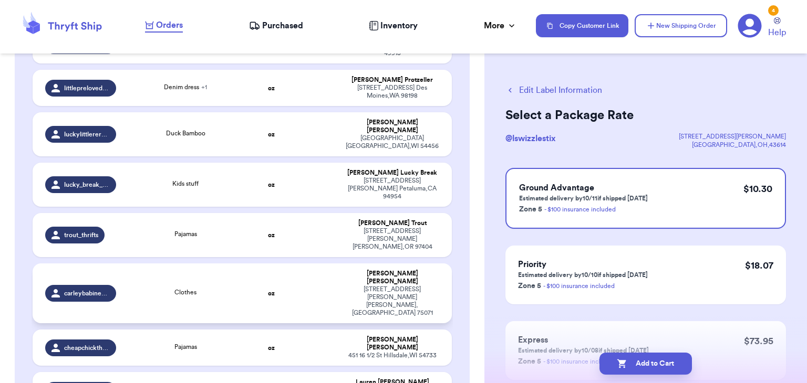
click at [207, 288] on div "Clothes" at bounding box center [185, 294] width 113 height 12
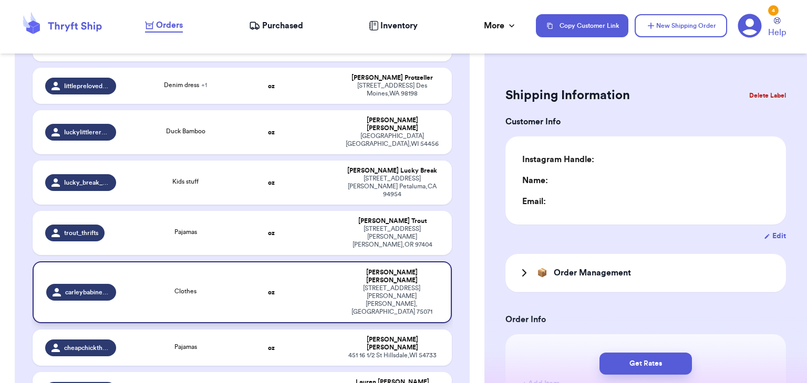
type input "0"
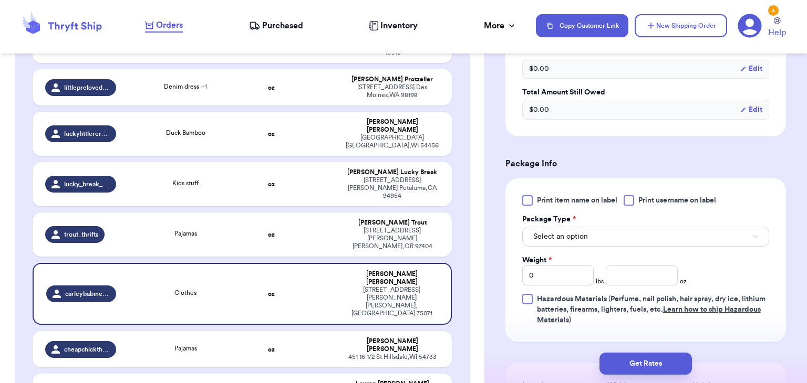
scroll to position [400, 0]
click at [630, 201] on div at bounding box center [628, 199] width 11 height 11
click at [0, 0] on input "Print username on label" at bounding box center [0, 0] width 0 height 0
click at [628, 232] on button "Select an option" at bounding box center [645, 236] width 247 height 20
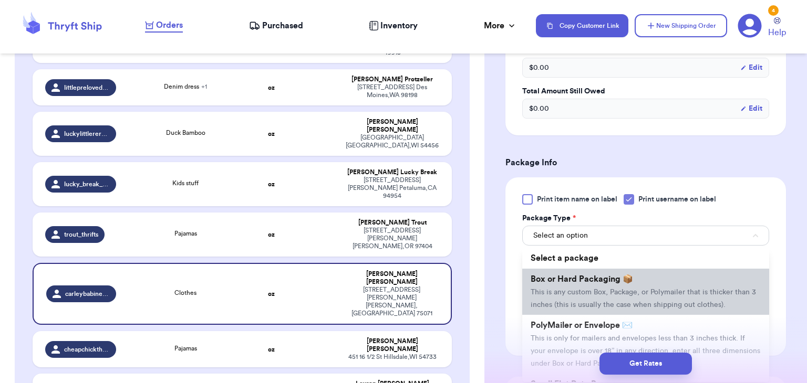
click at [634, 301] on span "This is any custom Box, Package, or Polymailer that is thicker than 3 inches (t…" at bounding box center [642, 299] width 225 height 20
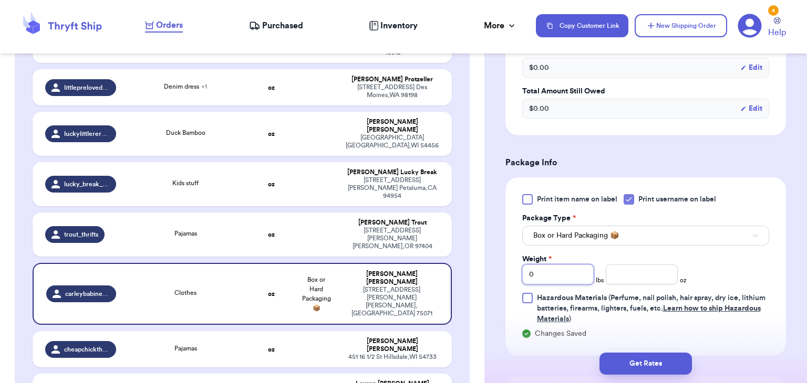
click at [560, 271] on input "0" at bounding box center [558, 275] width 72 height 20
type input "2"
click at [637, 280] on input "number" at bounding box center [641, 275] width 72 height 20
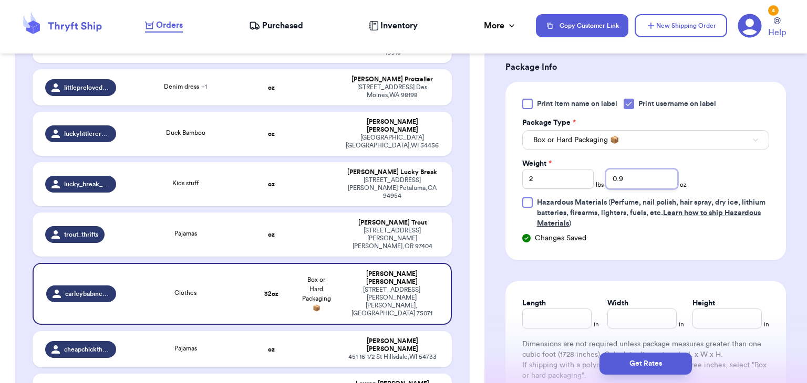
scroll to position [497, 0]
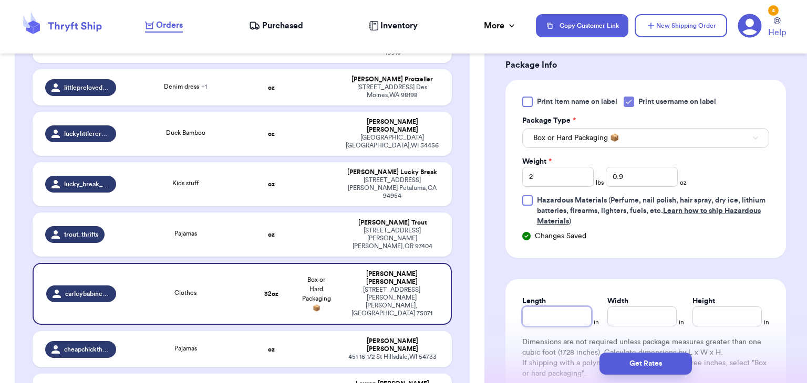
click at [570, 317] on input "Length" at bounding box center [556, 317] width 69 height 20
click at [623, 319] on input "Width *" at bounding box center [641, 317] width 69 height 20
click at [736, 311] on input "Height *" at bounding box center [726, 317] width 69 height 20
click at [636, 359] on button "Get Rates" at bounding box center [645, 364] width 92 height 22
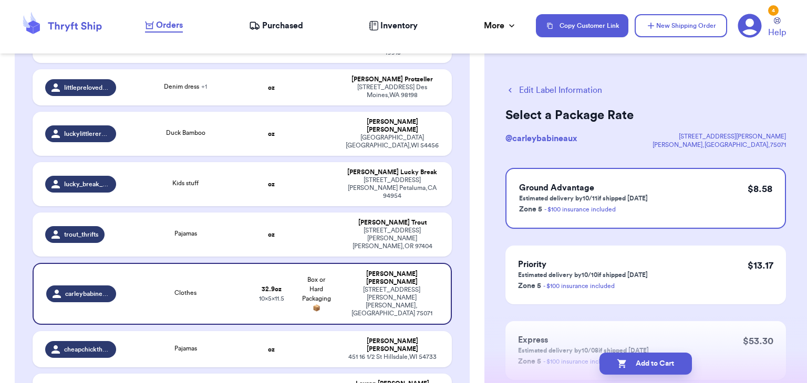
click at [636, 359] on button "Add to Cart" at bounding box center [645, 364] width 92 height 22
